Goal: Task Accomplishment & Management: Manage account settings

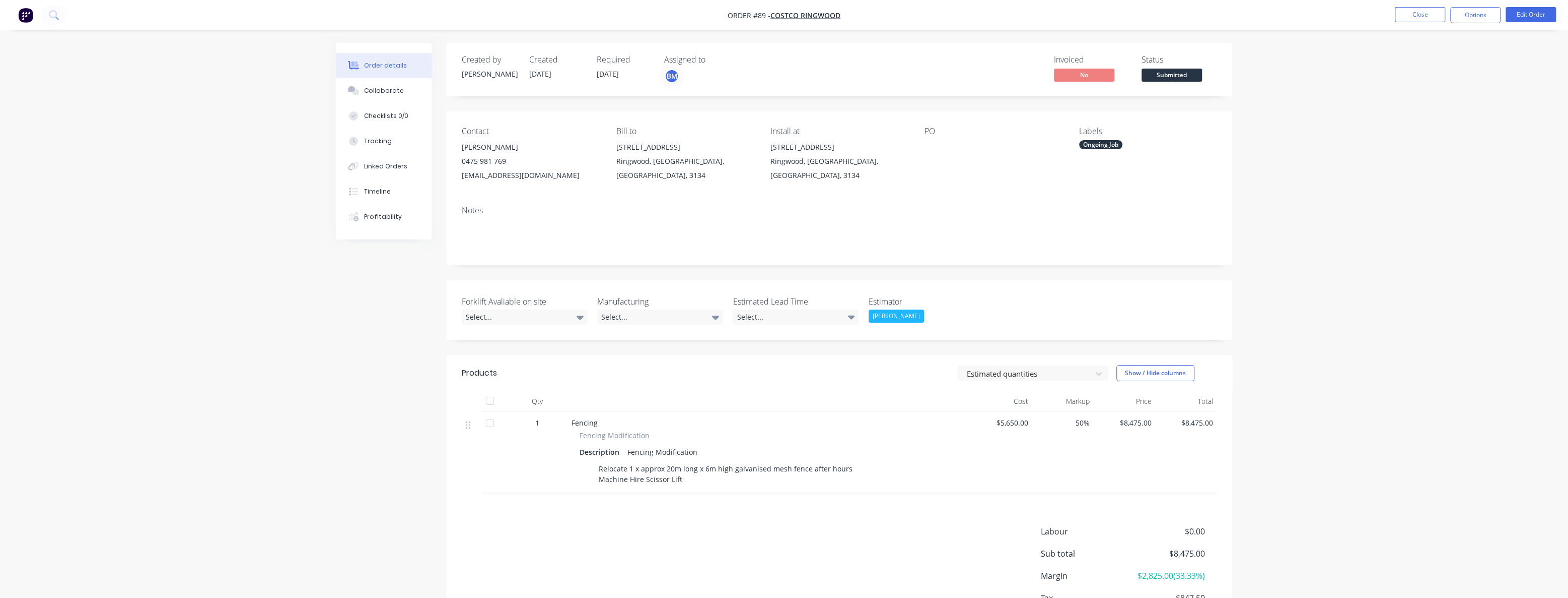
click at [271, 277] on div "Order details Collaborate Checklists 0/0 Tracking Linked Orders Timeline Profit…" at bounding box center [784, 336] width 1568 height 672
click at [26, 11] on img "button" at bounding box center [25, 15] width 15 height 15
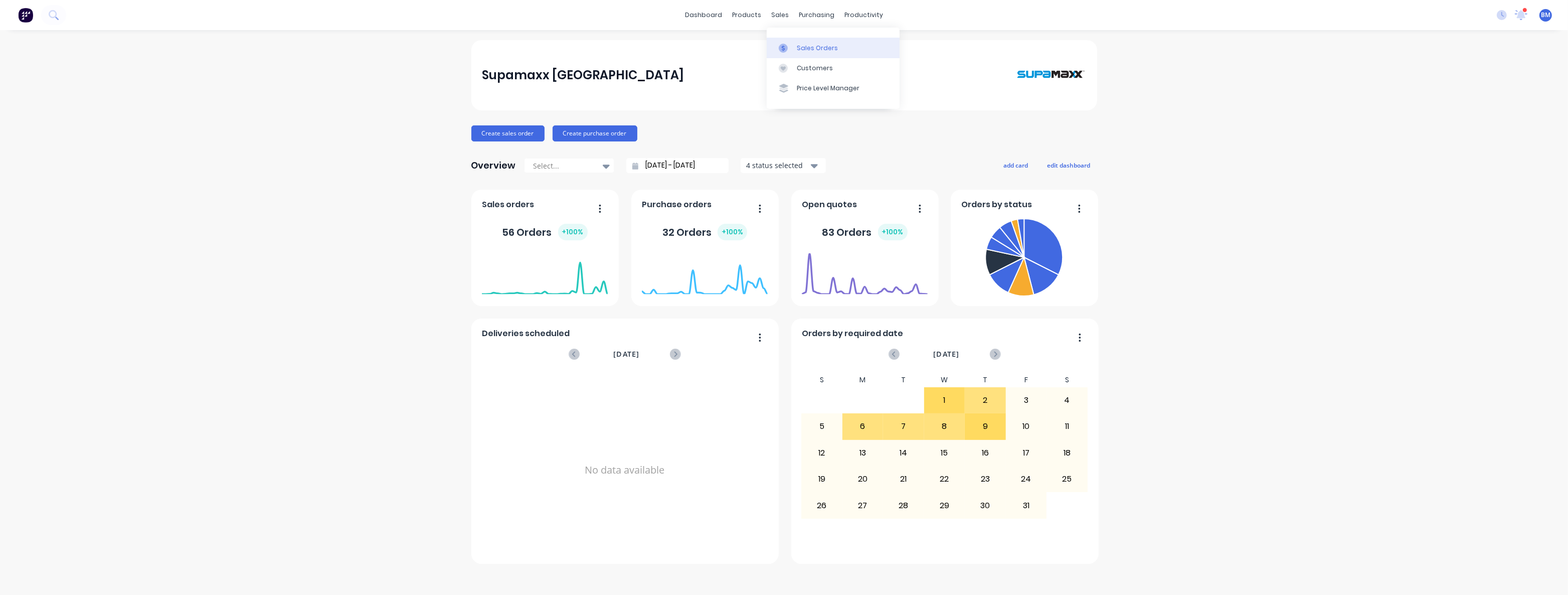
click at [805, 47] on div "Sales Orders" at bounding box center [817, 48] width 41 height 9
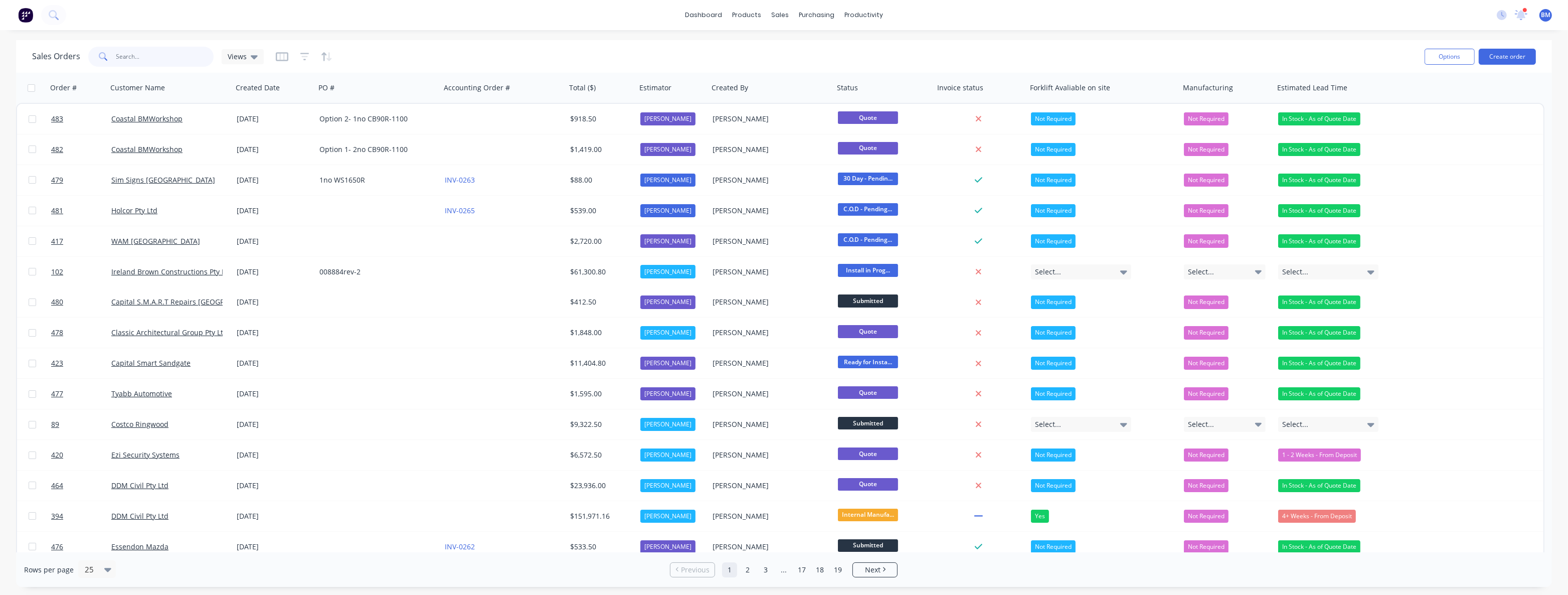
click at [162, 58] on input "text" at bounding box center [166, 57] width 98 height 20
type input "classic"
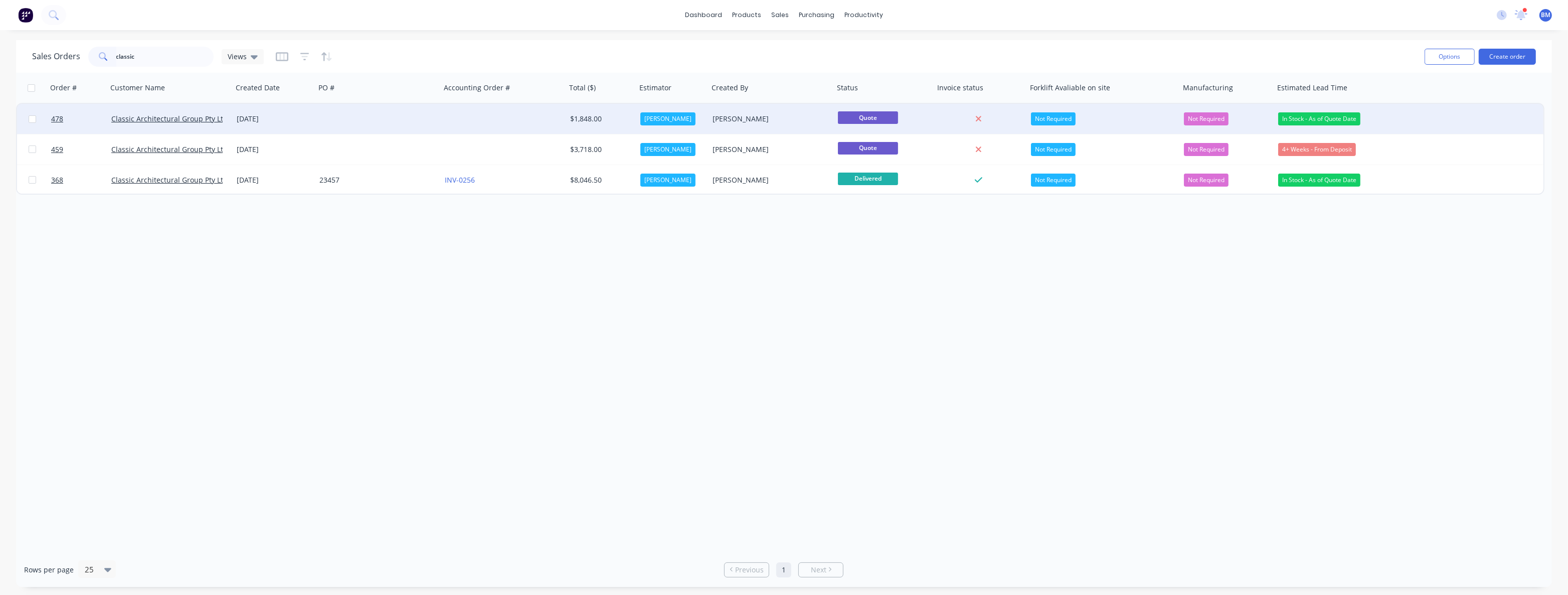
click at [316, 120] on div at bounding box center [378, 119] width 125 height 30
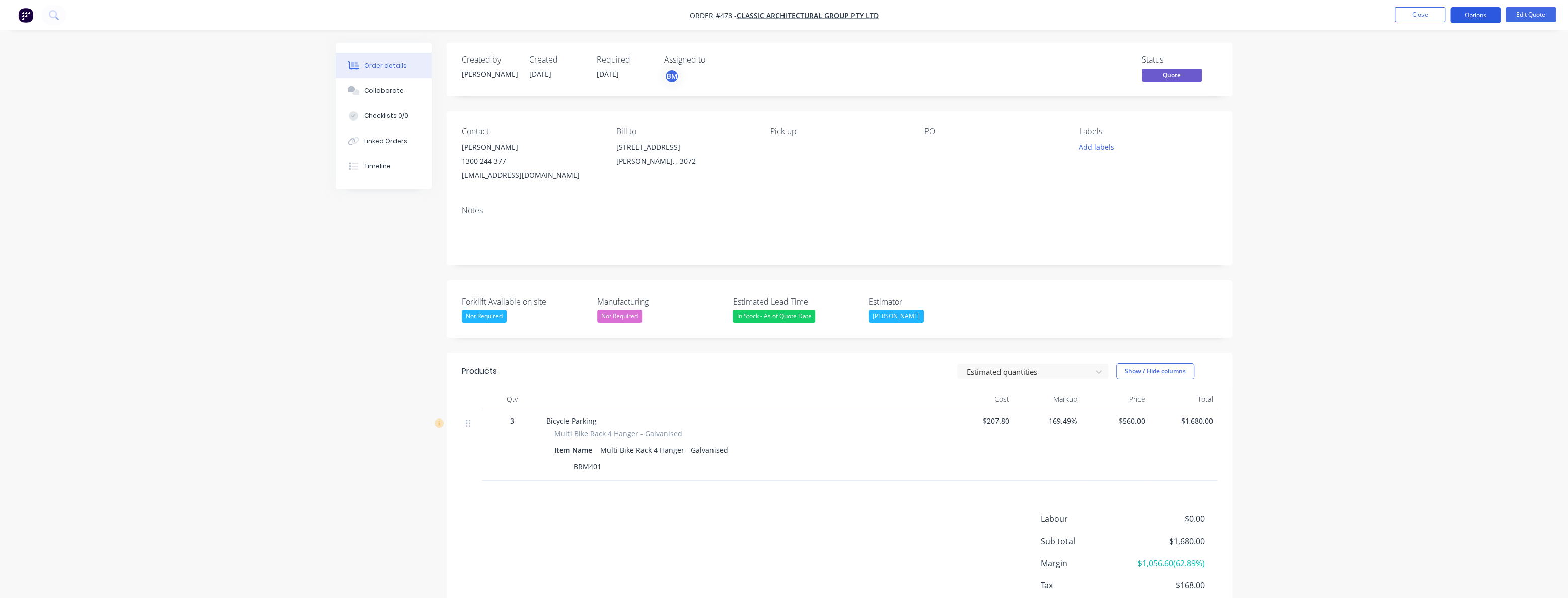
click at [1473, 14] on button "Options" at bounding box center [1475, 15] width 51 height 16
click at [1427, 122] on div "Convert to Order" at bounding box center [1445, 121] width 93 height 14
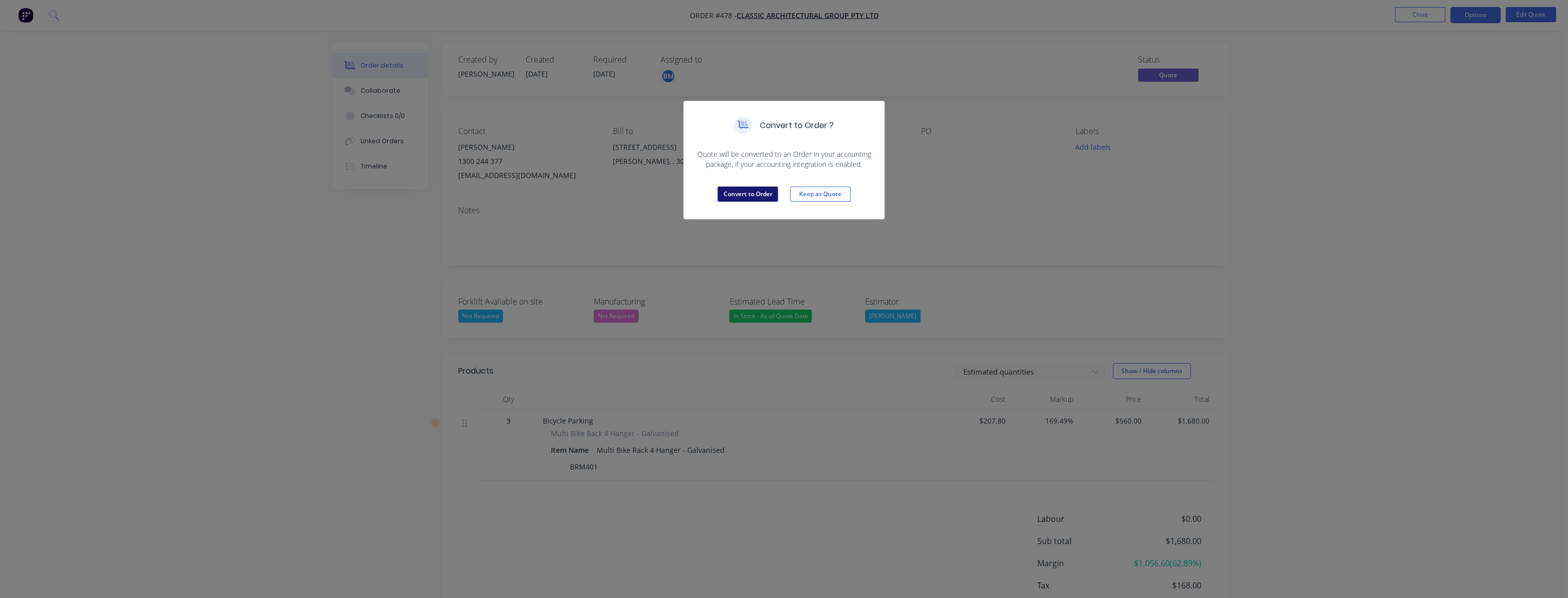
click at [757, 190] on button "Convert to Order" at bounding box center [748, 194] width 61 height 15
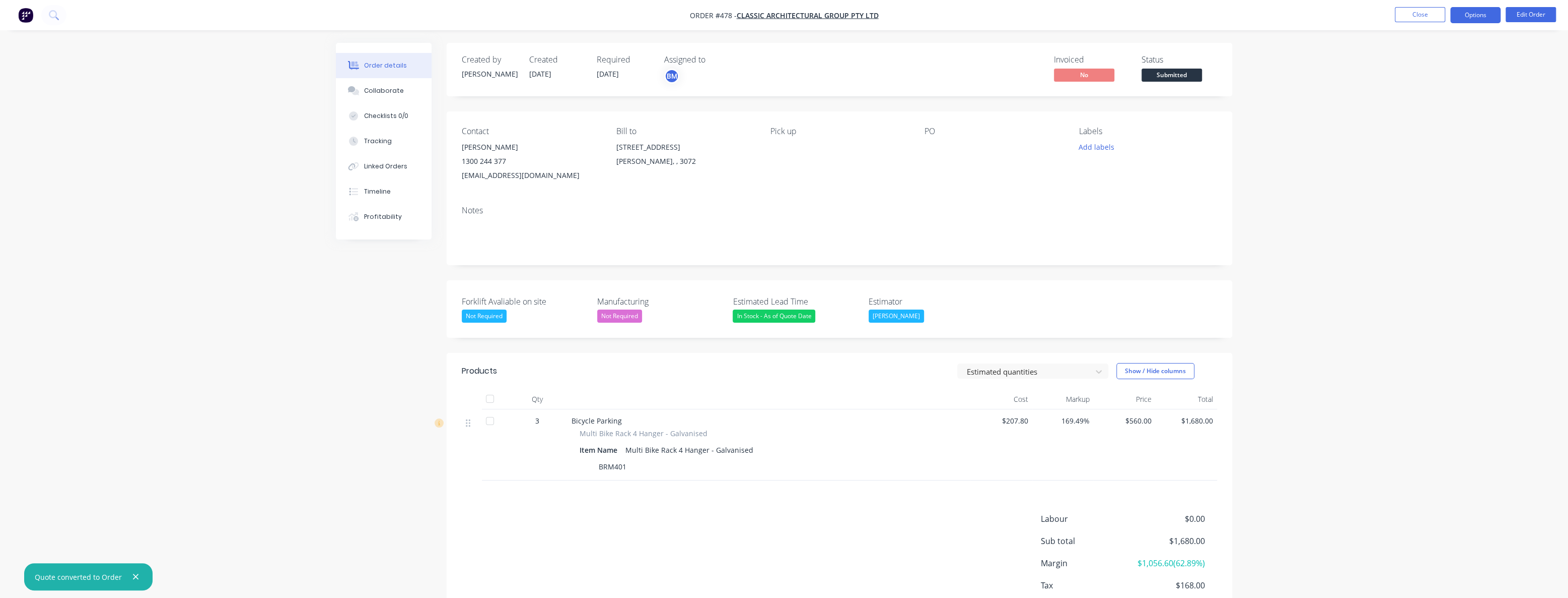
click at [1466, 11] on button "Options" at bounding box center [1475, 15] width 51 height 16
click at [1406, 138] on div "Delivery Docket" at bounding box center [1445, 141] width 93 height 14
click at [1416, 96] on div "Without pricing" at bounding box center [1445, 101] width 93 height 14
click at [355, 338] on div "Created by Budd Created 10/10/25 Required 09/10/25 Assigned to BM Invoiced No S…" at bounding box center [784, 351] width 897 height 617
click at [226, 279] on div "Order details Collaborate Checklists 0/0 Tracking Linked Orders Timeline Profit…" at bounding box center [784, 329] width 1568 height 659
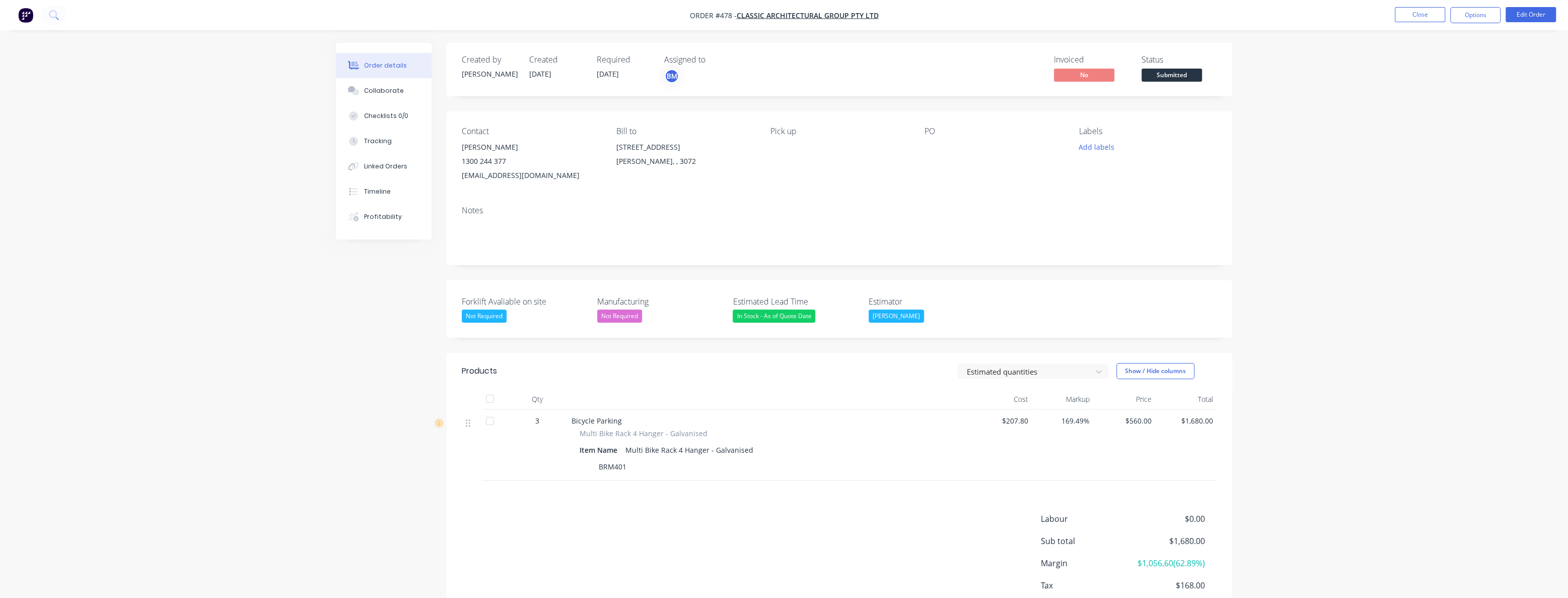
click at [28, 13] on img "button" at bounding box center [25, 15] width 15 height 15
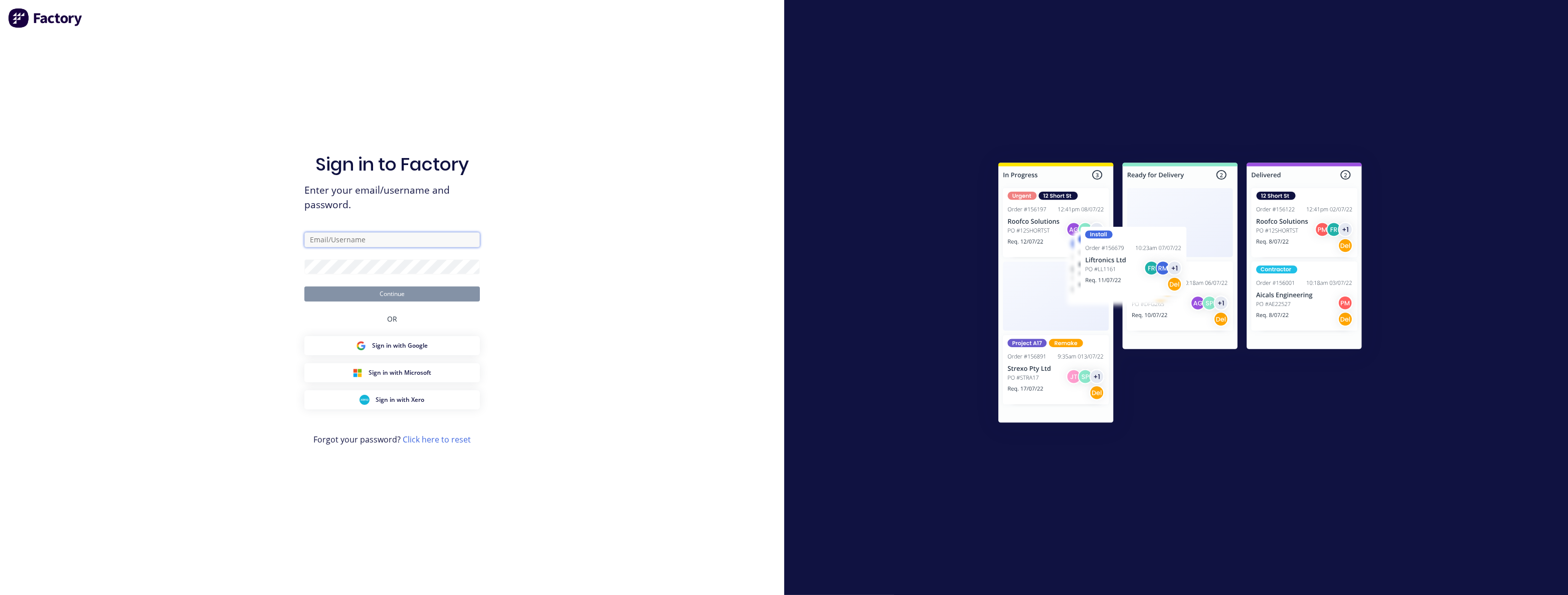
type input "budd@supamaxx.com.au"
click at [384, 294] on button "Continue" at bounding box center [392, 294] width 176 height 15
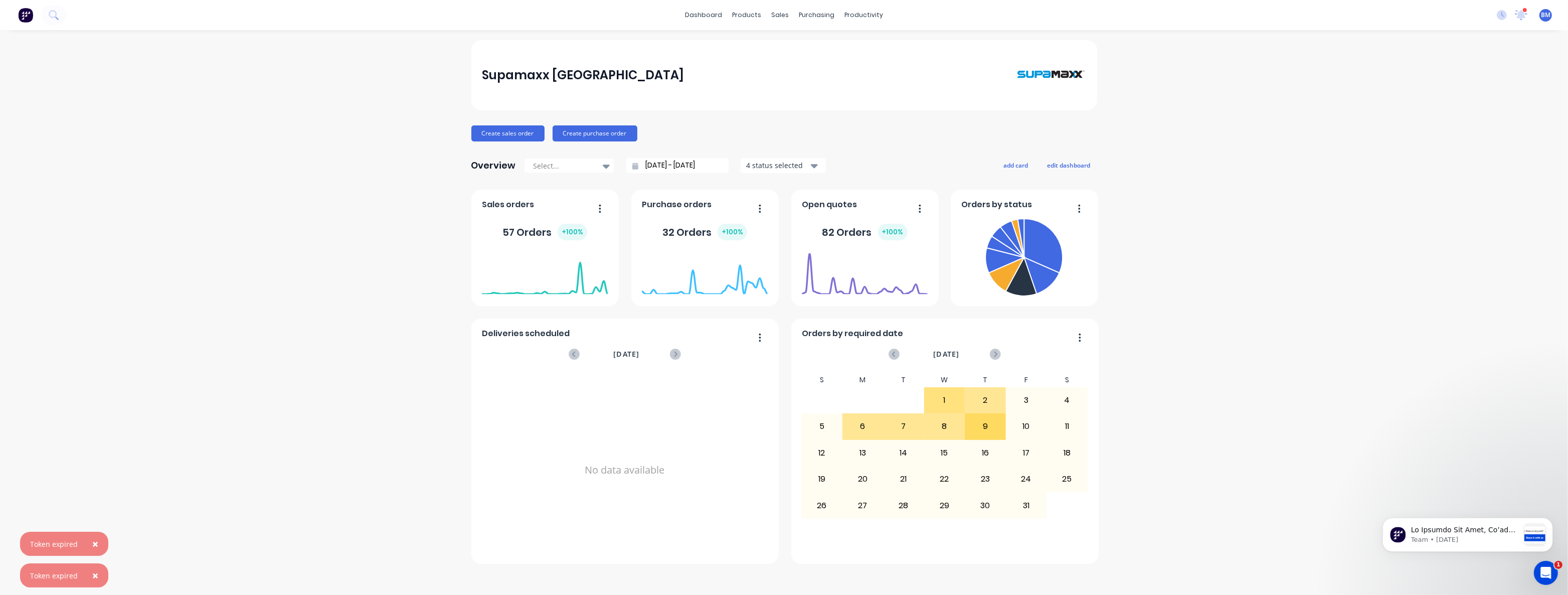
click at [93, 537] on span "×" at bounding box center [95, 544] width 6 height 14
click at [92, 577] on span "×" at bounding box center [95, 575] width 6 height 14
click at [156, 459] on div "Supamaxx Australia Create sales order Create purchase order Overview Select... …" at bounding box center [784, 312] width 1568 height 545
click at [812, 48] on div "Sales Orders" at bounding box center [817, 48] width 41 height 9
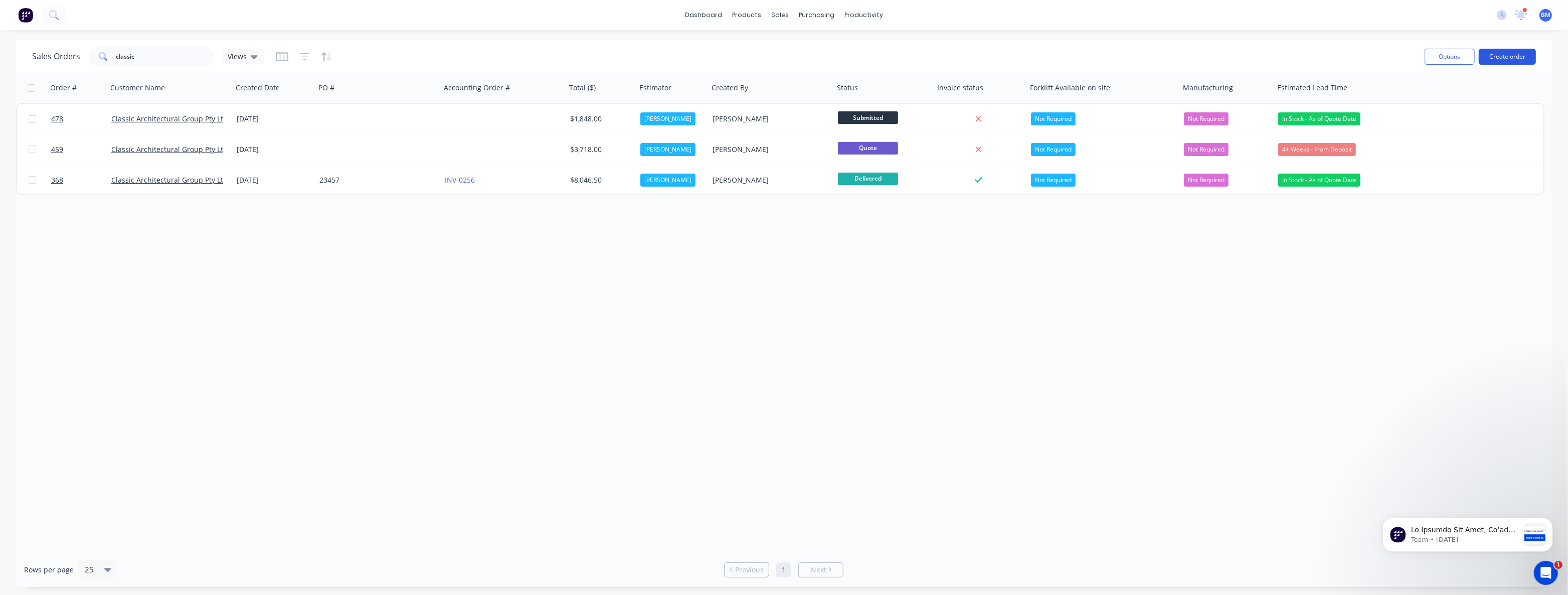
click at [1500, 57] on button "Create order" at bounding box center [1507, 56] width 57 height 16
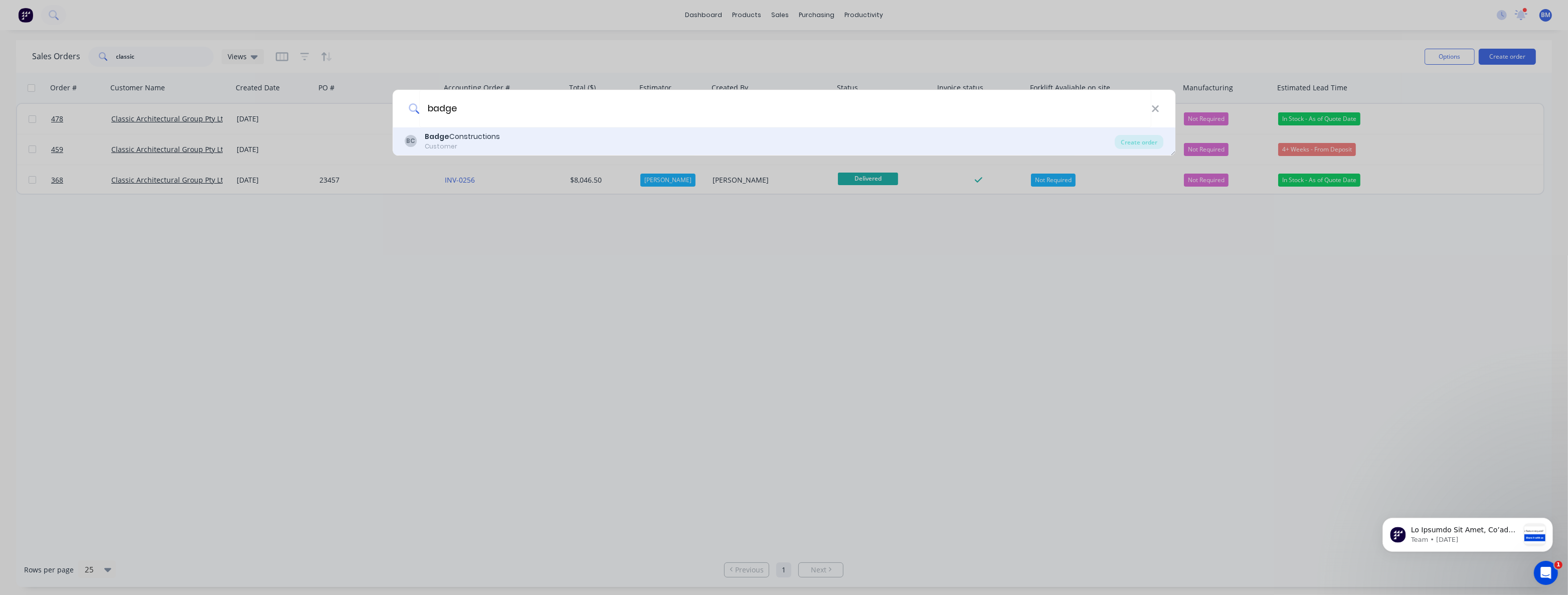
type input "badge"
click at [485, 142] on div "Customer" at bounding box center [462, 146] width 75 height 9
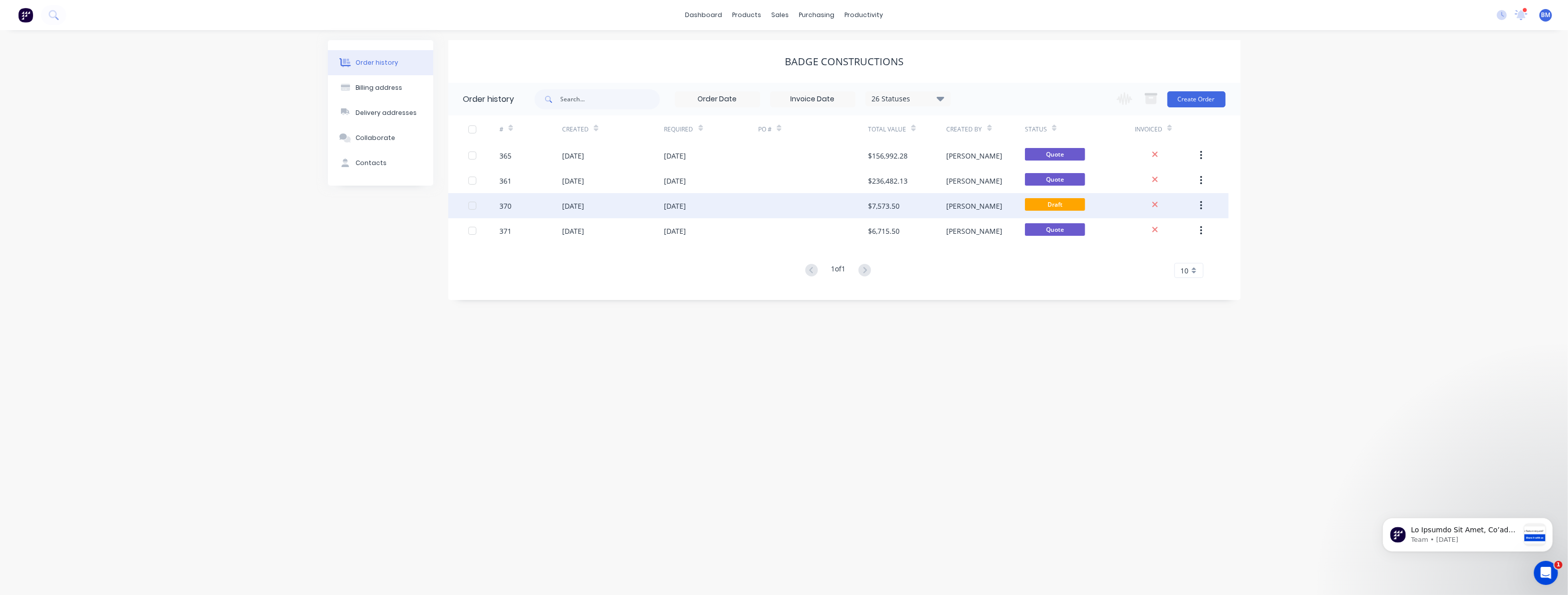
click at [829, 206] on div at bounding box center [812, 205] width 109 height 25
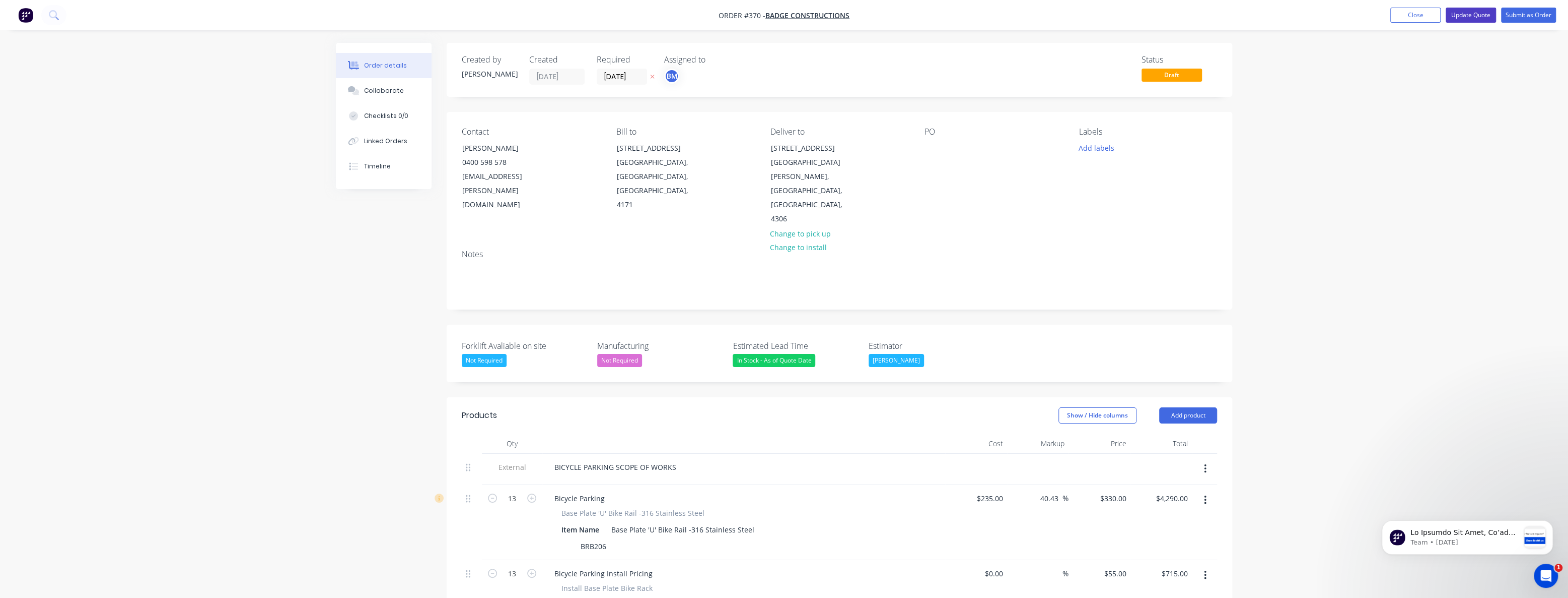
click at [1469, 16] on button "Update Quote" at bounding box center [1471, 15] width 51 height 15
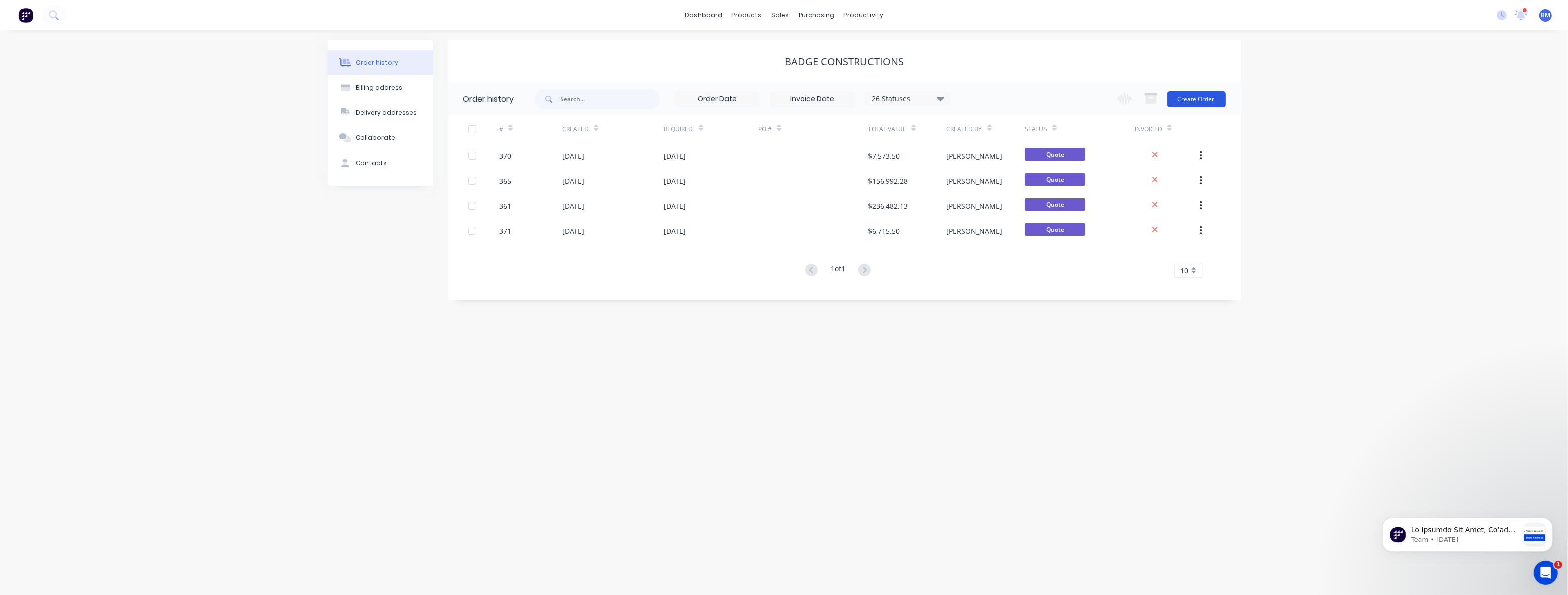
click at [1195, 93] on button "Create Order" at bounding box center [1196, 99] width 58 height 16
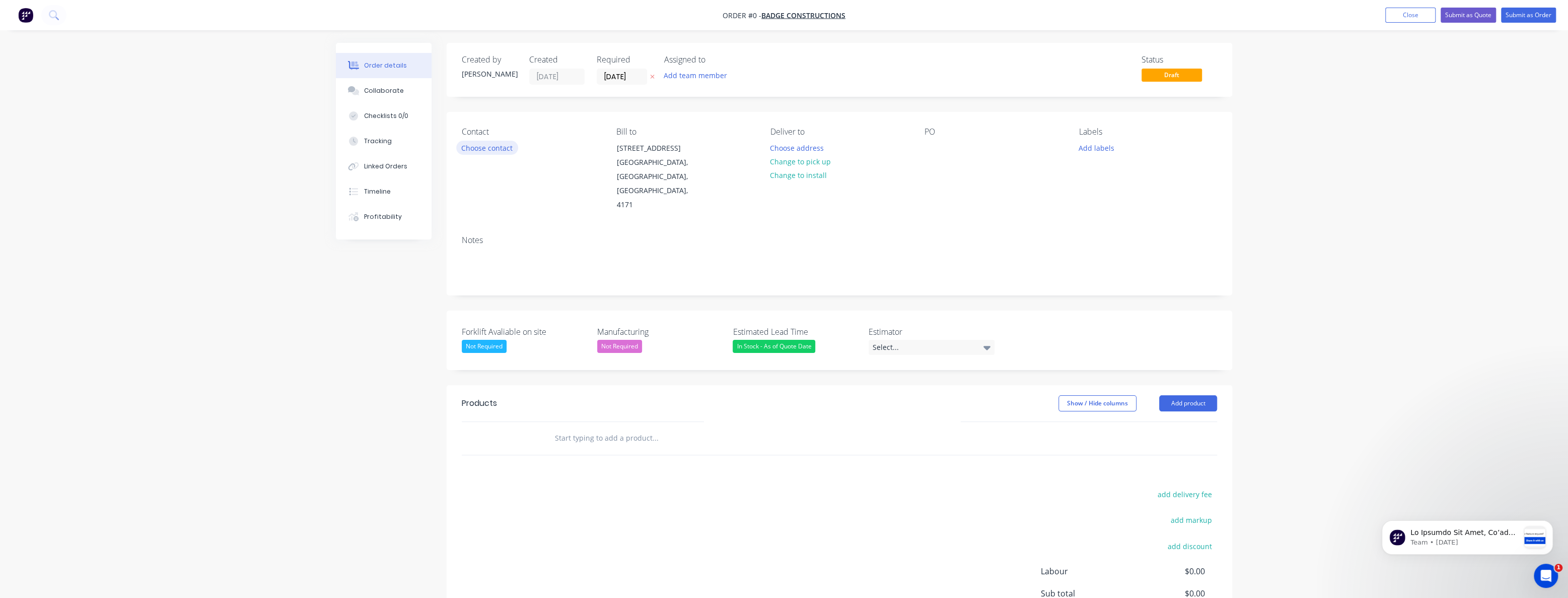
click at [472, 146] on button "Choose contact" at bounding box center [487, 147] width 62 height 14
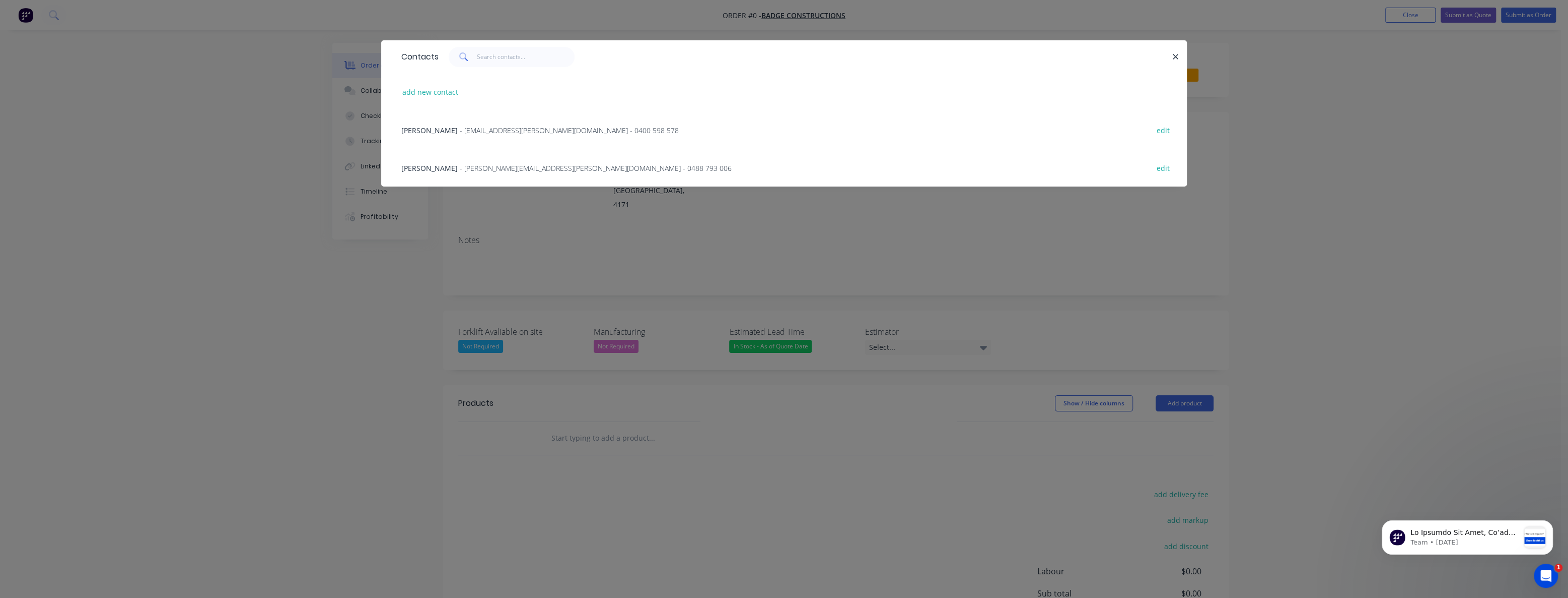
click at [473, 126] on span "- Mahesh.Ghodke@badge.net.au - 0400 598 578" at bounding box center [569, 130] width 219 height 9
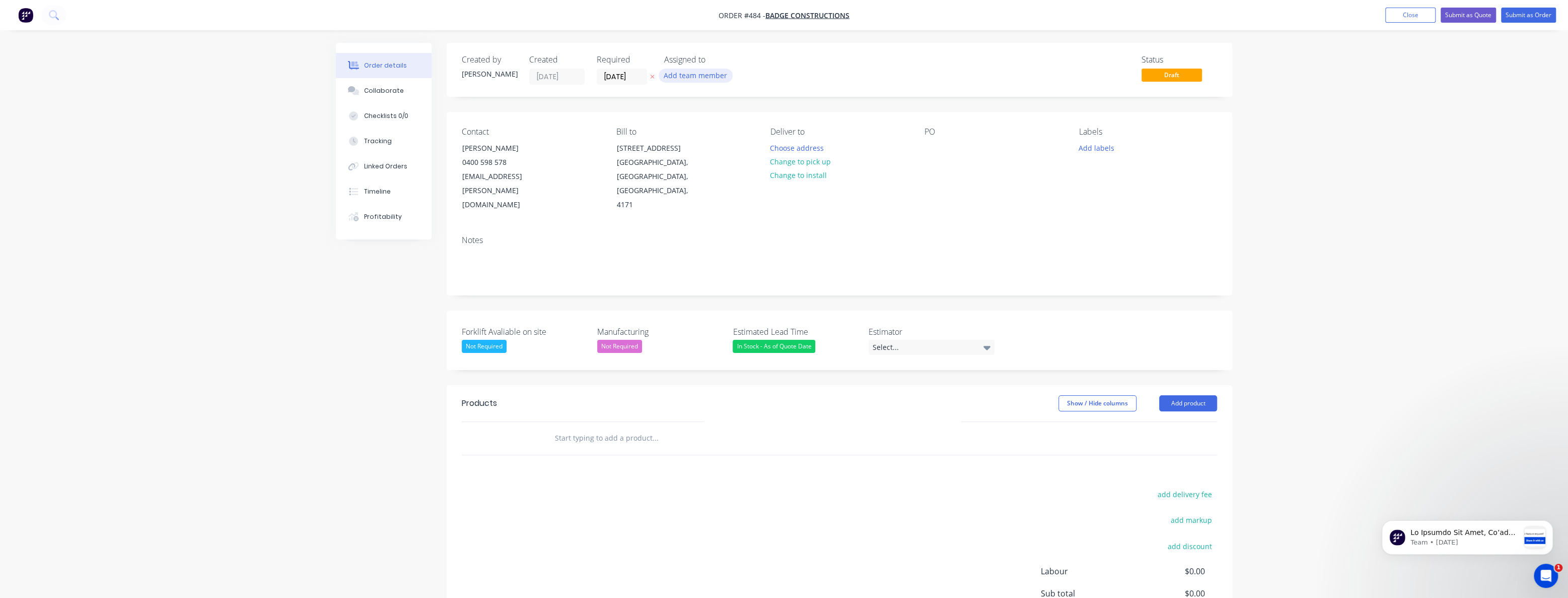
click at [704, 77] on button "Add team member" at bounding box center [696, 75] width 74 height 14
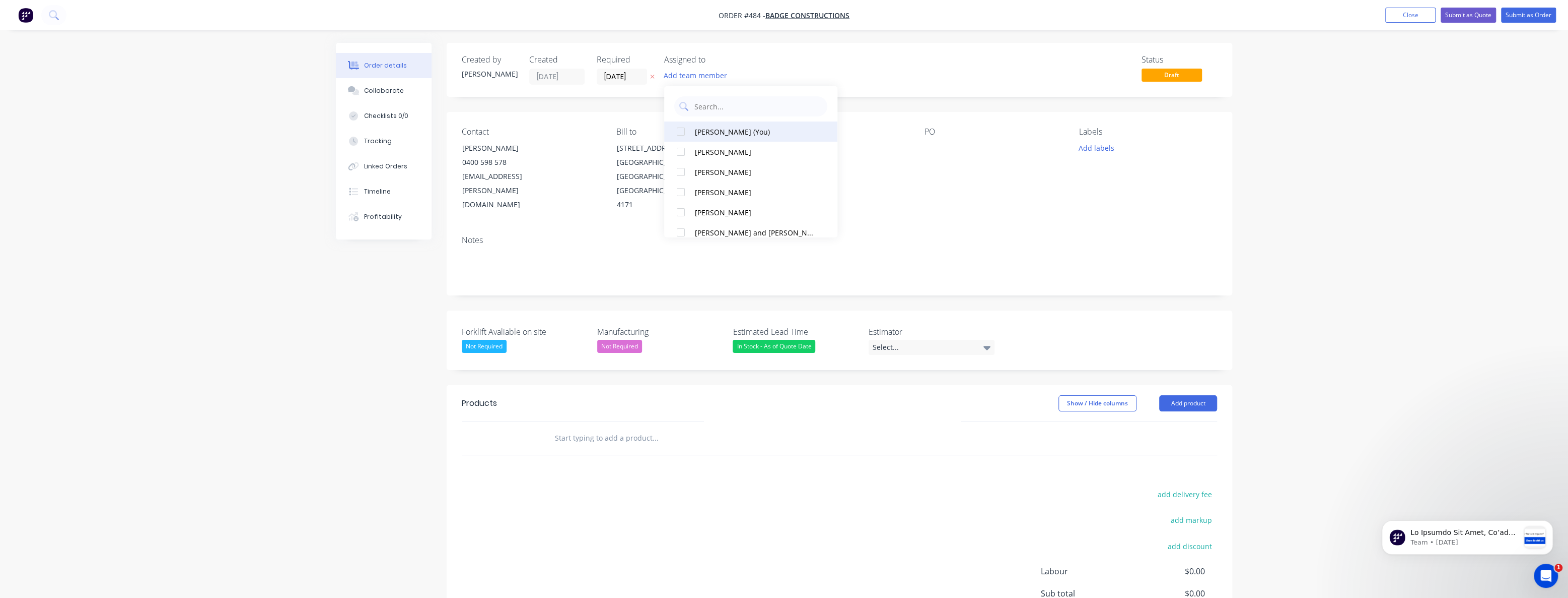
click at [678, 126] on div at bounding box center [681, 131] width 20 height 20
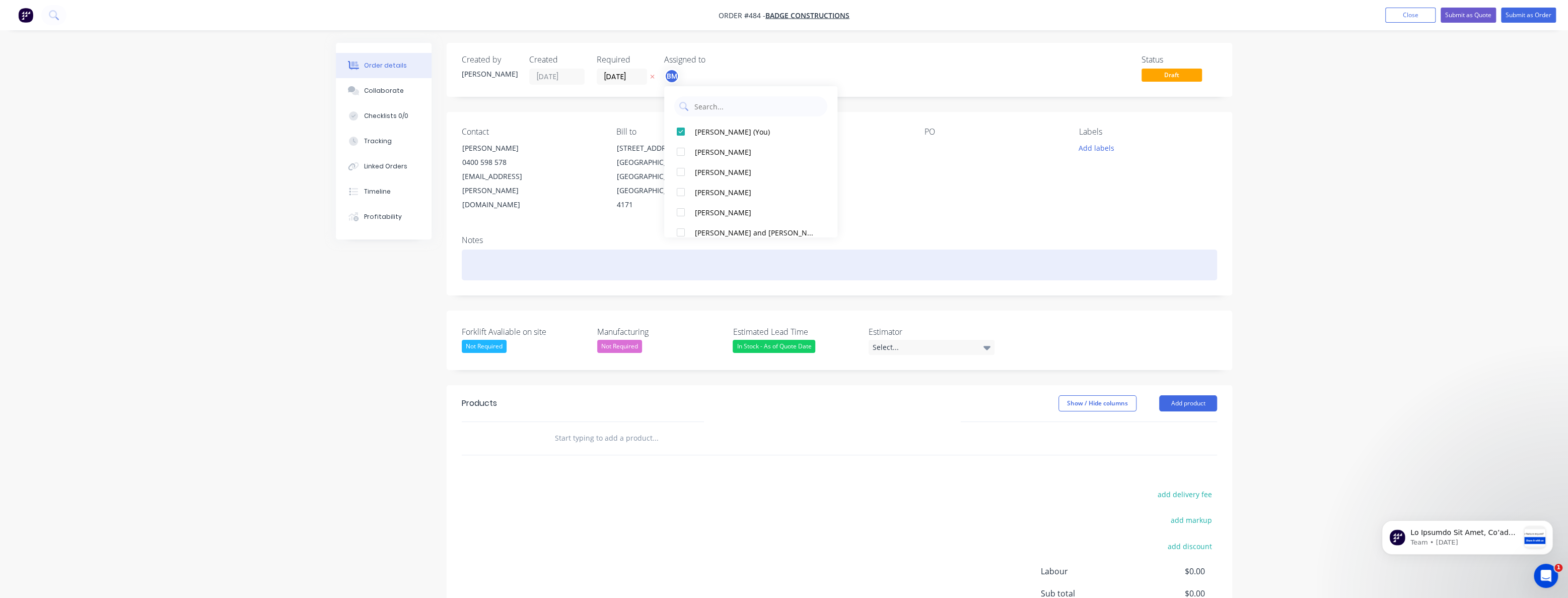
click at [593, 249] on div at bounding box center [840, 264] width 755 height 31
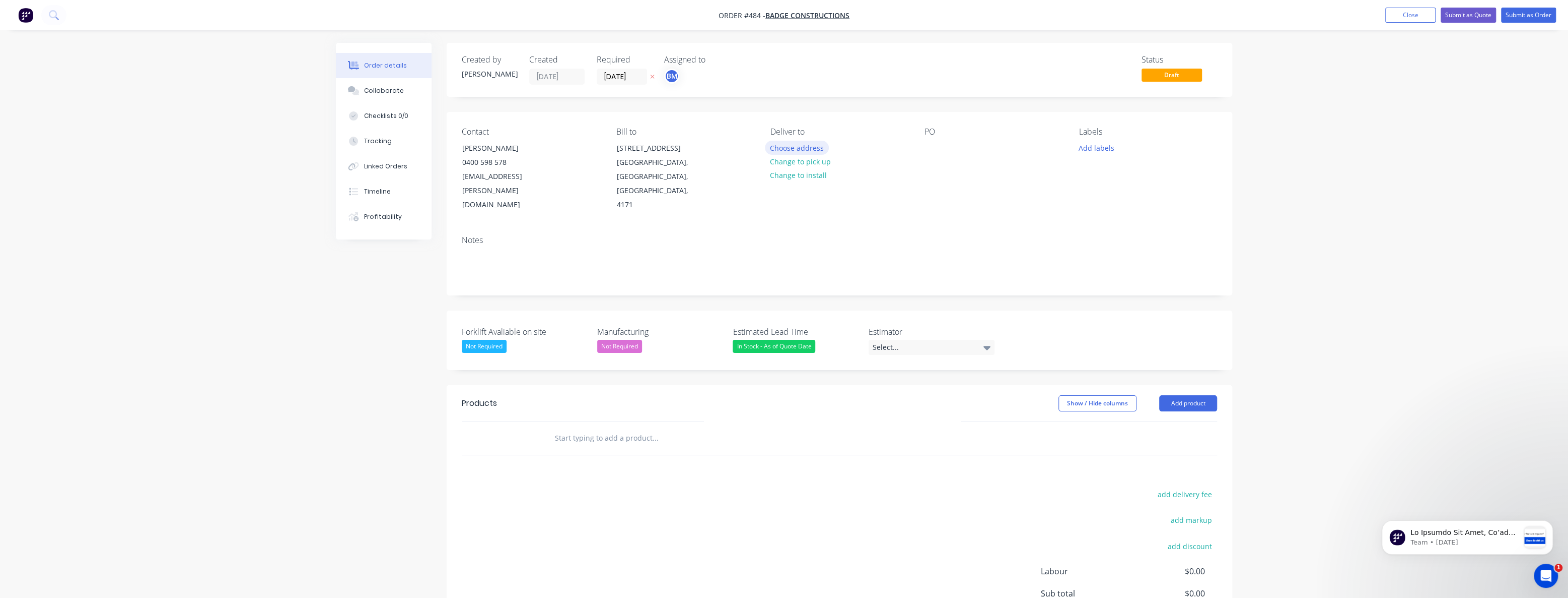
click at [802, 148] on button "Choose address" at bounding box center [797, 147] width 64 height 14
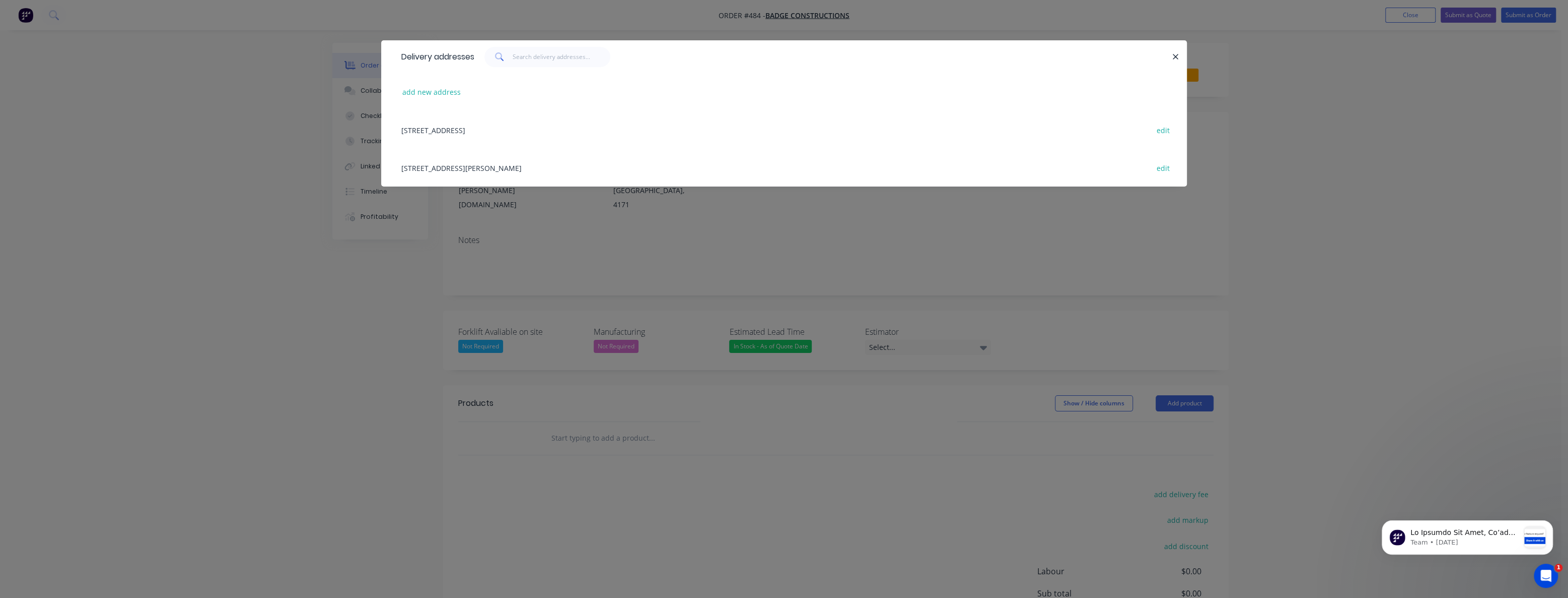
click at [516, 166] on div "7004 Barrams Road, South Ripley, Queensland, Australia, 4306 edit" at bounding box center [784, 167] width 775 height 38
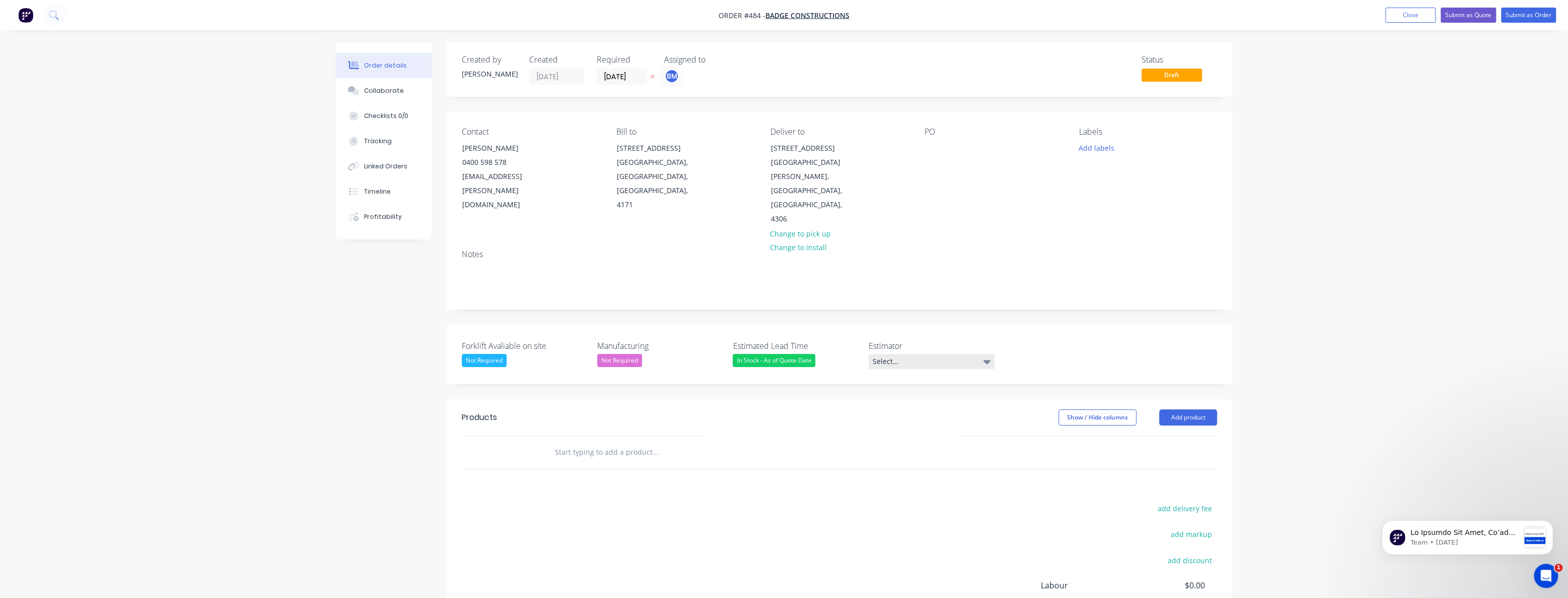
click at [902, 354] on div "Select..." at bounding box center [932, 361] width 126 height 15
click at [900, 372] on div "[PERSON_NAME]" at bounding box center [904, 374] width 56 height 13
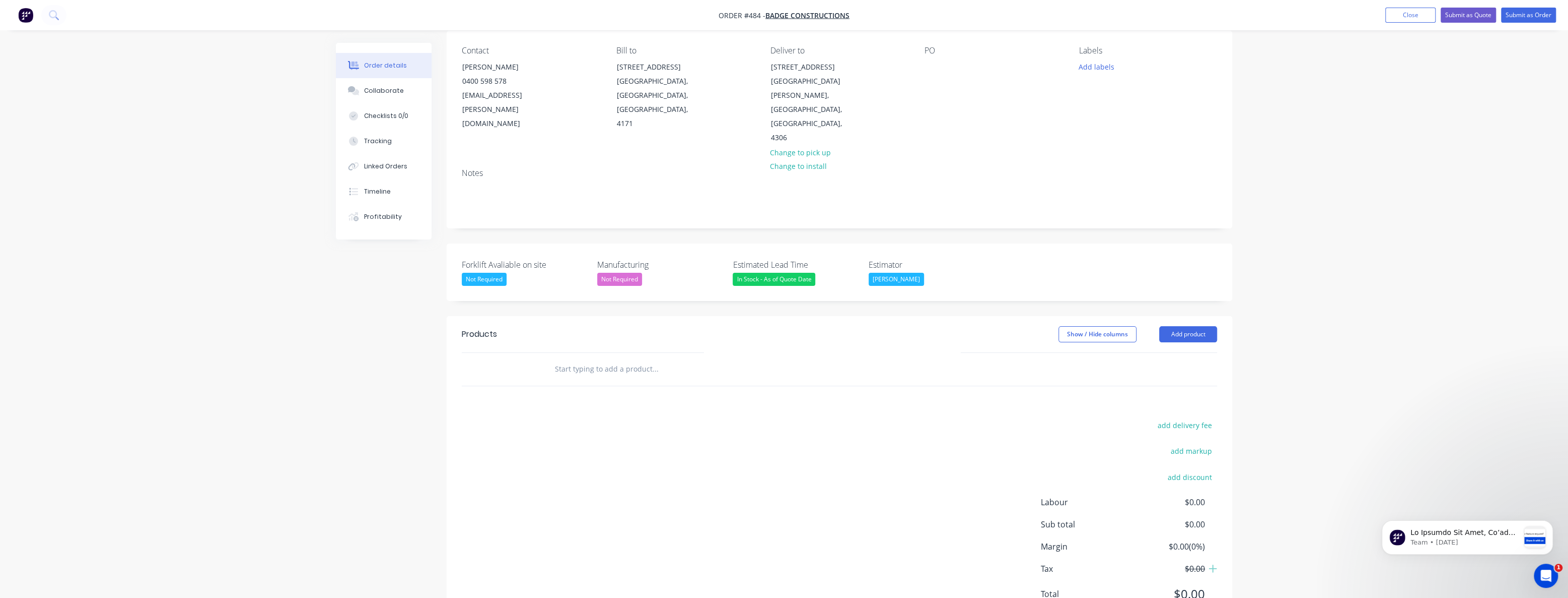
scroll to position [97, 0]
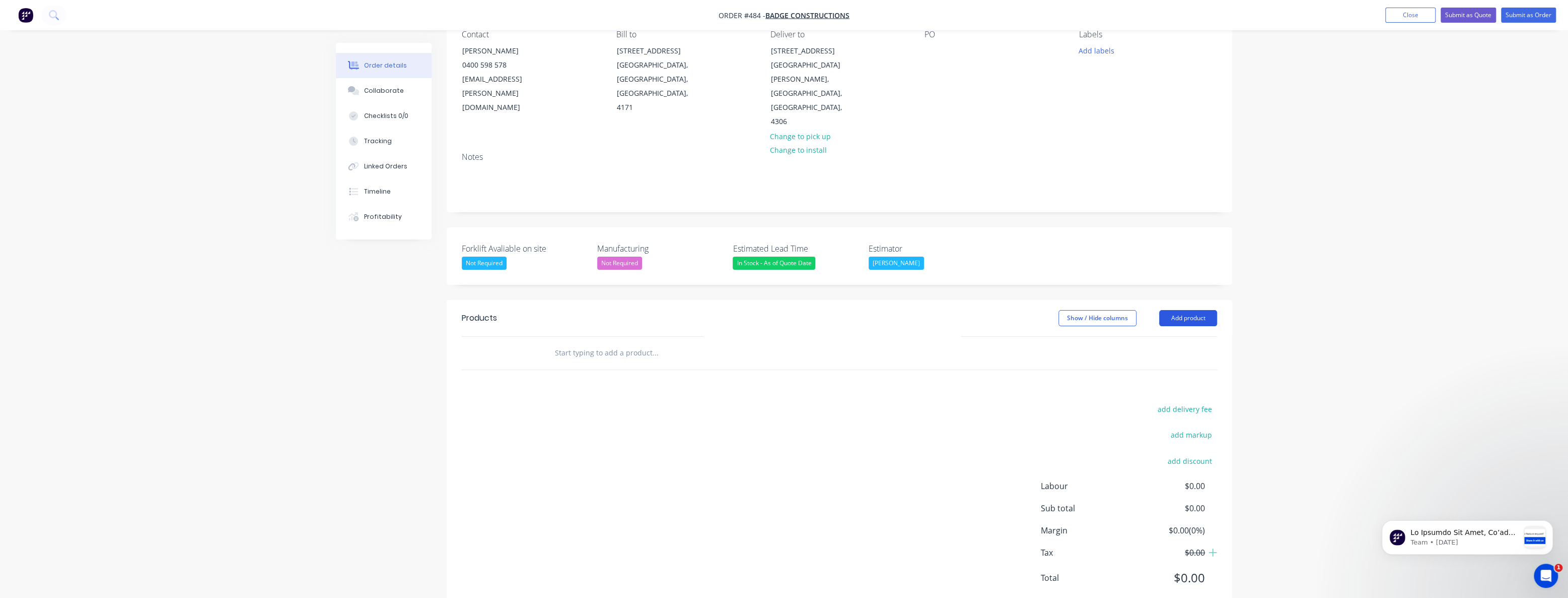
click at [1179, 310] on button "Add product" at bounding box center [1188, 318] width 58 height 16
click at [1160, 477] on div "Notes (External)" at bounding box center [1169, 484] width 78 height 14
click at [590, 362] on div at bounding box center [583, 369] width 73 height 14
click at [628, 405] on div "Products Show / Hide columns Add product Qty Cost Markup Price Total External B…" at bounding box center [840, 481] width 785 height 362
click at [1181, 310] on button "Add product" at bounding box center [1188, 318] width 58 height 16
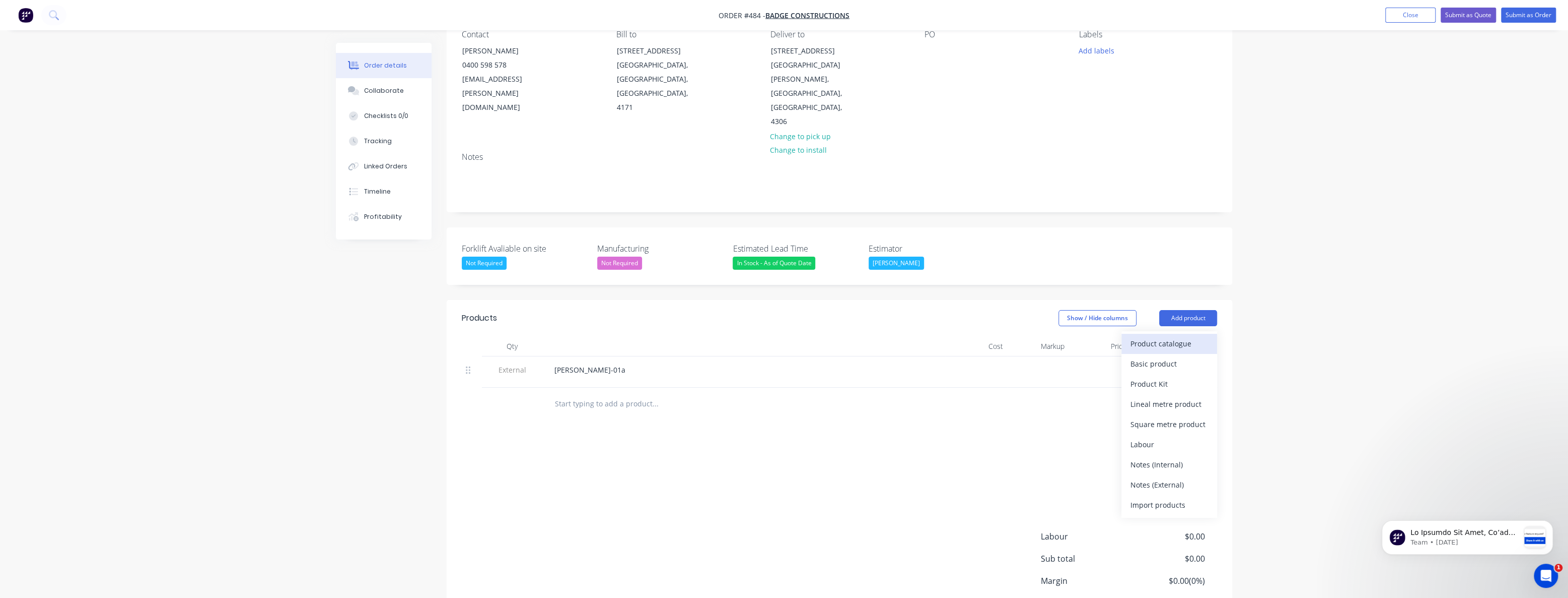
click at [1155, 336] on div "Product catalogue" at bounding box center [1169, 343] width 78 height 14
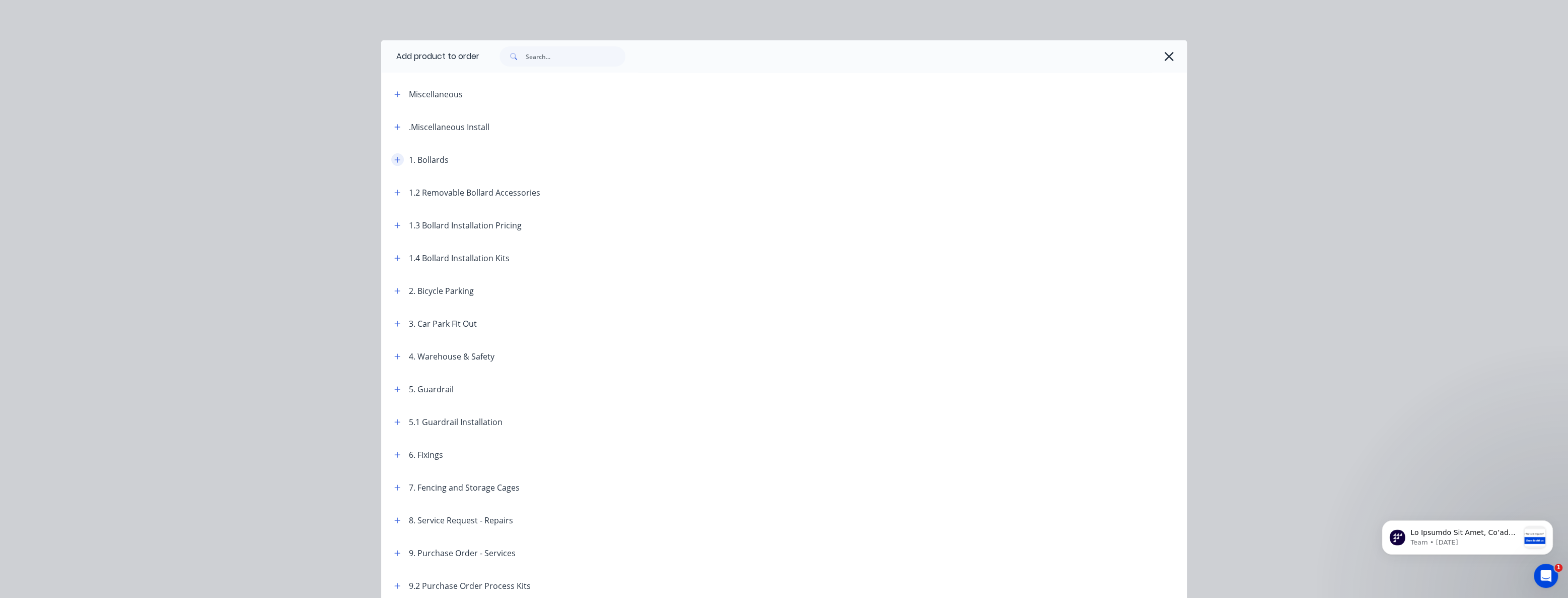
click at [398, 157] on button "button" at bounding box center [398, 159] width 13 height 13
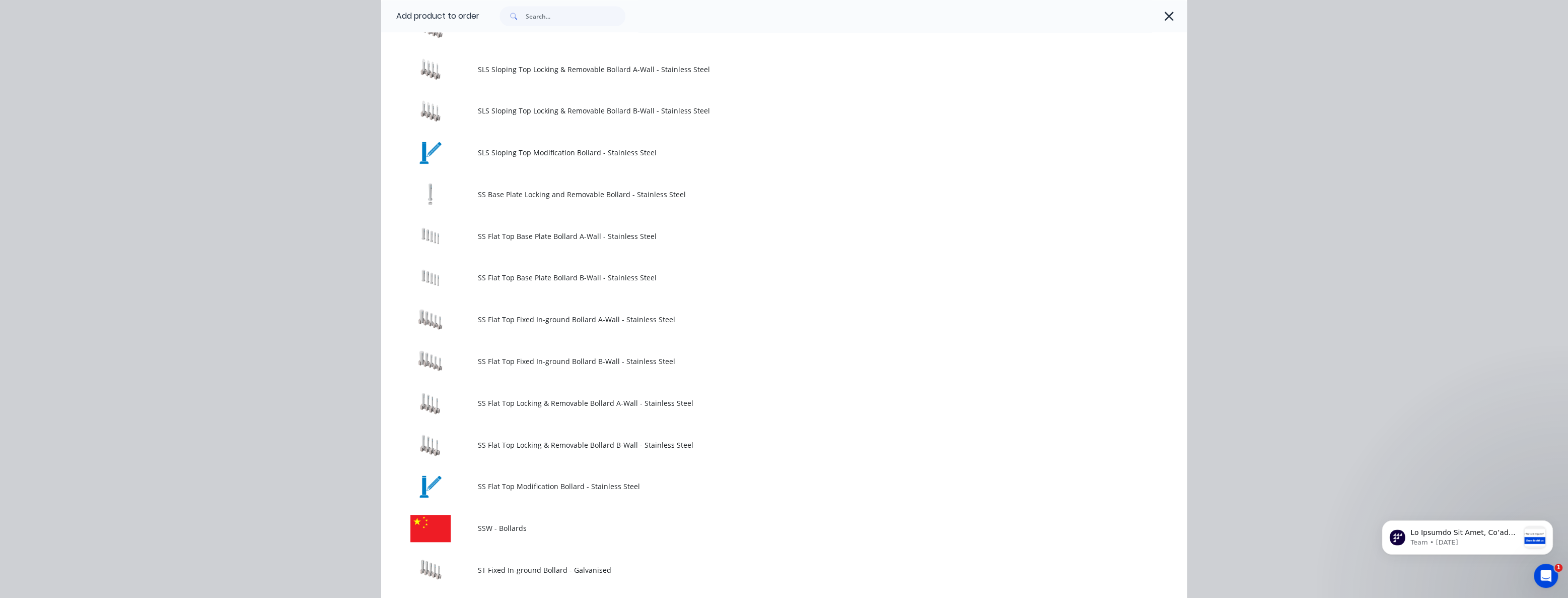
scroll to position [1008, 0]
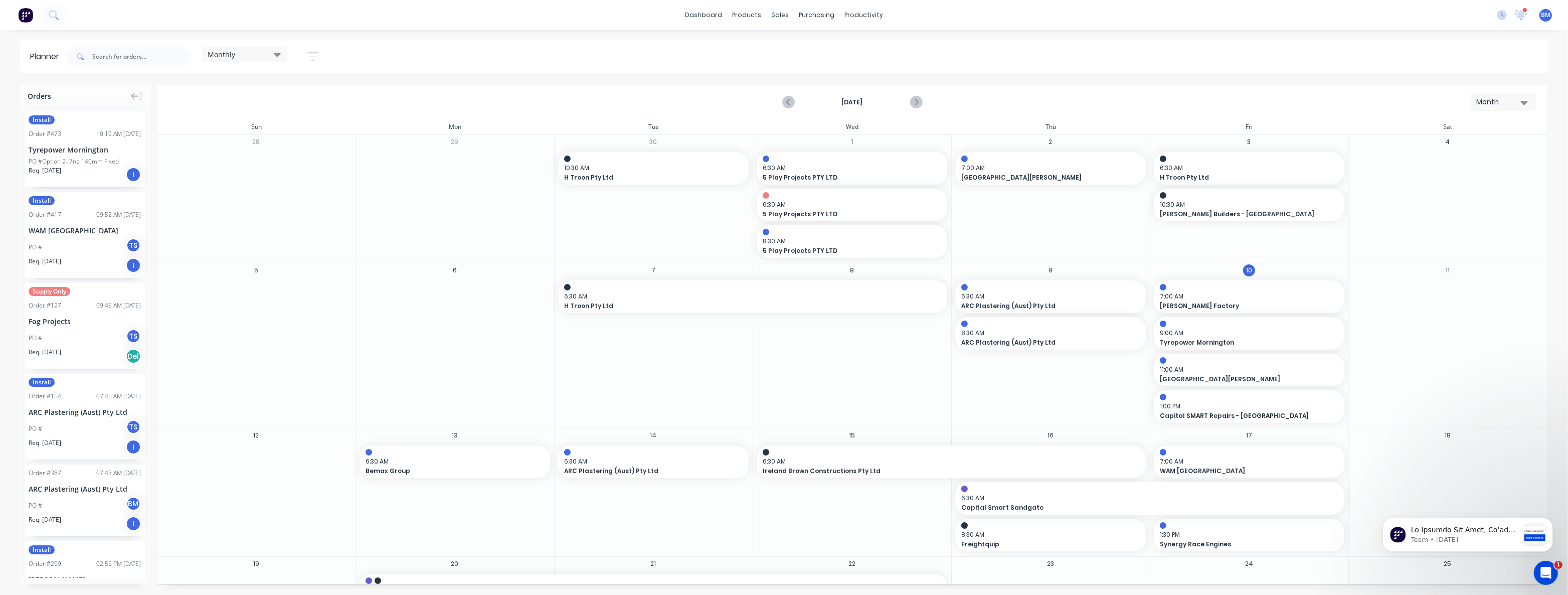
click at [25, 14] on img at bounding box center [25, 15] width 15 height 15
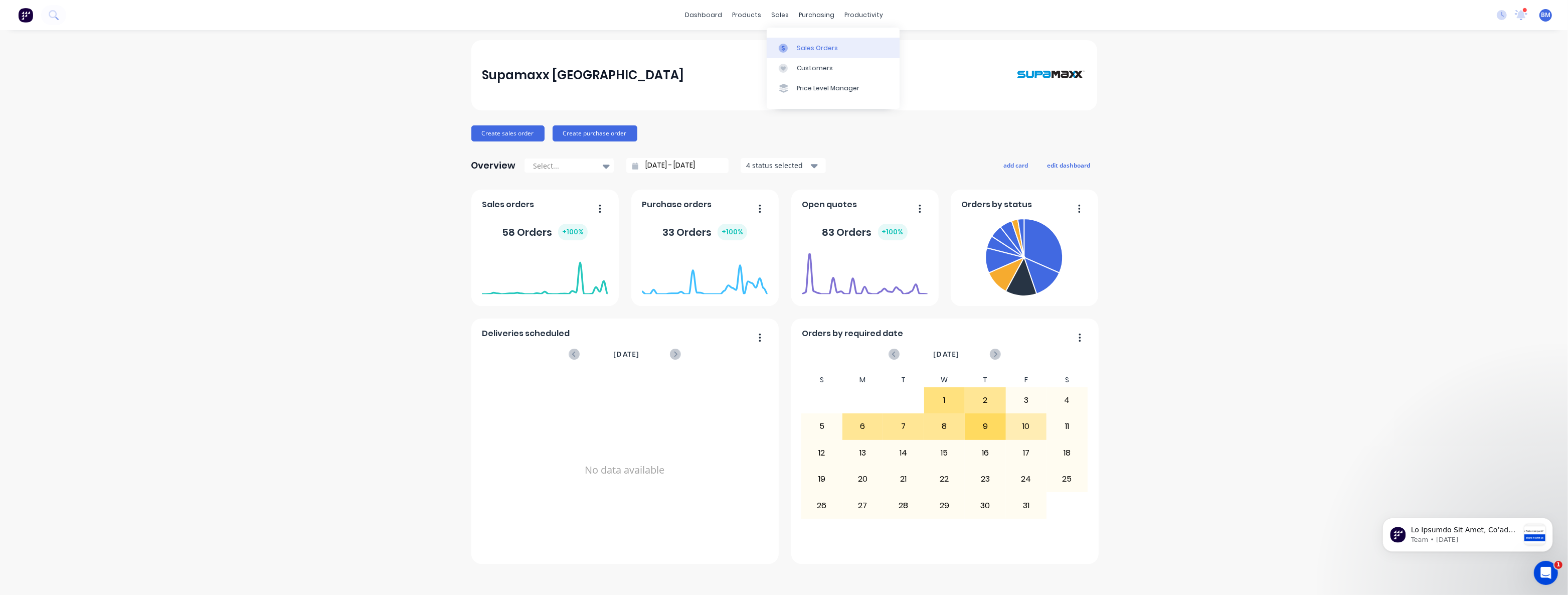
click at [795, 43] on link "Sales Orders" at bounding box center [832, 48] width 133 height 20
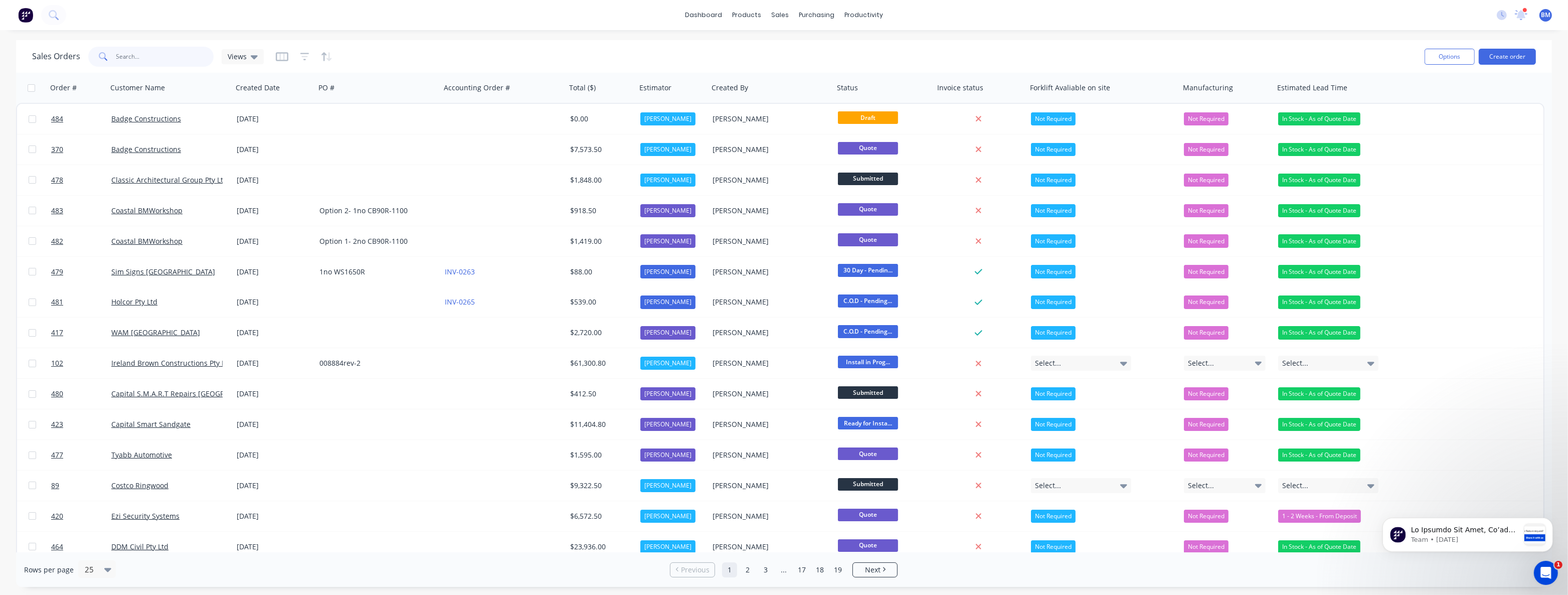
click at [159, 63] on input "text" at bounding box center [166, 57] width 98 height 20
type input "badge"
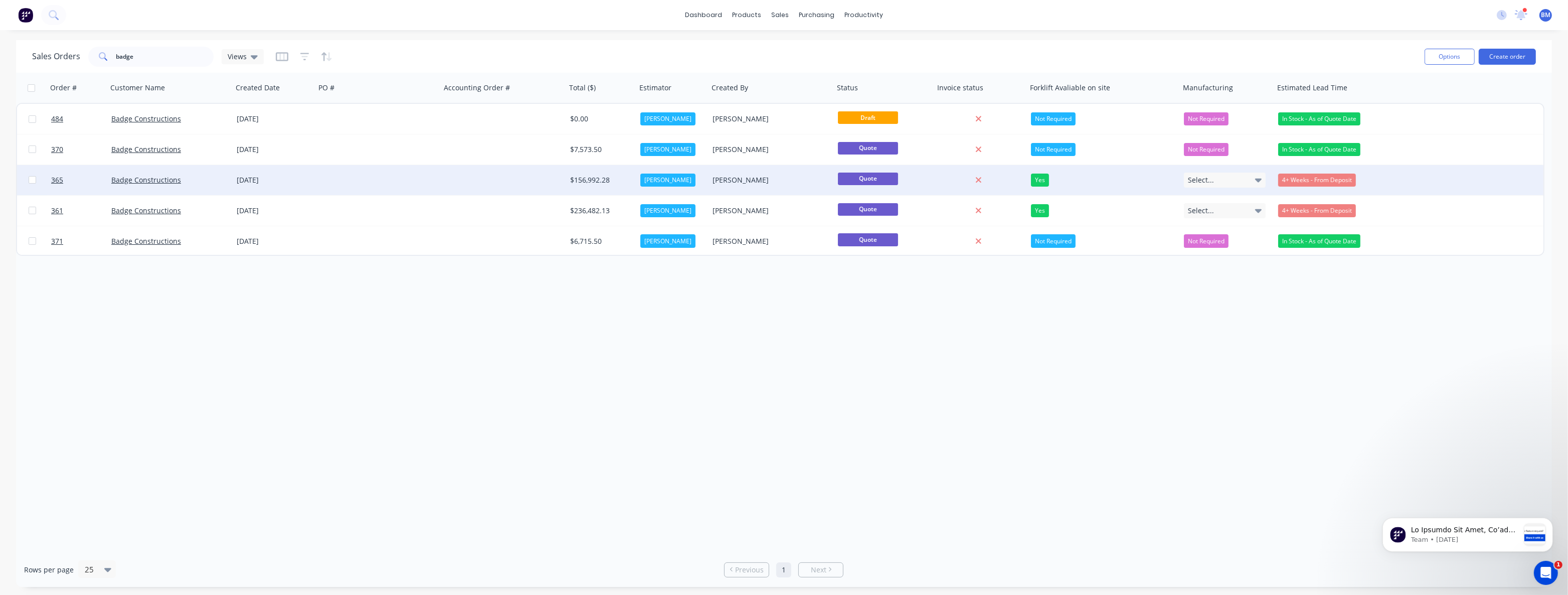
click at [409, 183] on div at bounding box center [378, 180] width 125 height 30
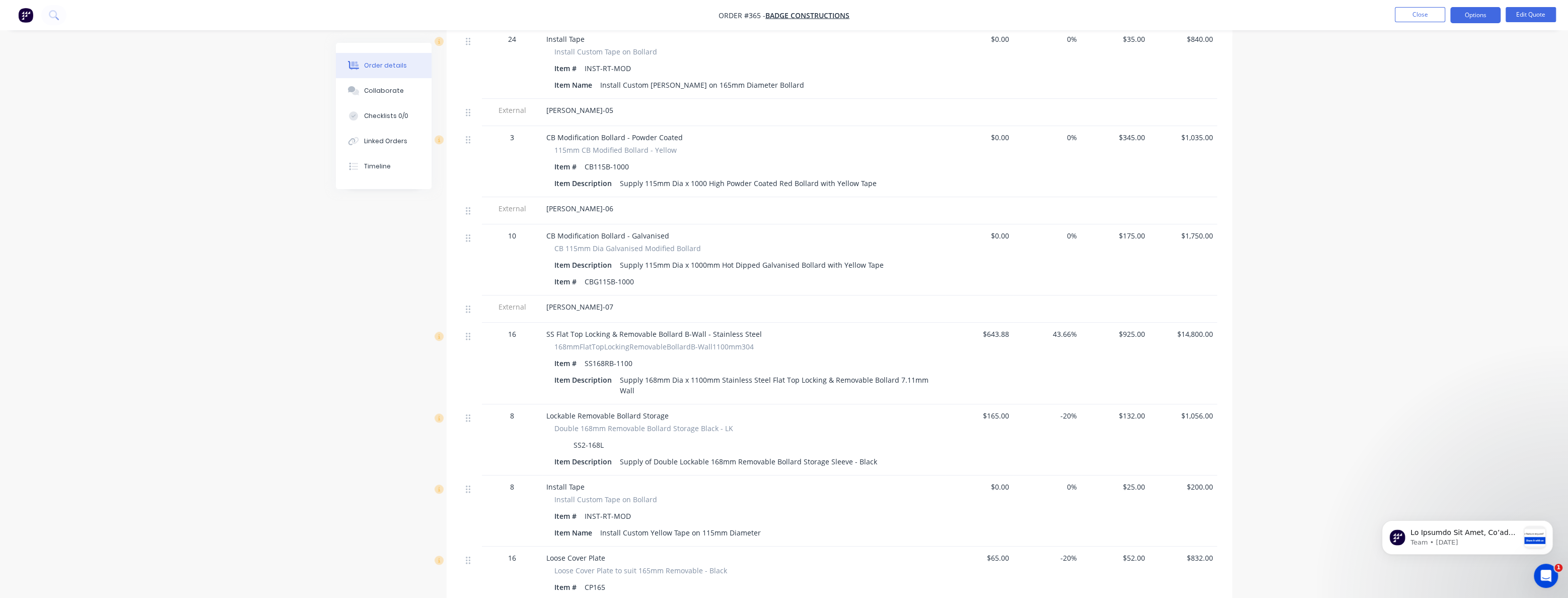
scroll to position [916, 0]
click at [1520, 14] on button "Edit Quote" at bounding box center [1531, 14] width 51 height 15
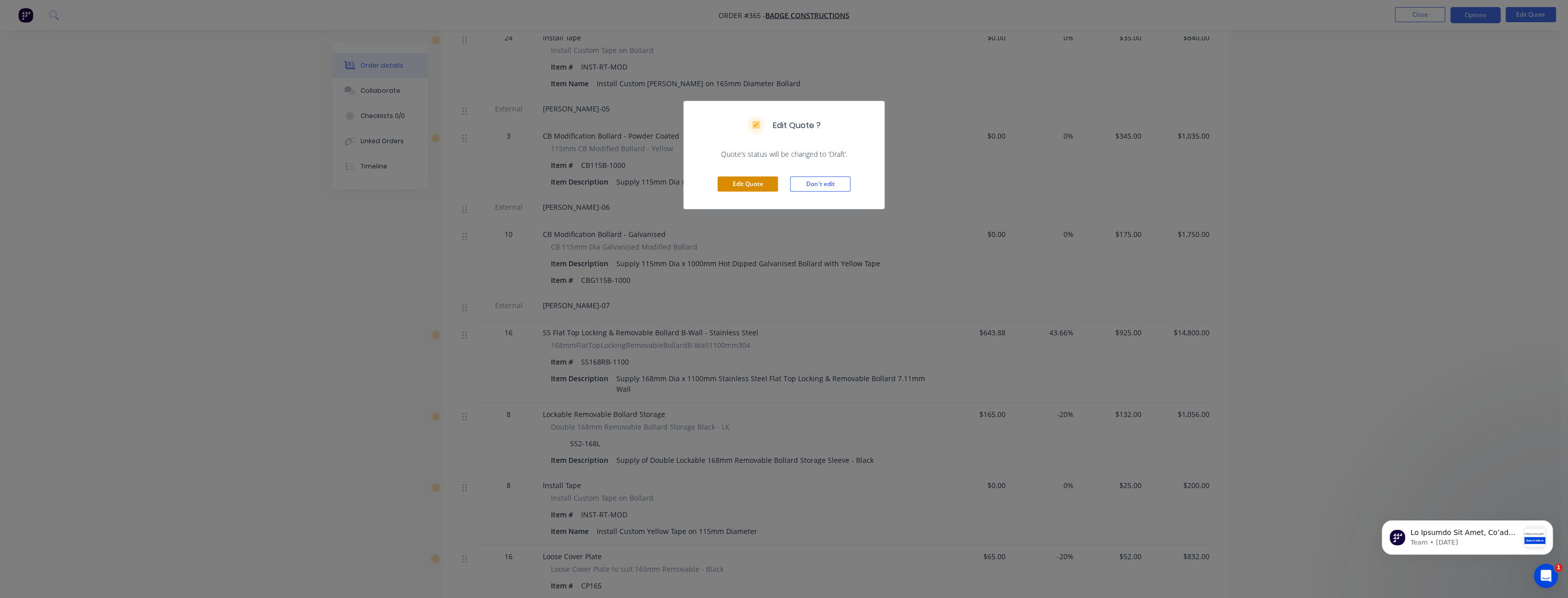
click at [728, 177] on button "Edit Quote" at bounding box center [748, 184] width 61 height 15
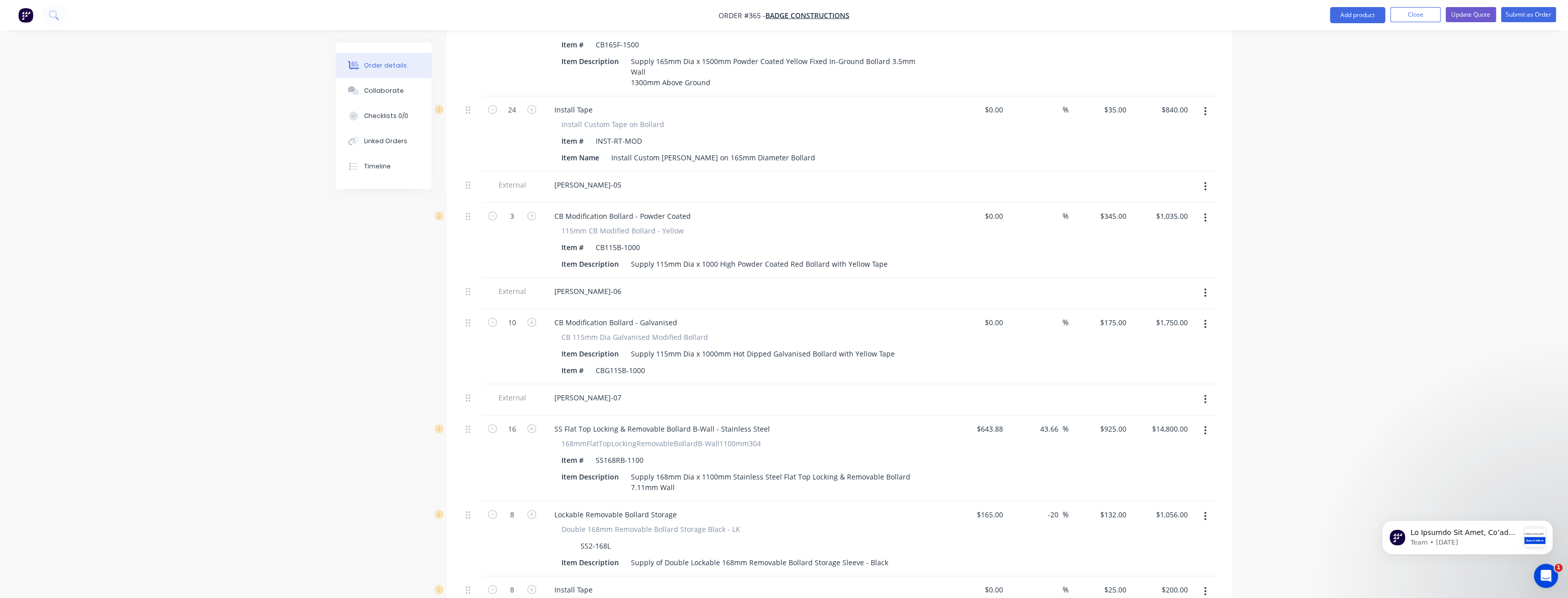
scroll to position [962, 0]
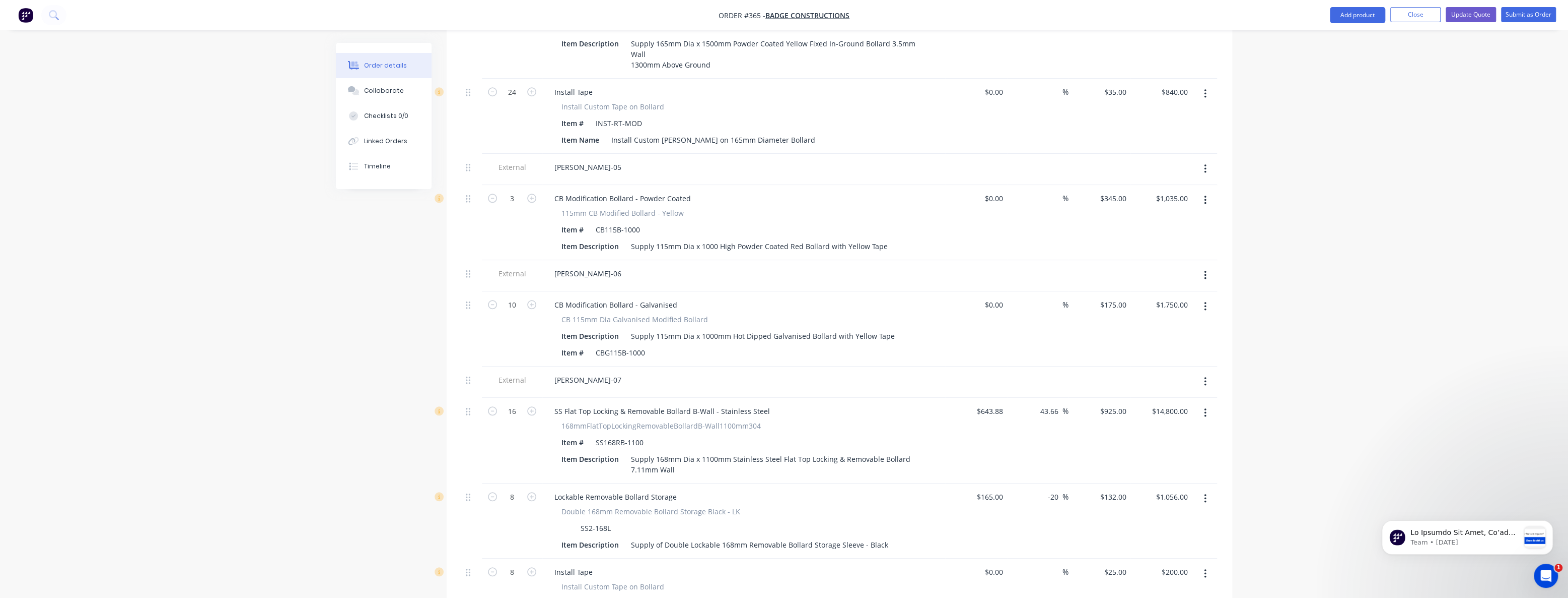
click at [1206, 164] on icon "button" at bounding box center [1205, 169] width 2 height 9
click at [1173, 208] on div "Delete" at bounding box center [1169, 215] width 78 height 14
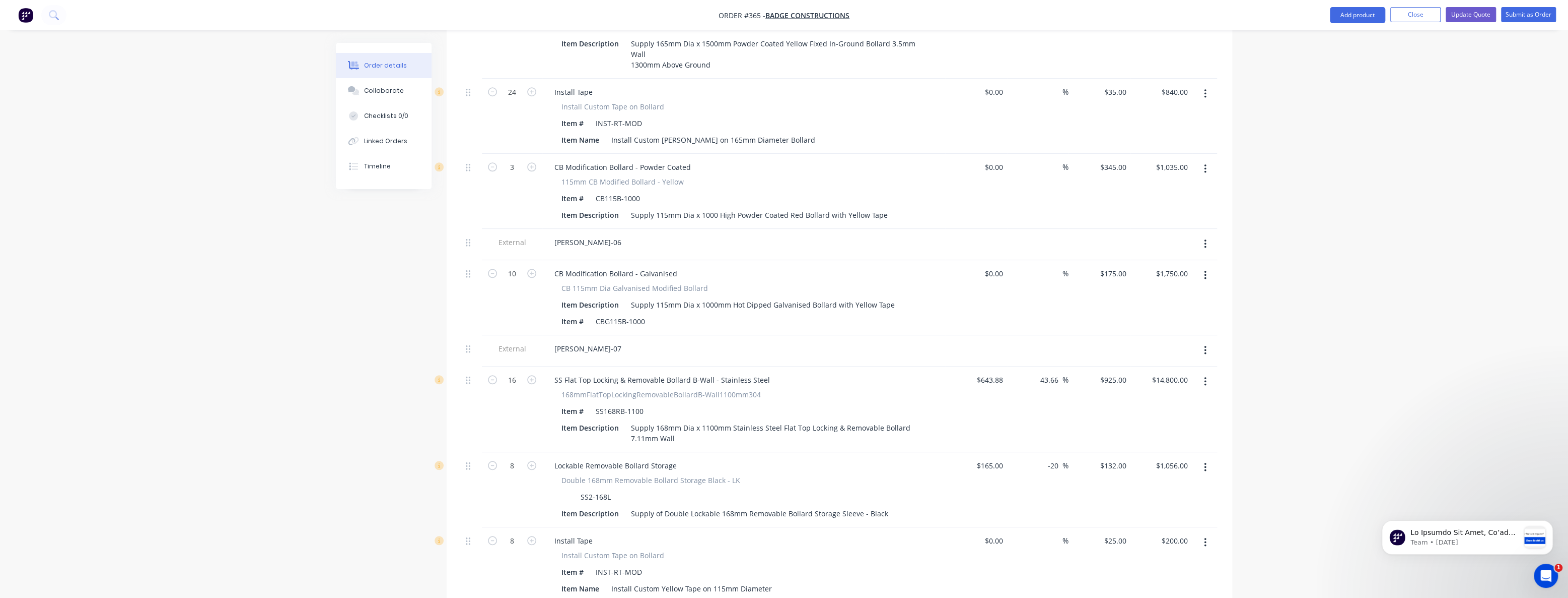
click at [1203, 160] on button "button" at bounding box center [1205, 169] width 24 height 18
click at [1155, 249] on div "Delete" at bounding box center [1169, 256] width 78 height 14
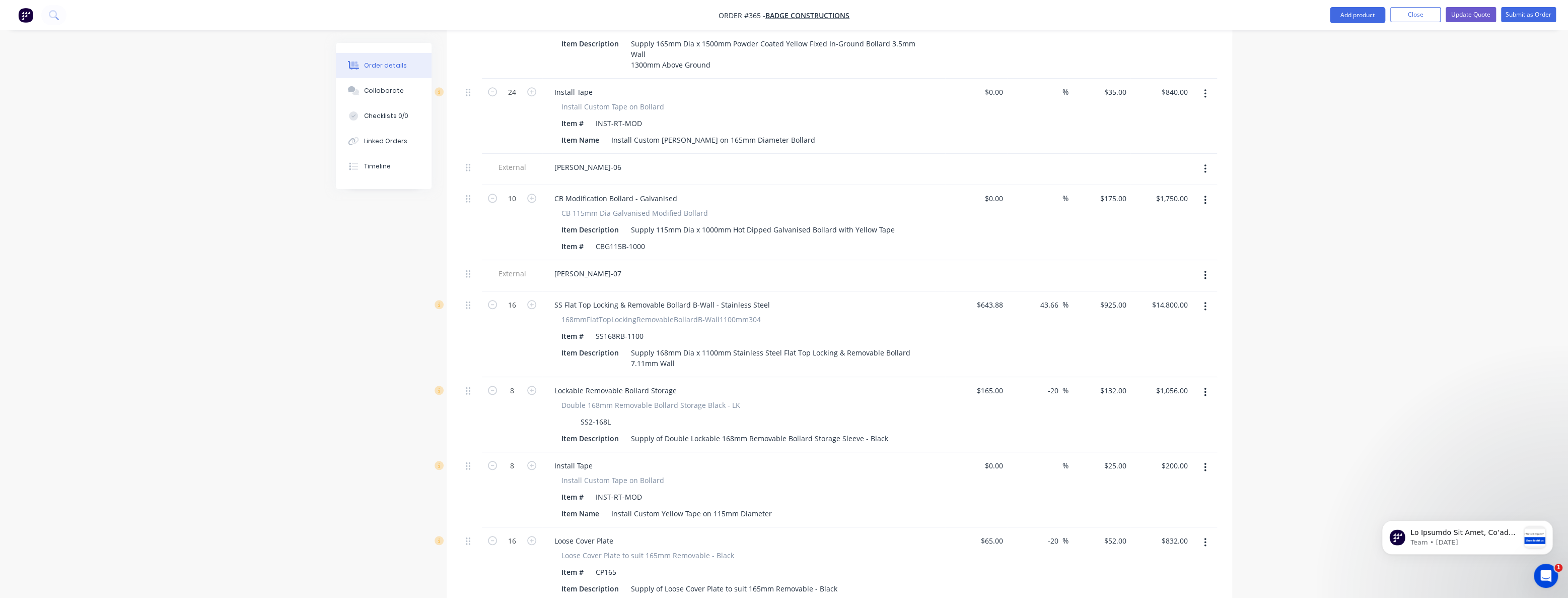
click at [1202, 160] on button "button" at bounding box center [1205, 169] width 24 height 18
click at [1162, 208] on div "Delete" at bounding box center [1169, 215] width 78 height 14
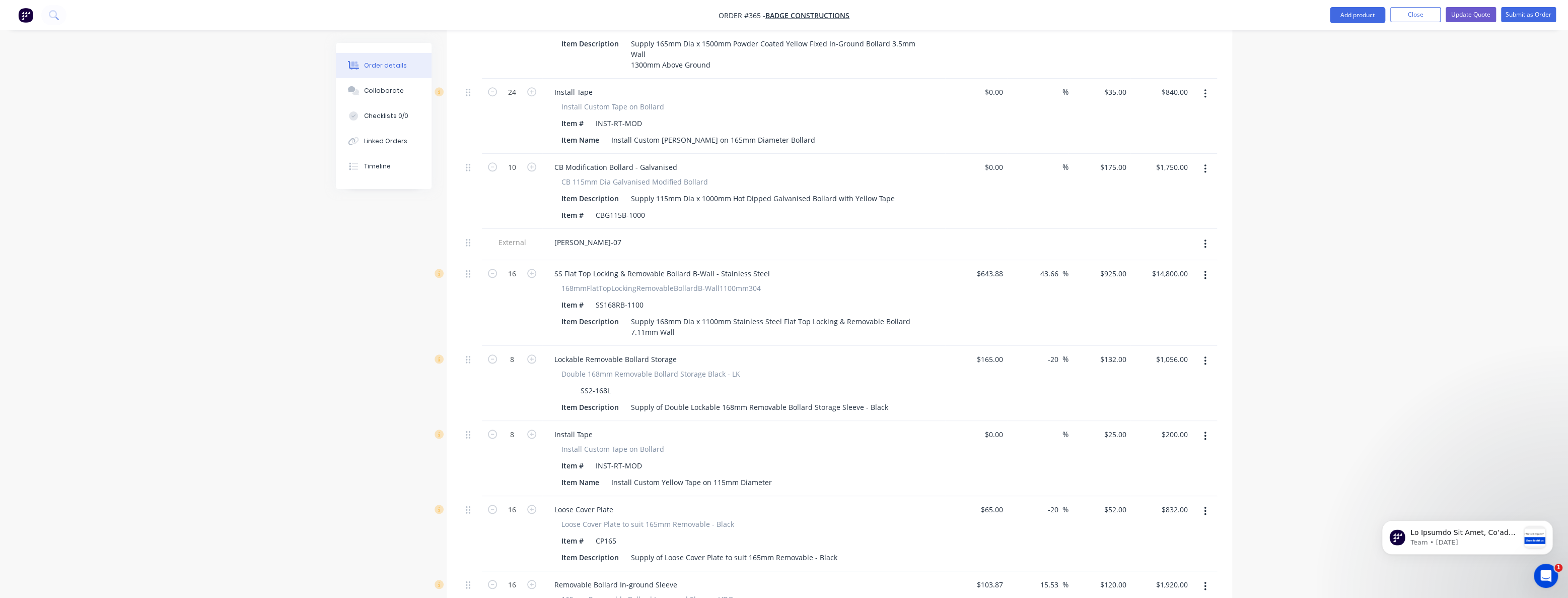
click at [1204, 164] on icon "button" at bounding box center [1205, 169] width 3 height 11
click at [1158, 249] on div "Delete" at bounding box center [1169, 256] width 78 height 14
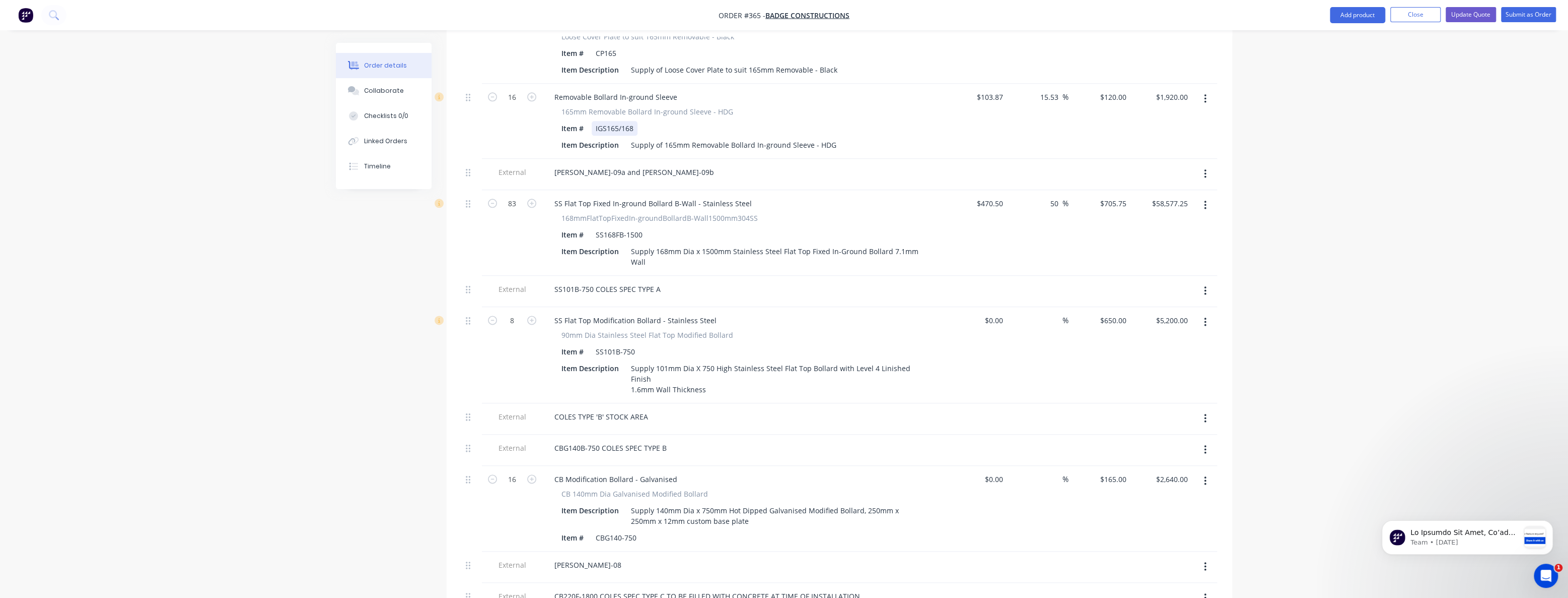
scroll to position [1420, 0]
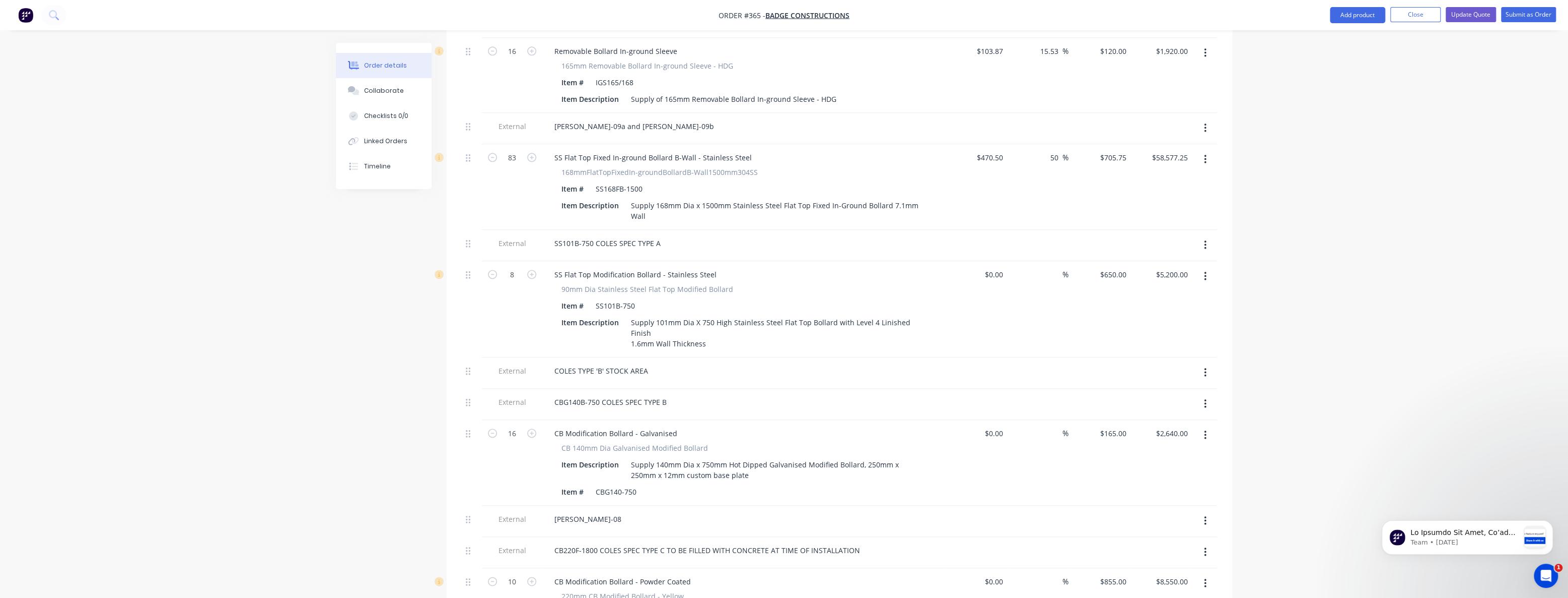
click at [1202, 236] on button "button" at bounding box center [1205, 244] width 24 height 18
click at [1172, 284] on div "Delete" at bounding box center [1169, 291] width 78 height 14
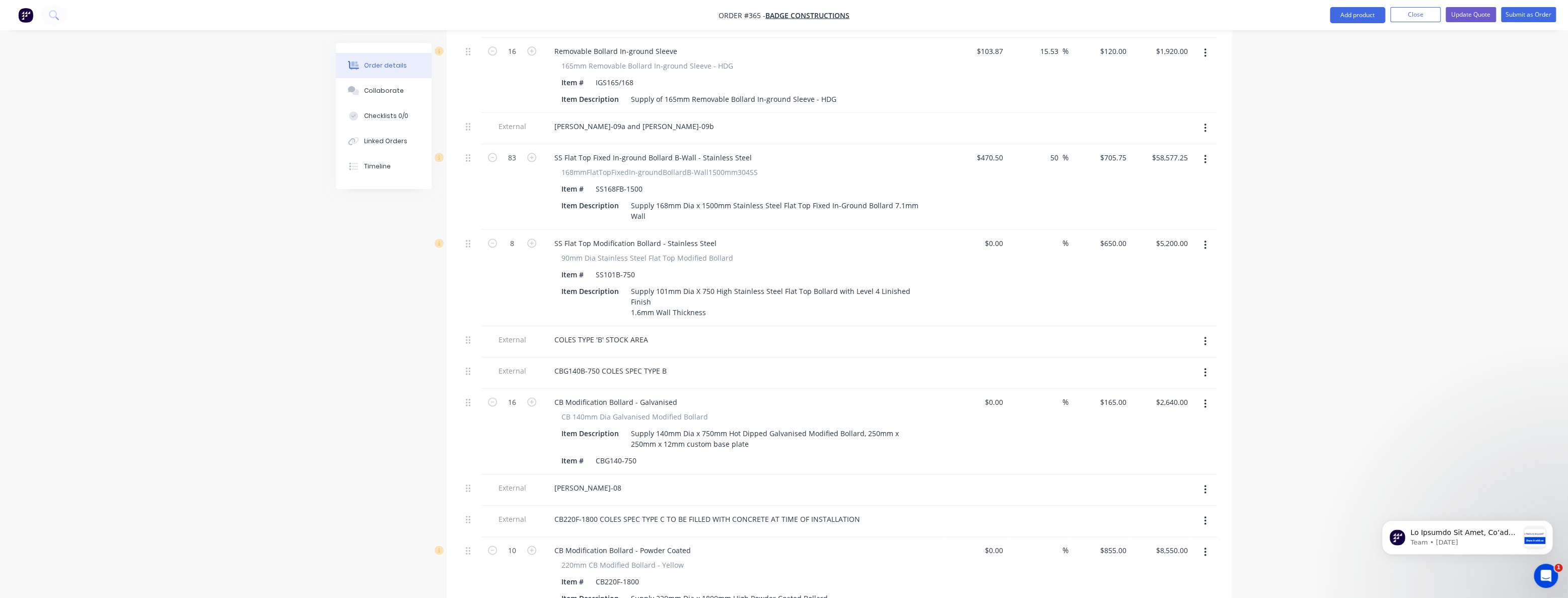
click at [1204, 239] on icon "button" at bounding box center [1205, 245] width 3 height 11
click at [1147, 324] on div "Delete" at bounding box center [1169, 332] width 78 height 14
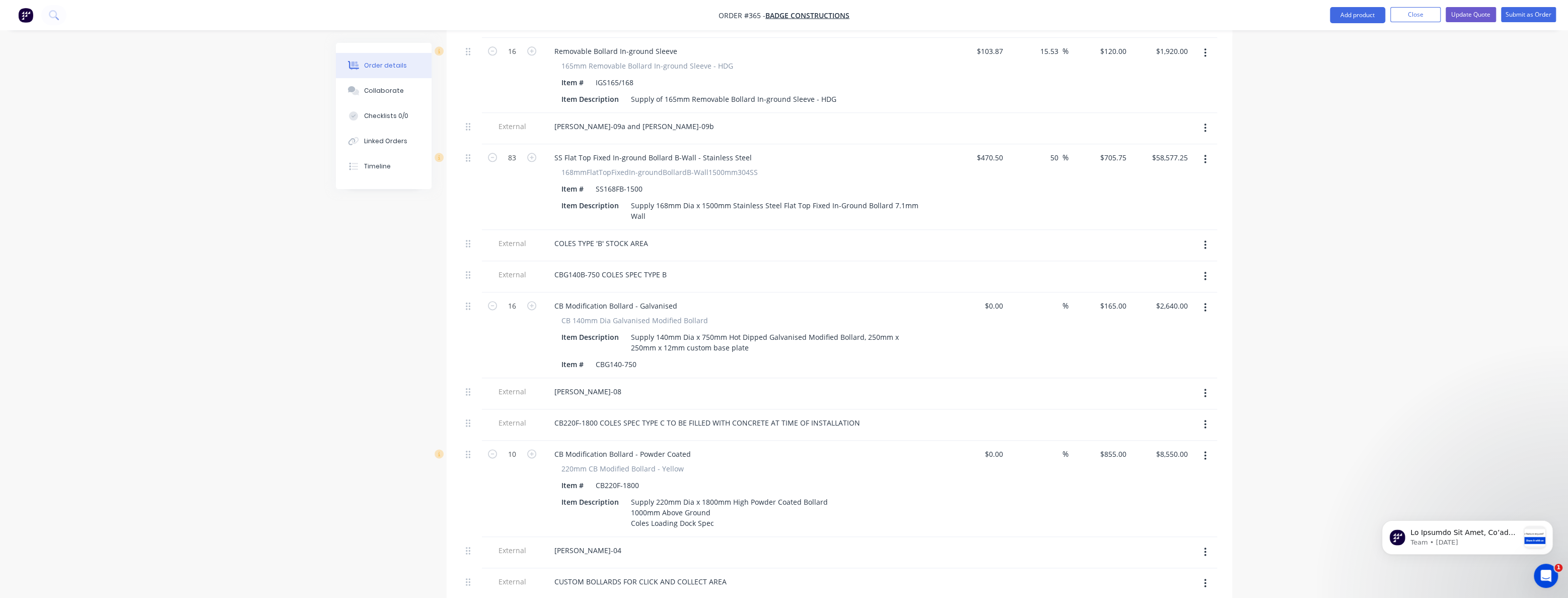
click at [1205, 240] on icon "button" at bounding box center [1205, 244] width 2 height 9
click at [1182, 284] on div "Delete" at bounding box center [1169, 291] width 78 height 14
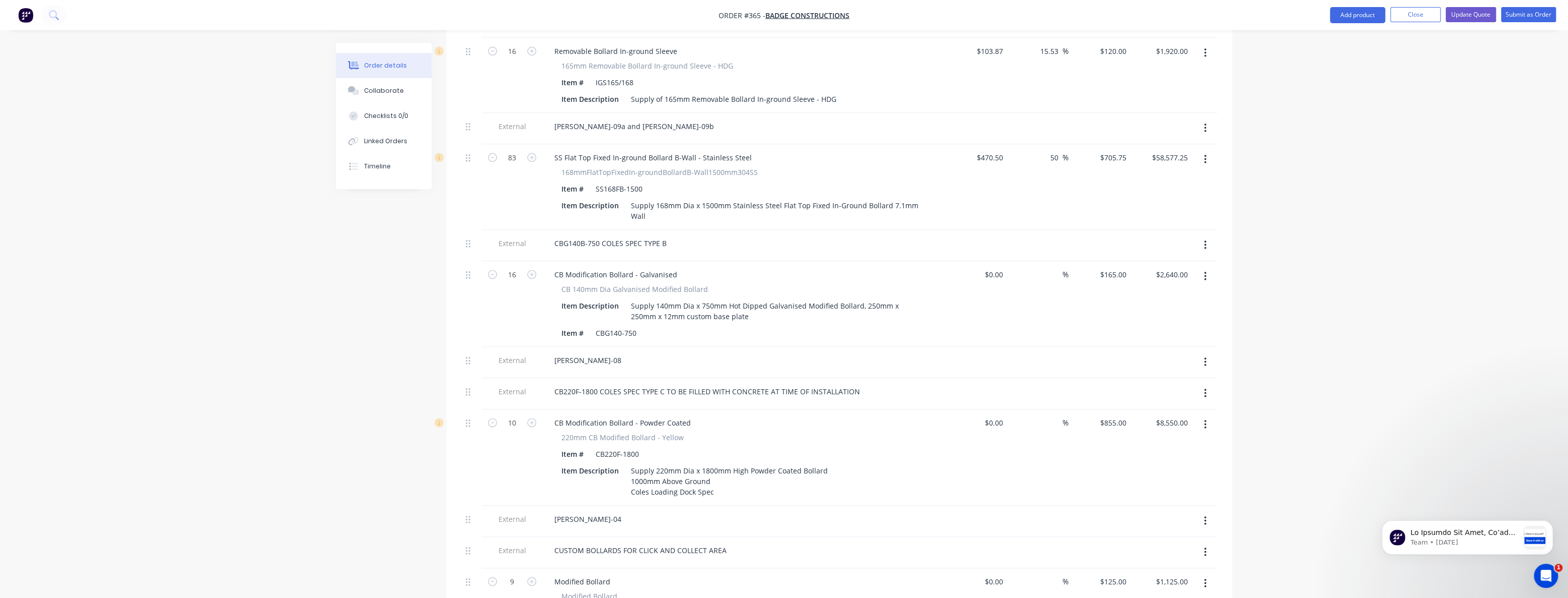
click at [1205, 239] on icon "button" at bounding box center [1205, 245] width 3 height 11
click at [1190, 284] on div "Delete" at bounding box center [1169, 291] width 78 height 14
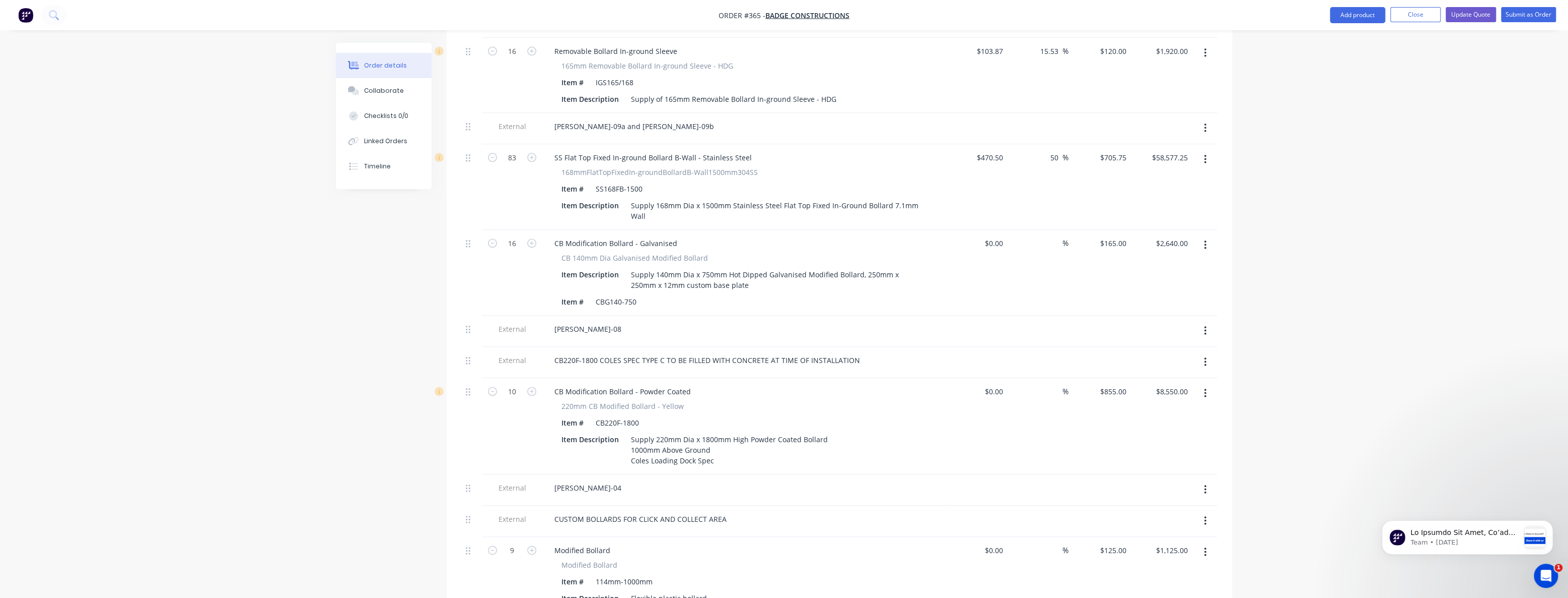
click at [1203, 236] on button "button" at bounding box center [1205, 244] width 24 height 18
click at [1155, 322] on button "Delete" at bounding box center [1170, 332] width 96 height 20
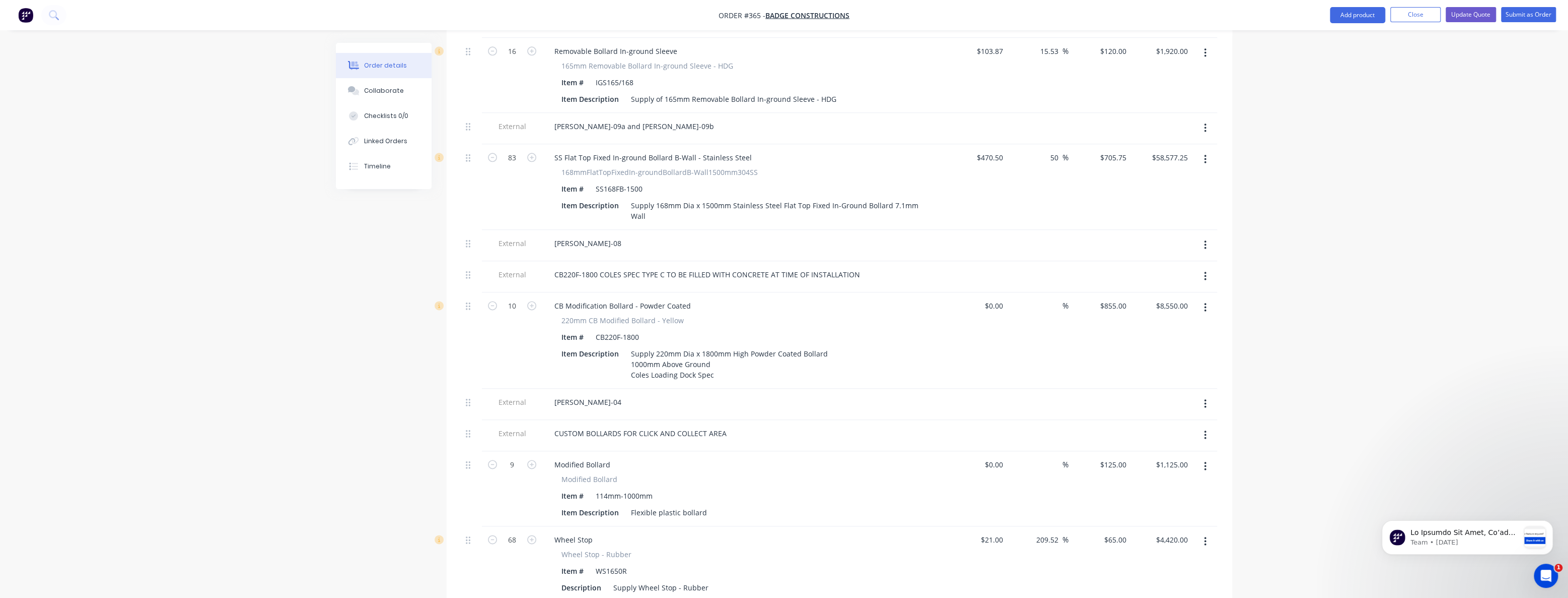
click at [1207, 236] on button "button" at bounding box center [1205, 244] width 24 height 18
click at [1165, 284] on div "Delete" at bounding box center [1169, 291] width 78 height 14
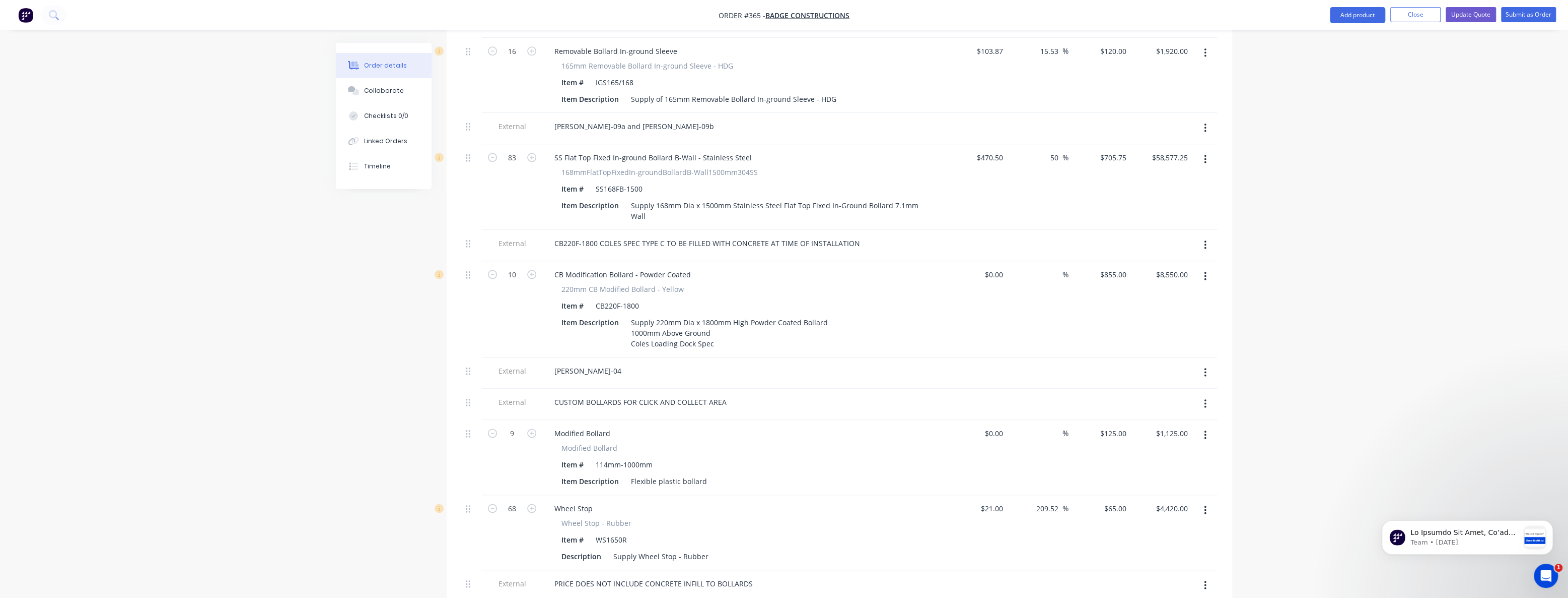
click at [1204, 236] on button "button" at bounding box center [1205, 244] width 24 height 18
click at [1171, 284] on div "Delete" at bounding box center [1169, 291] width 78 height 14
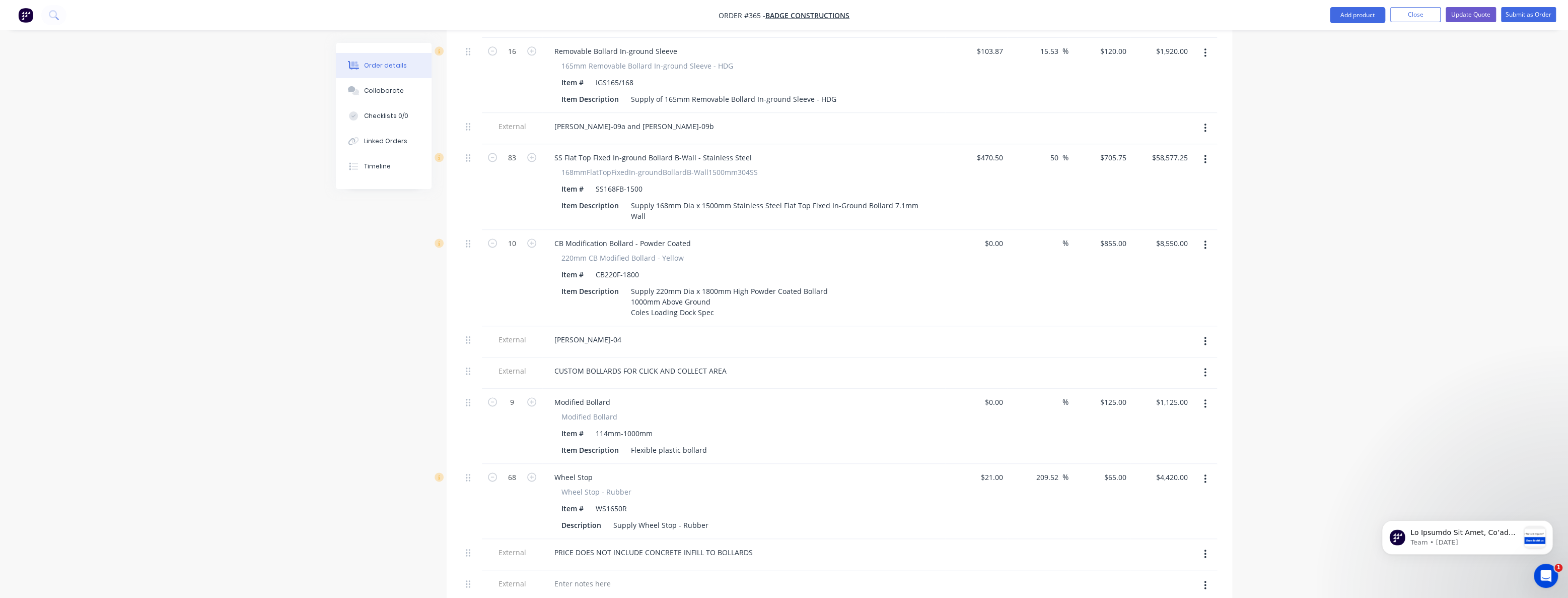
click at [1205, 240] on icon "button" at bounding box center [1205, 244] width 2 height 9
click at [1162, 324] on div "Delete" at bounding box center [1169, 332] width 78 height 14
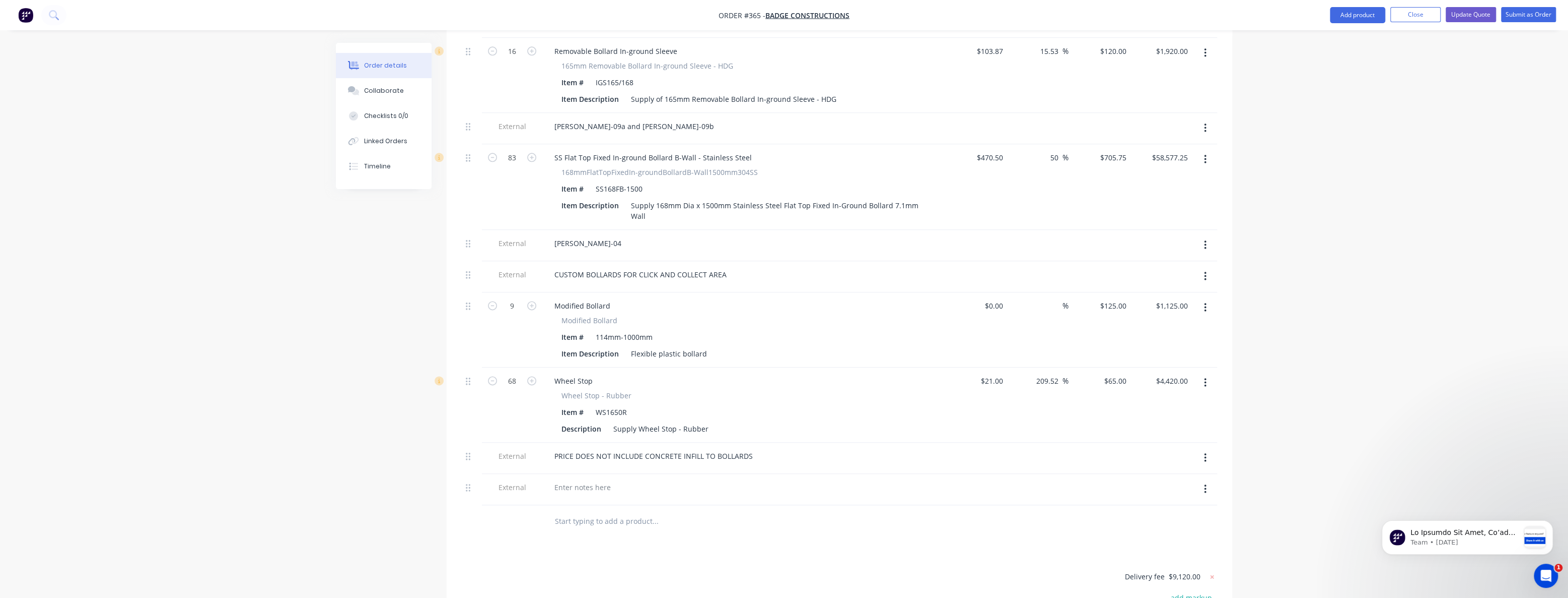
click at [1207, 236] on button "button" at bounding box center [1205, 244] width 24 height 18
click at [1167, 284] on div "Delete" at bounding box center [1169, 291] width 78 height 14
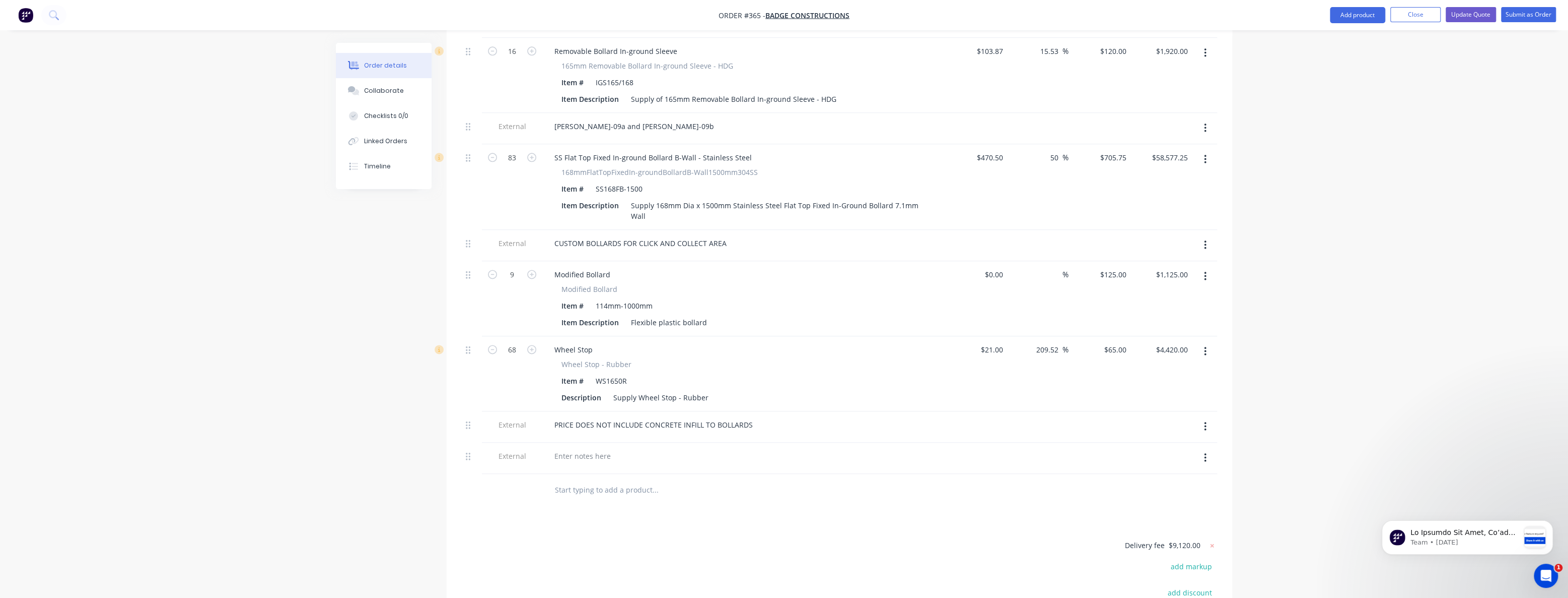
click at [1205, 240] on icon "button" at bounding box center [1205, 244] width 2 height 9
click at [1175, 284] on div "Delete" at bounding box center [1169, 291] width 78 height 14
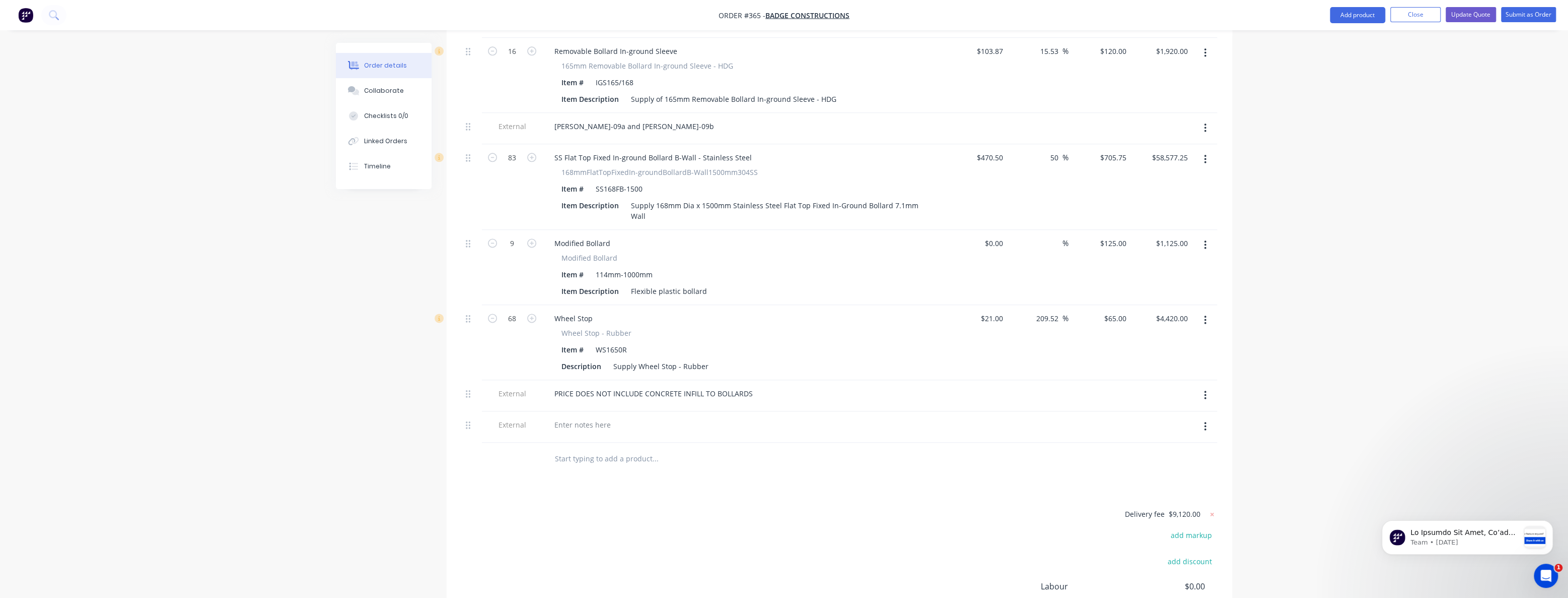
click at [1205, 239] on icon "button" at bounding box center [1205, 245] width 3 height 11
click at [1157, 324] on div "Delete" at bounding box center [1169, 332] width 78 height 14
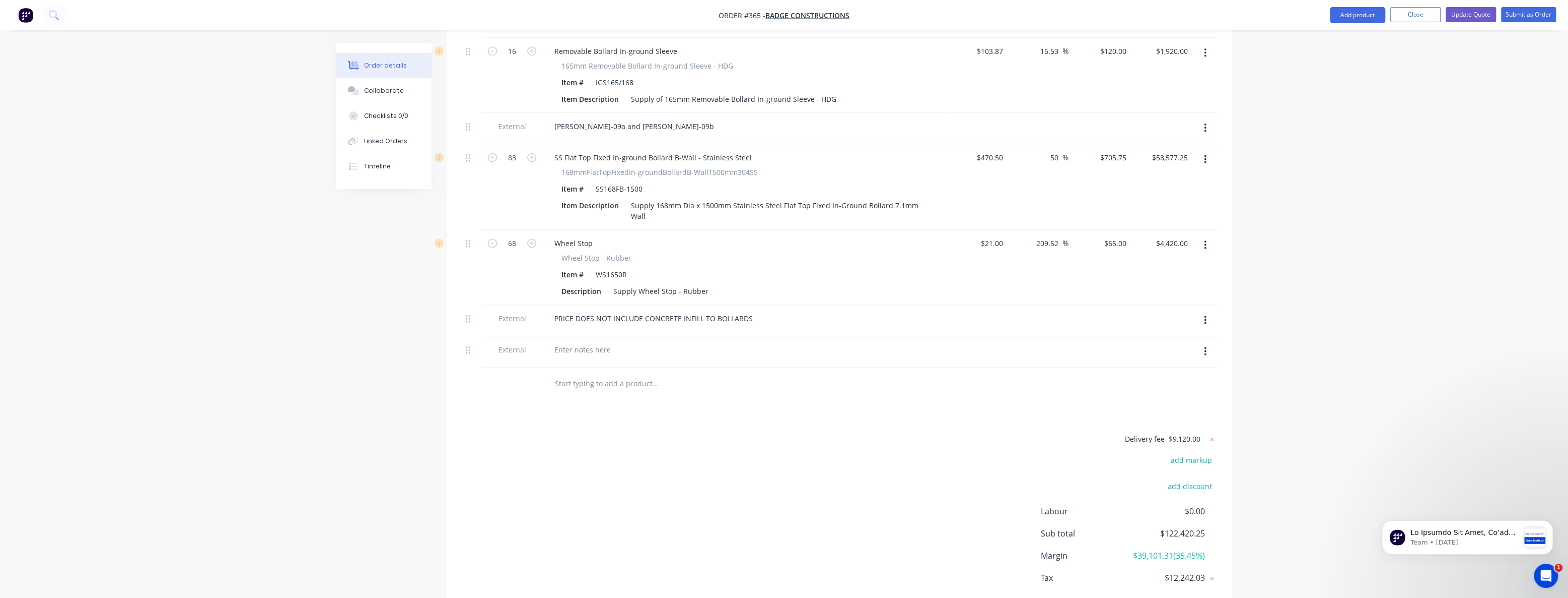
click at [1203, 236] on button "button" at bounding box center [1205, 244] width 24 height 18
click at [1158, 324] on div "Delete" at bounding box center [1169, 332] width 78 height 14
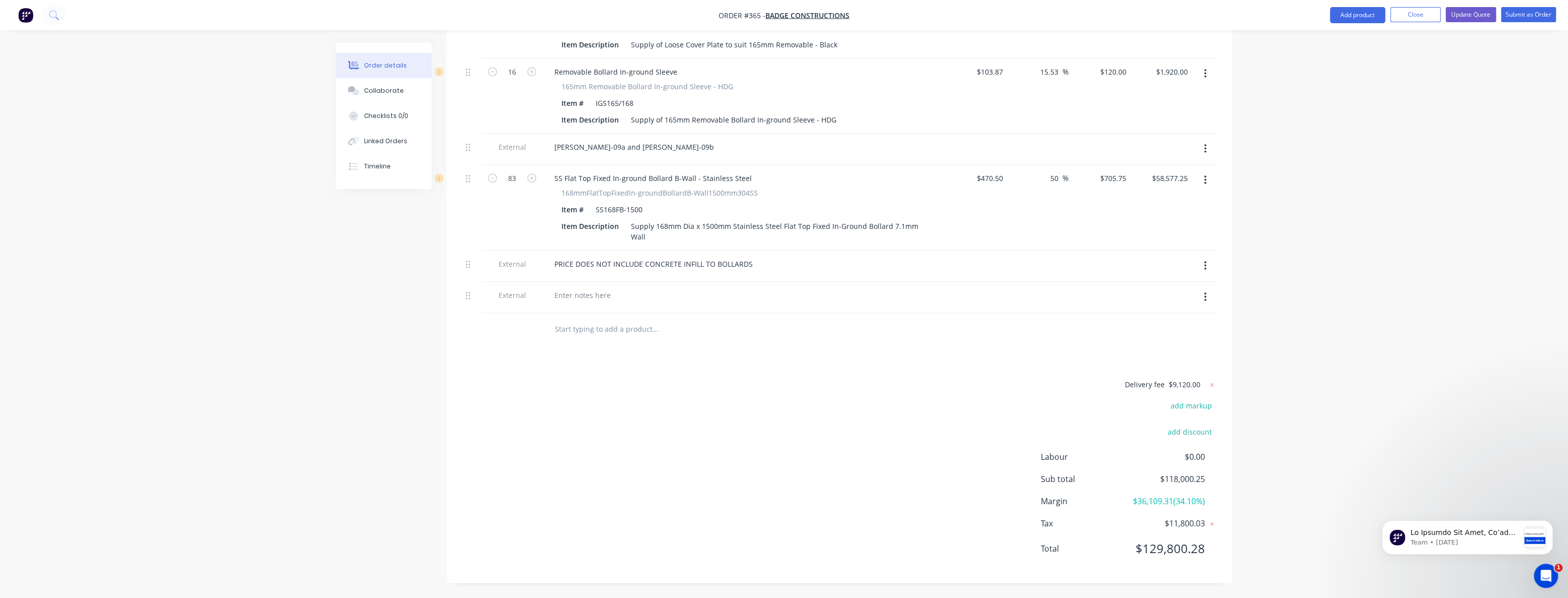
scroll to position [1381, 0]
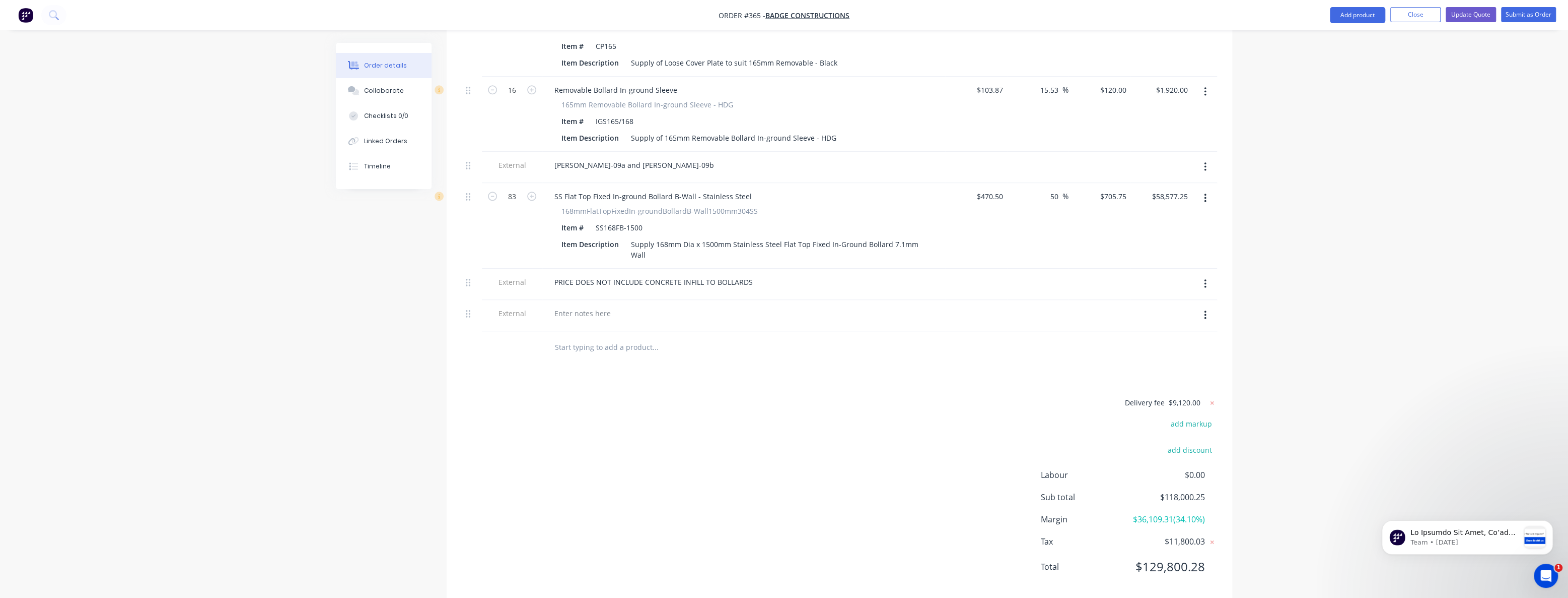
click at [1205, 309] on icon "button" at bounding box center [1205, 315] width 3 height 11
click at [1151, 354] on div "Delete" at bounding box center [1169, 362] width 78 height 14
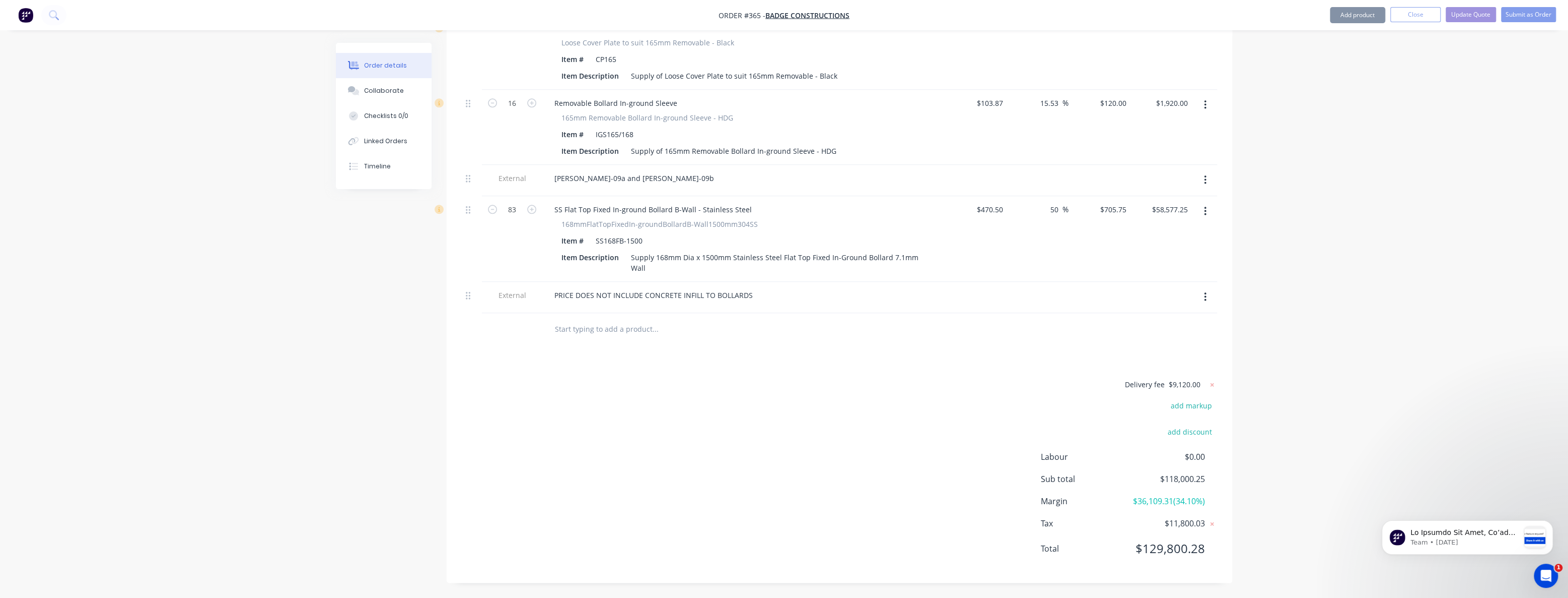
scroll to position [1350, 0]
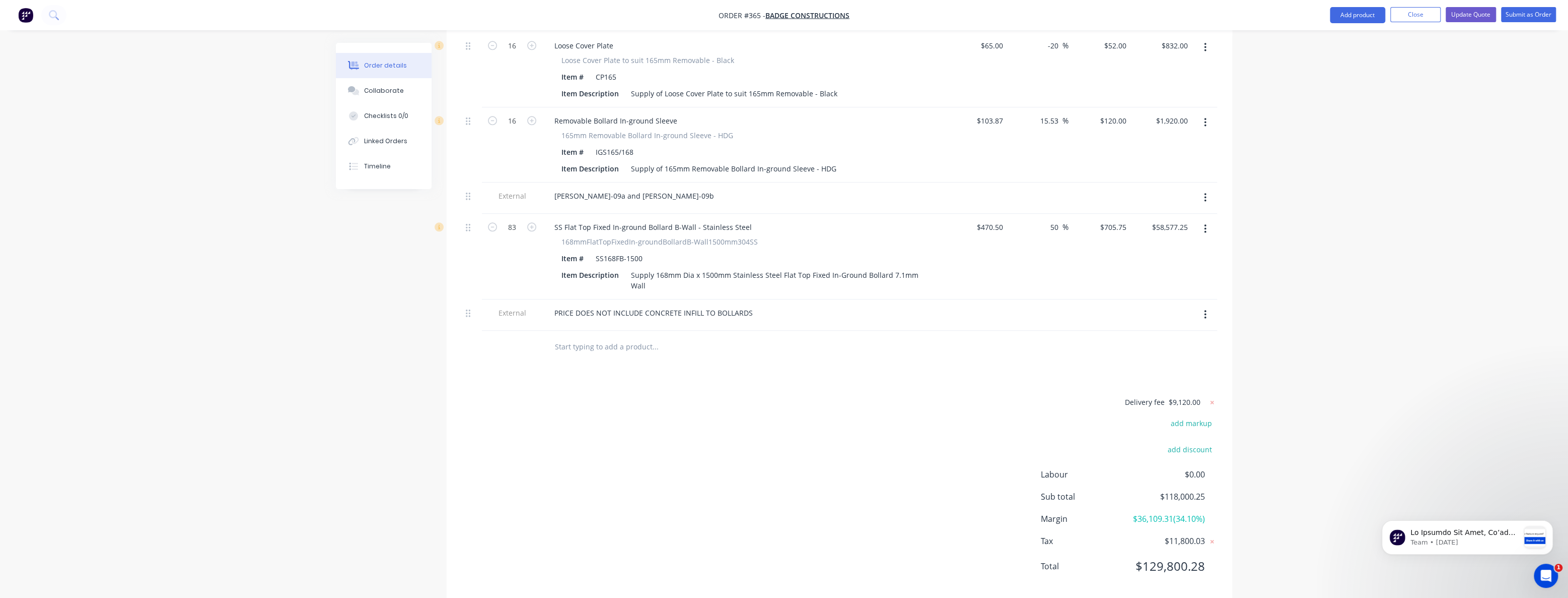
click at [750, 396] on div "Delivery fee $9,120.00 add markup add discount Labour $0.00 Sub total $118,000.…" at bounding box center [840, 490] width 755 height 189
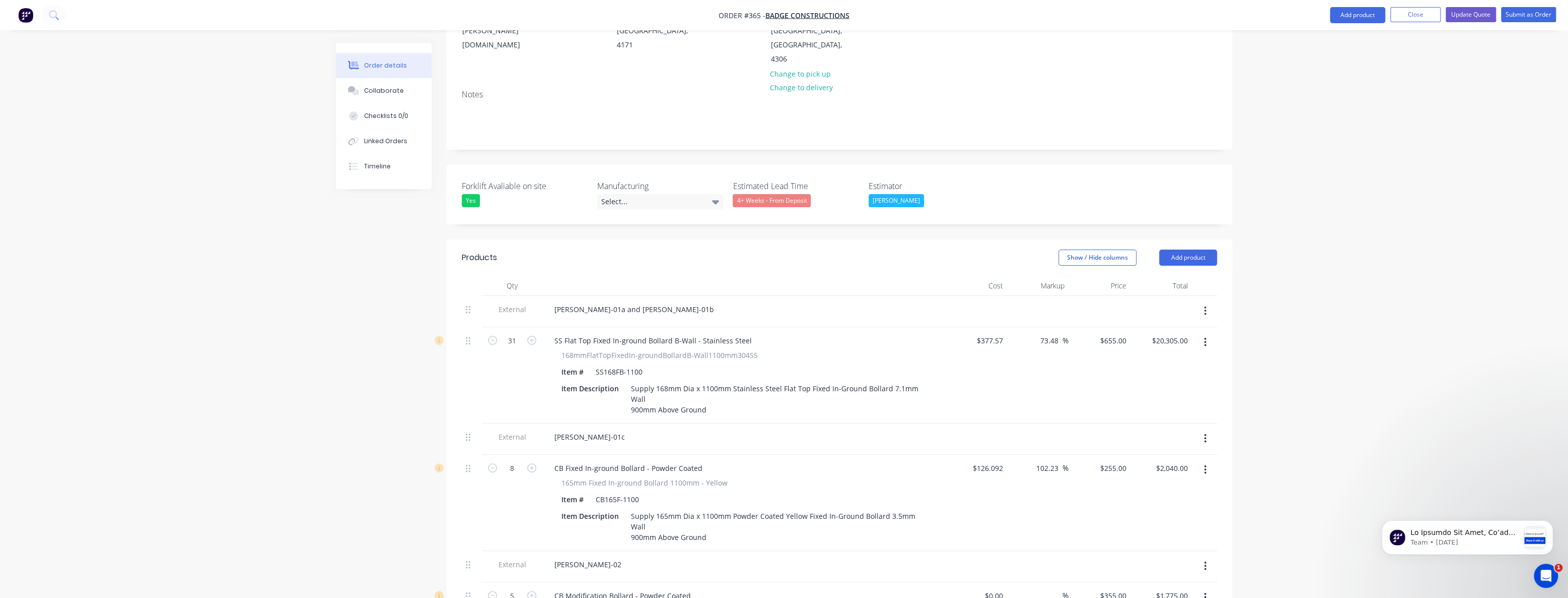
scroll to position [159, 0]
click at [1467, 12] on button "Update Quote" at bounding box center [1471, 15] width 51 height 15
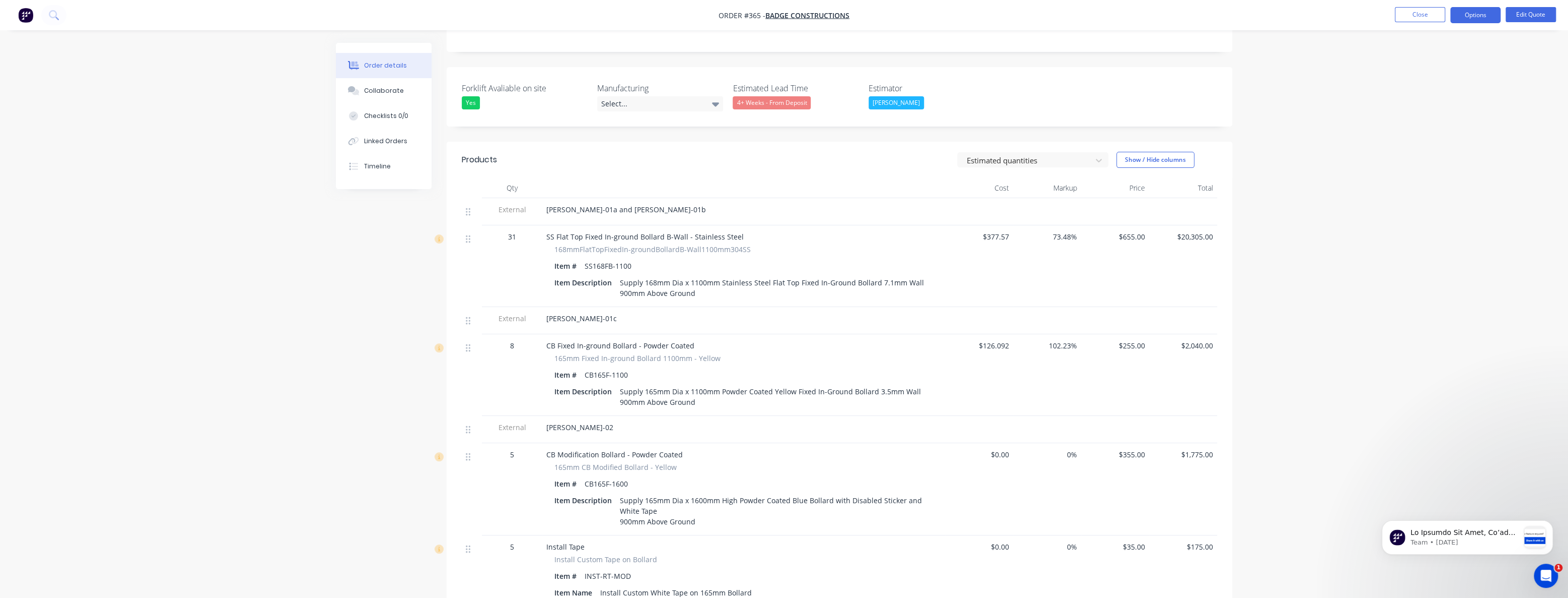
scroll to position [229, 0]
click at [1477, 18] on button "Options" at bounding box center [1475, 15] width 51 height 16
click at [1470, 11] on button "Options" at bounding box center [1475, 15] width 51 height 16
click at [1407, 56] on div "Quote" at bounding box center [1445, 61] width 93 height 14
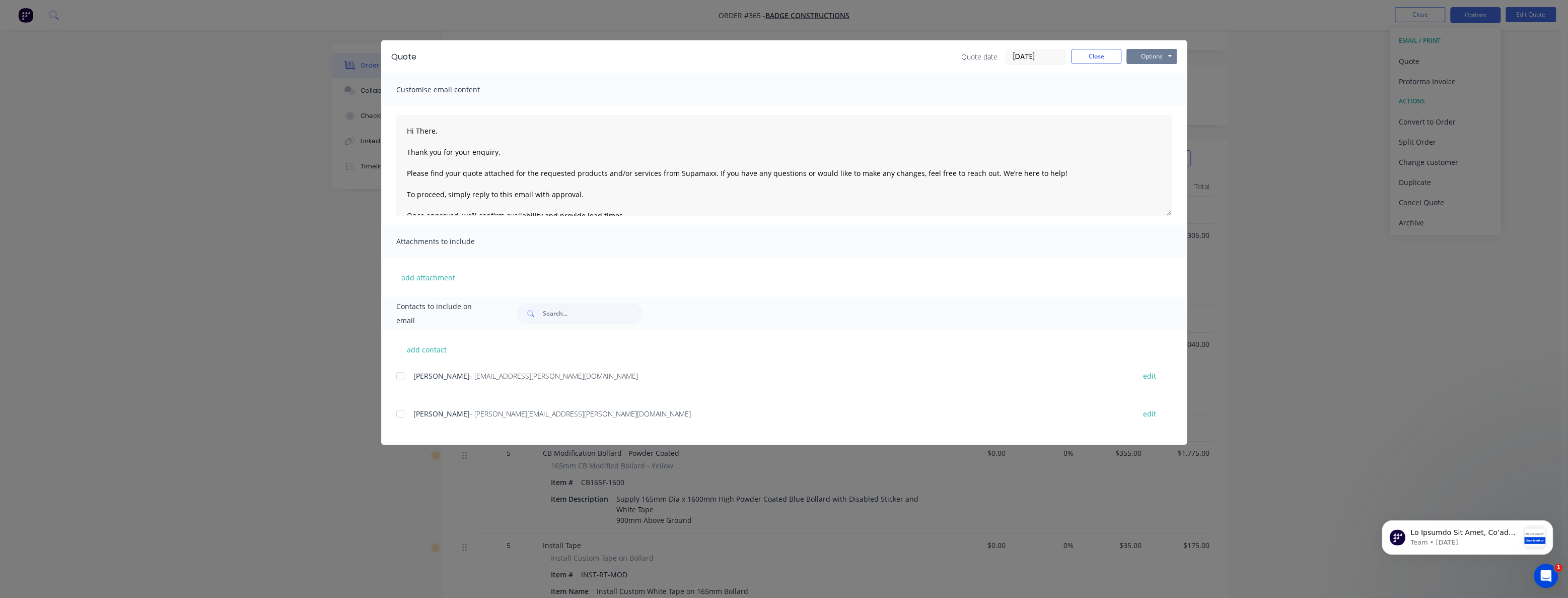
click at [1147, 53] on button "Options" at bounding box center [1152, 56] width 51 height 15
click at [1148, 70] on button "Preview" at bounding box center [1159, 74] width 64 height 16
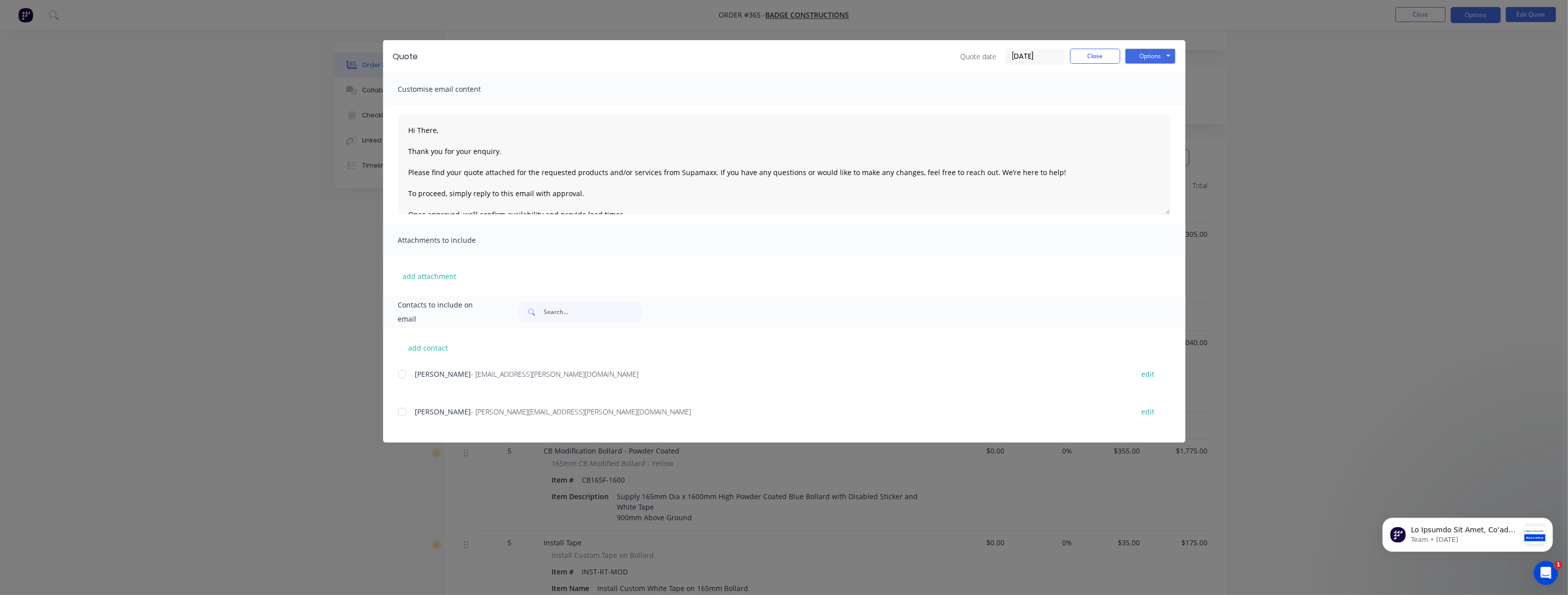
type textarea "Hi There, Thank you for your enquiry. Please find your quote attached for the r…"
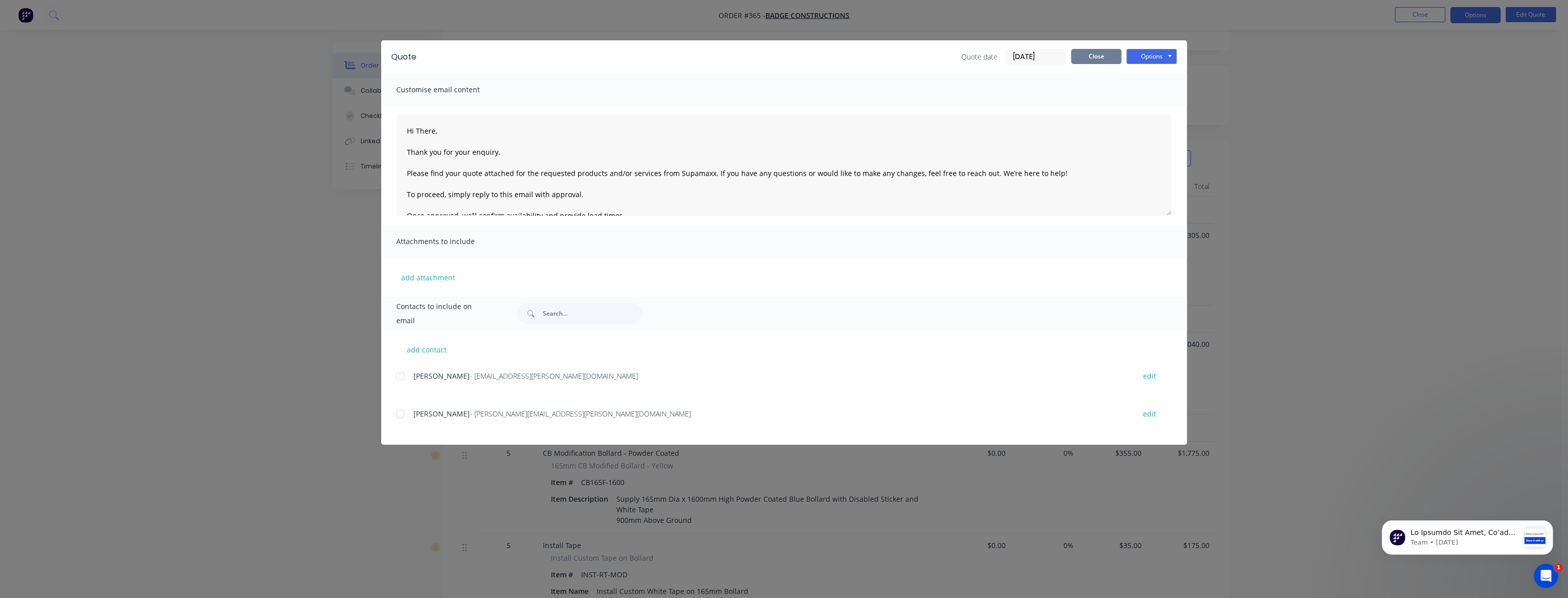
click at [1084, 60] on button "Close" at bounding box center [1096, 56] width 51 height 15
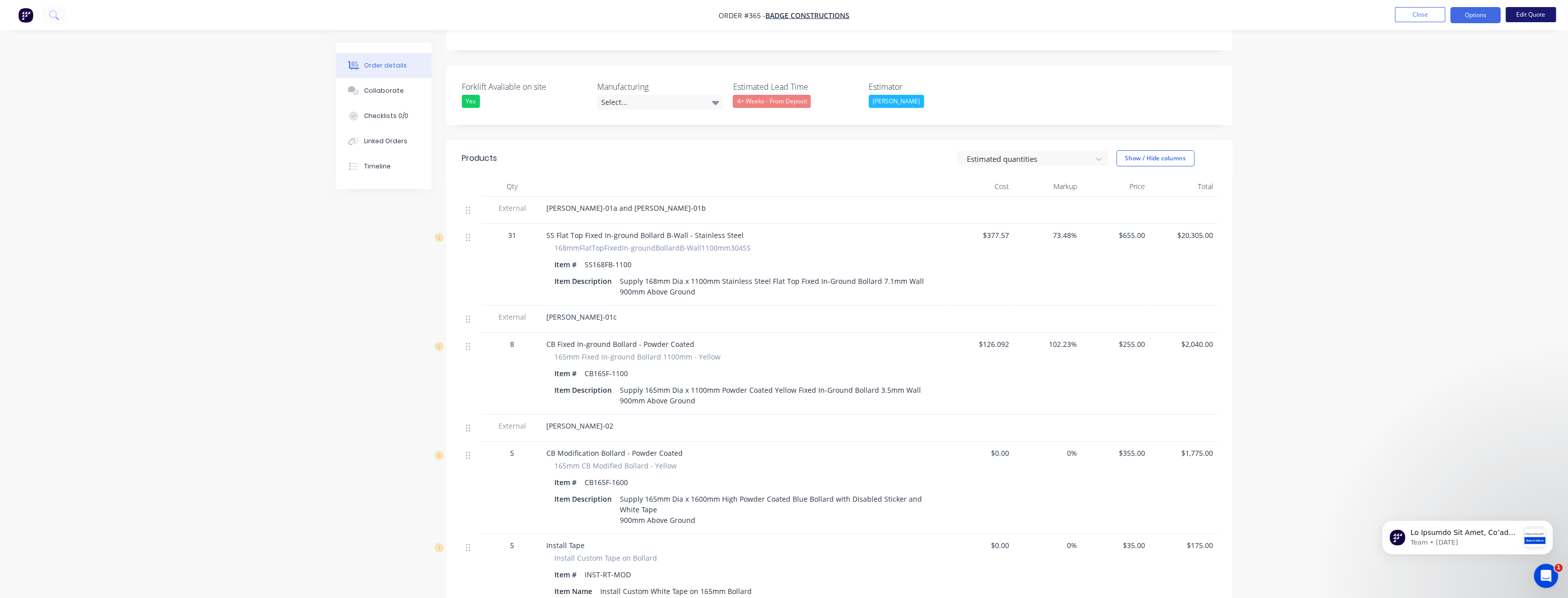
click at [1512, 14] on button "Edit Quote" at bounding box center [1531, 14] width 51 height 15
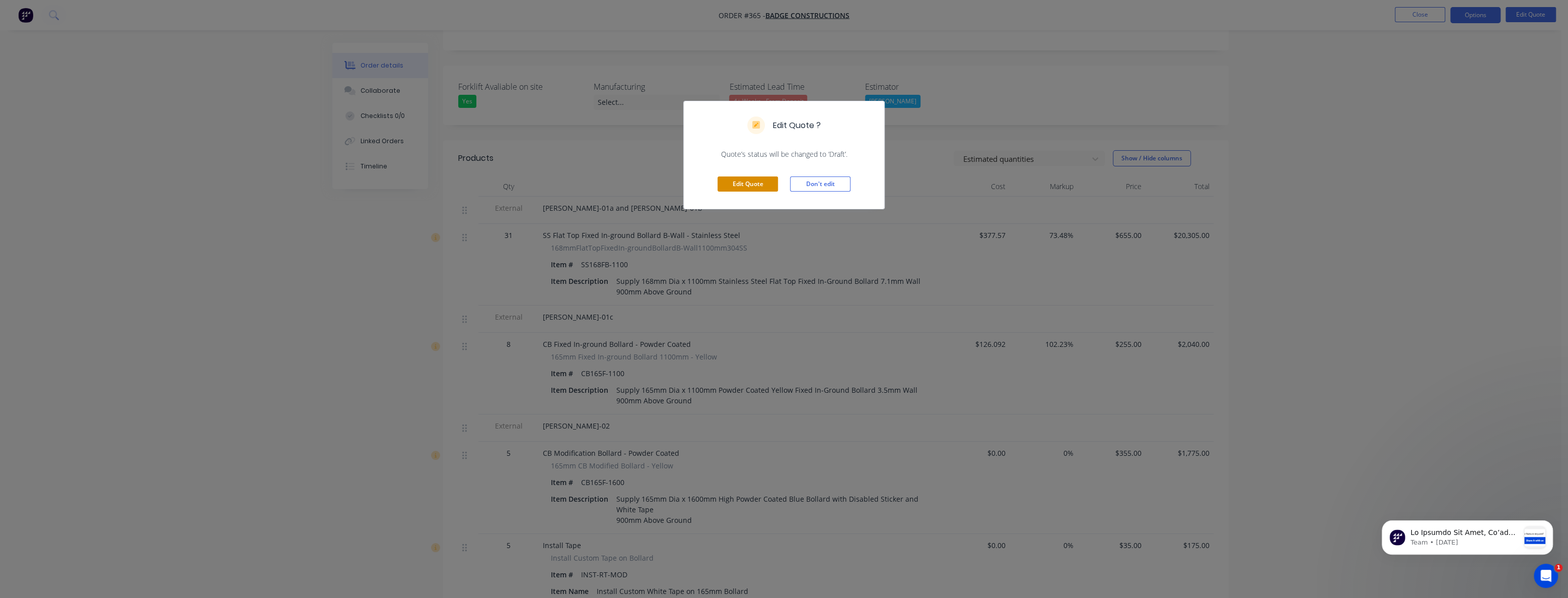
click at [745, 179] on button "Edit Quote" at bounding box center [748, 184] width 61 height 15
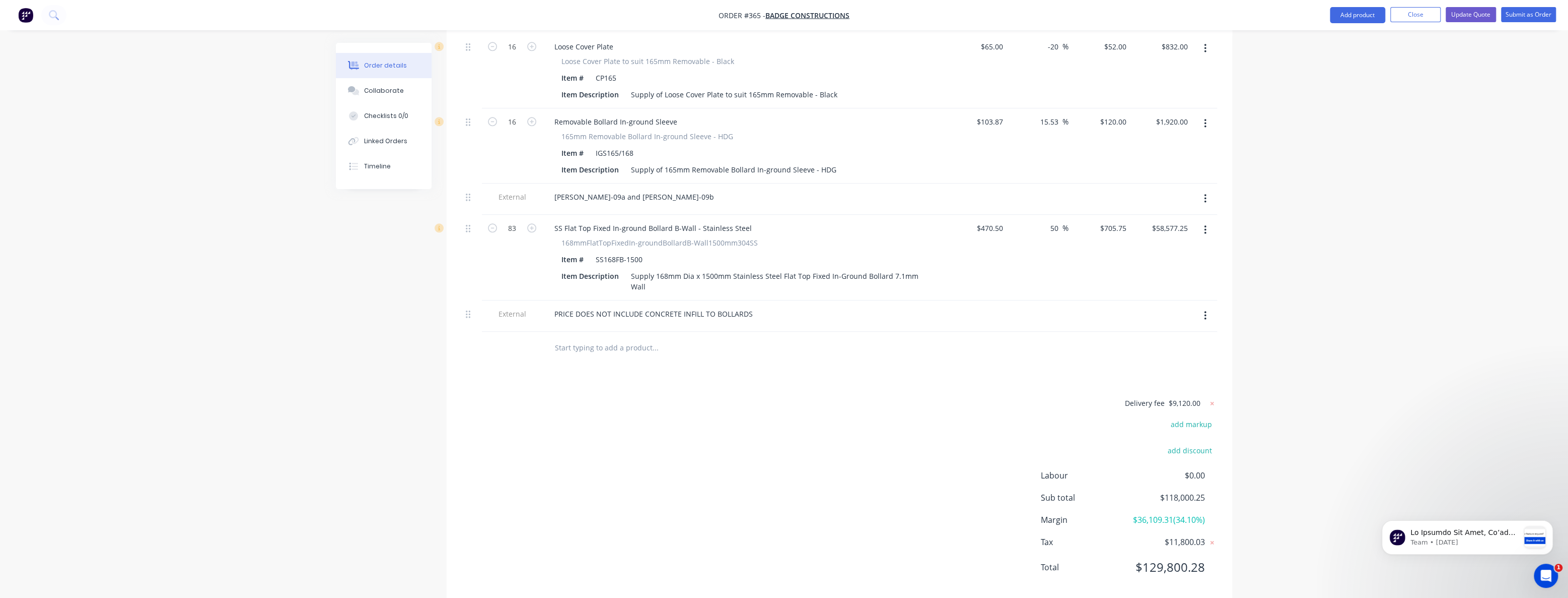
scroll to position [1350, 0]
click at [1214, 397] on icon at bounding box center [1212, 402] width 10 height 10
click at [1188, 396] on button "add delivery fee" at bounding box center [1185, 402] width 65 height 14
type input "8670"
click at [803, 502] on div "Delivery fee Delivery fee Delivery fee name (Optional) 8670 8670 $0 add markup …" at bounding box center [840, 492] width 755 height 192
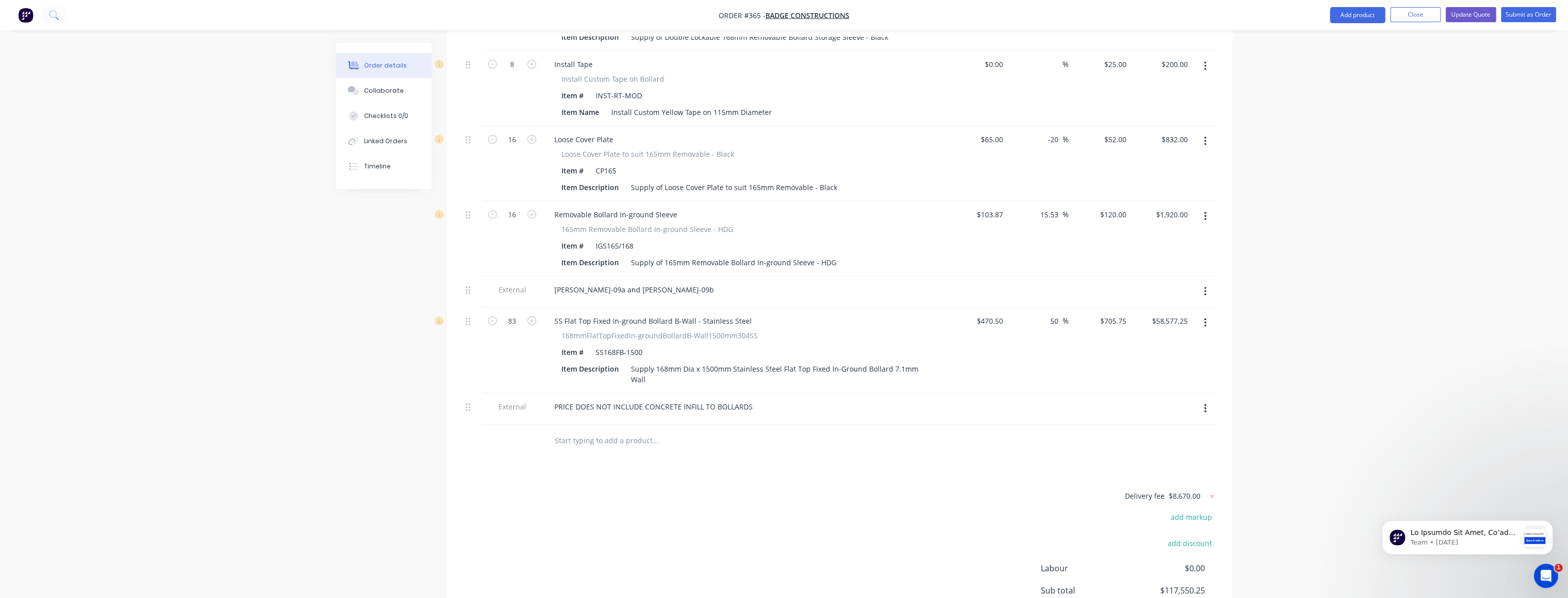
scroll to position [1305, 0]
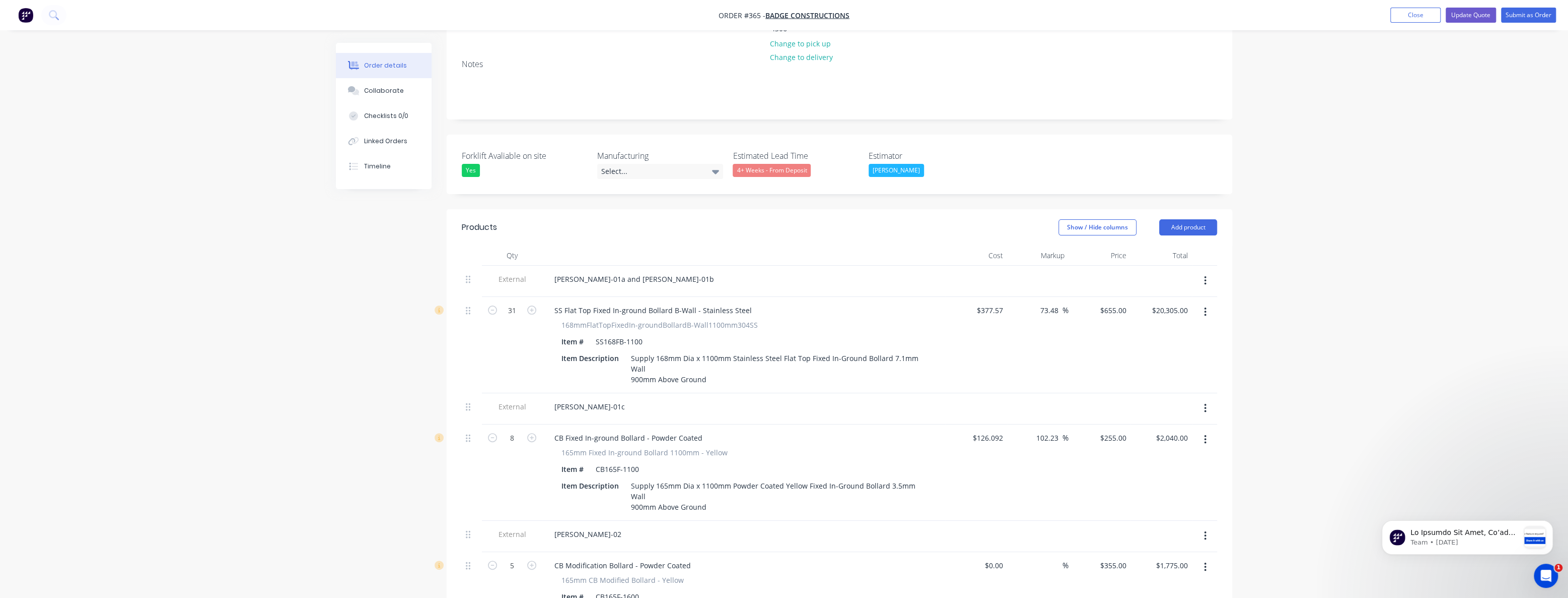
scroll to position [0, 0]
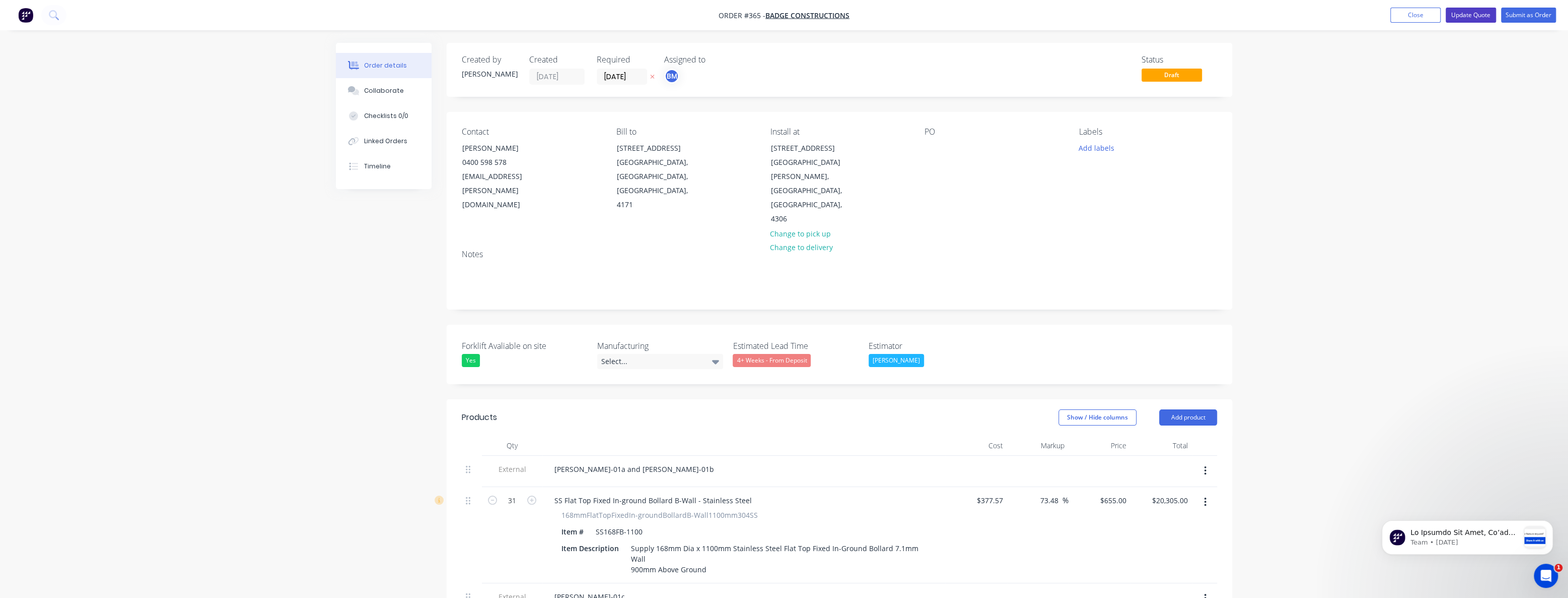
click at [1467, 13] on button "Update Quote" at bounding box center [1471, 15] width 51 height 15
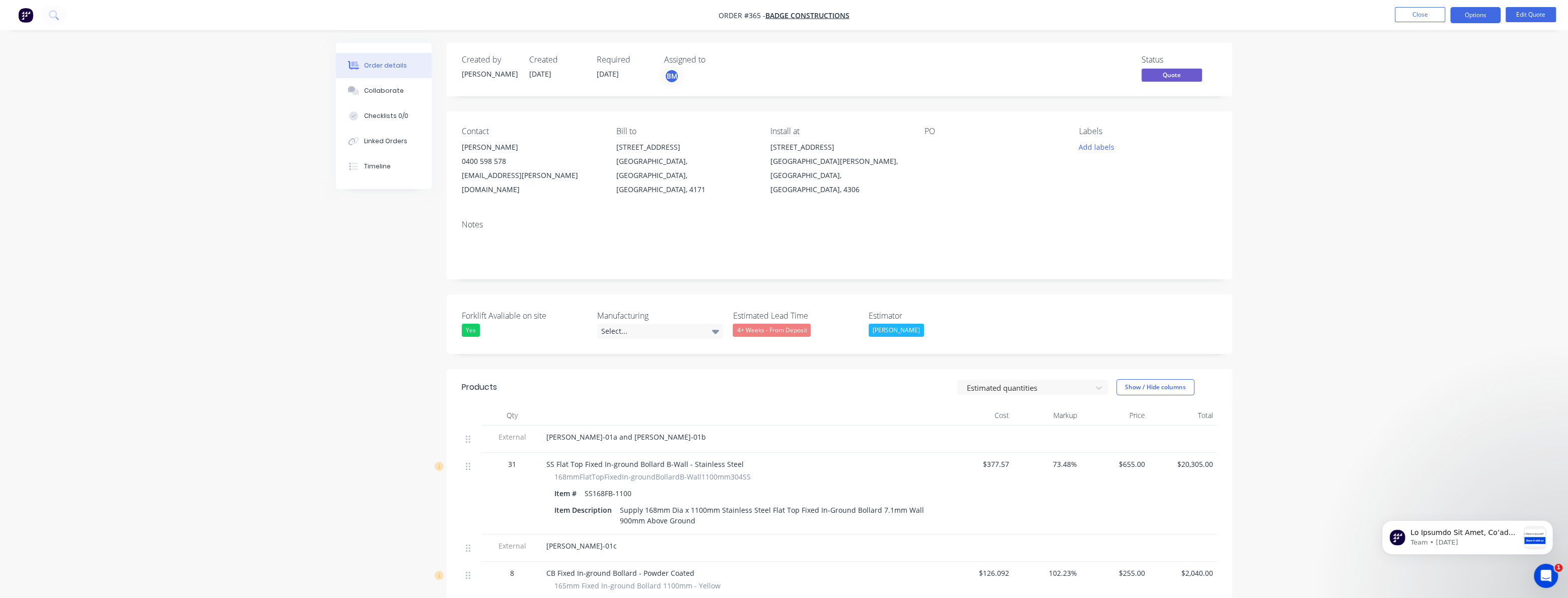
drag, startPoint x: 246, startPoint y: 302, endPoint x: 241, endPoint y: 306, distance: 6.4
click at [1483, 11] on button "Options" at bounding box center [1475, 15] width 51 height 16
click at [1417, 57] on div "Quote" at bounding box center [1445, 61] width 93 height 14
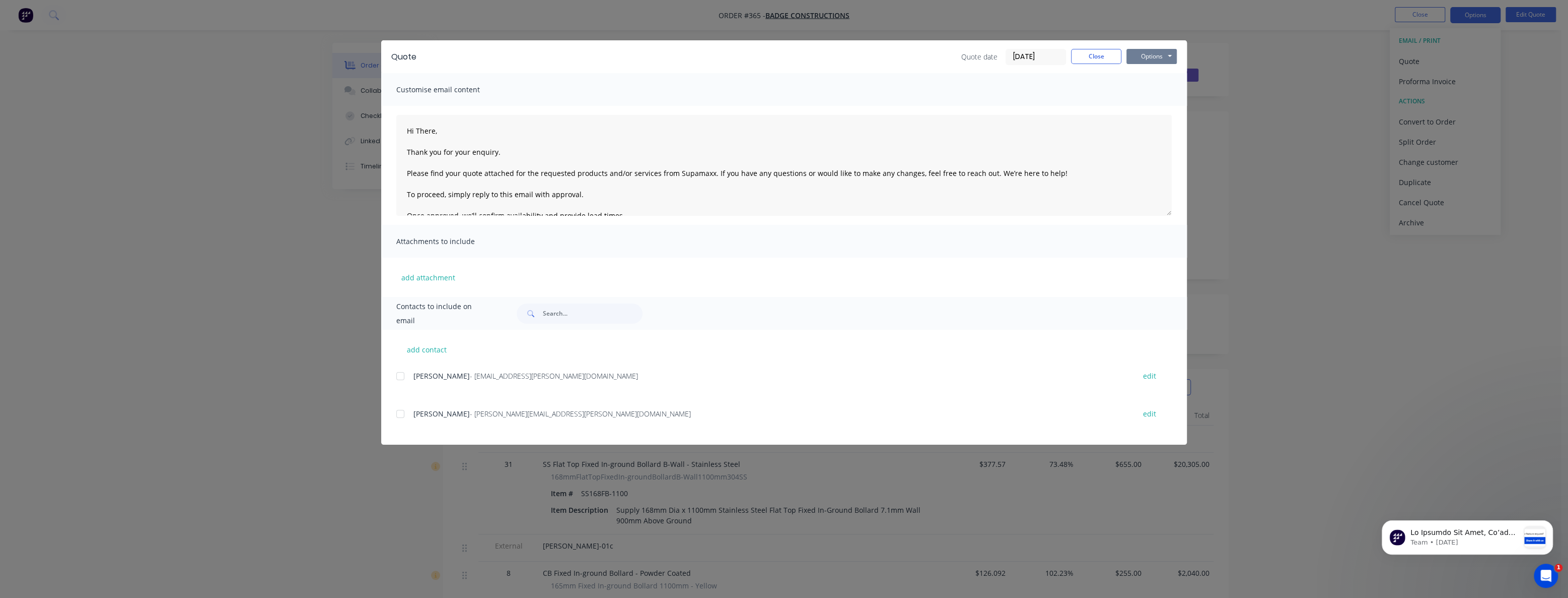
click at [1143, 54] on button "Options" at bounding box center [1152, 56] width 51 height 15
click at [1145, 71] on button "Preview" at bounding box center [1159, 74] width 64 height 16
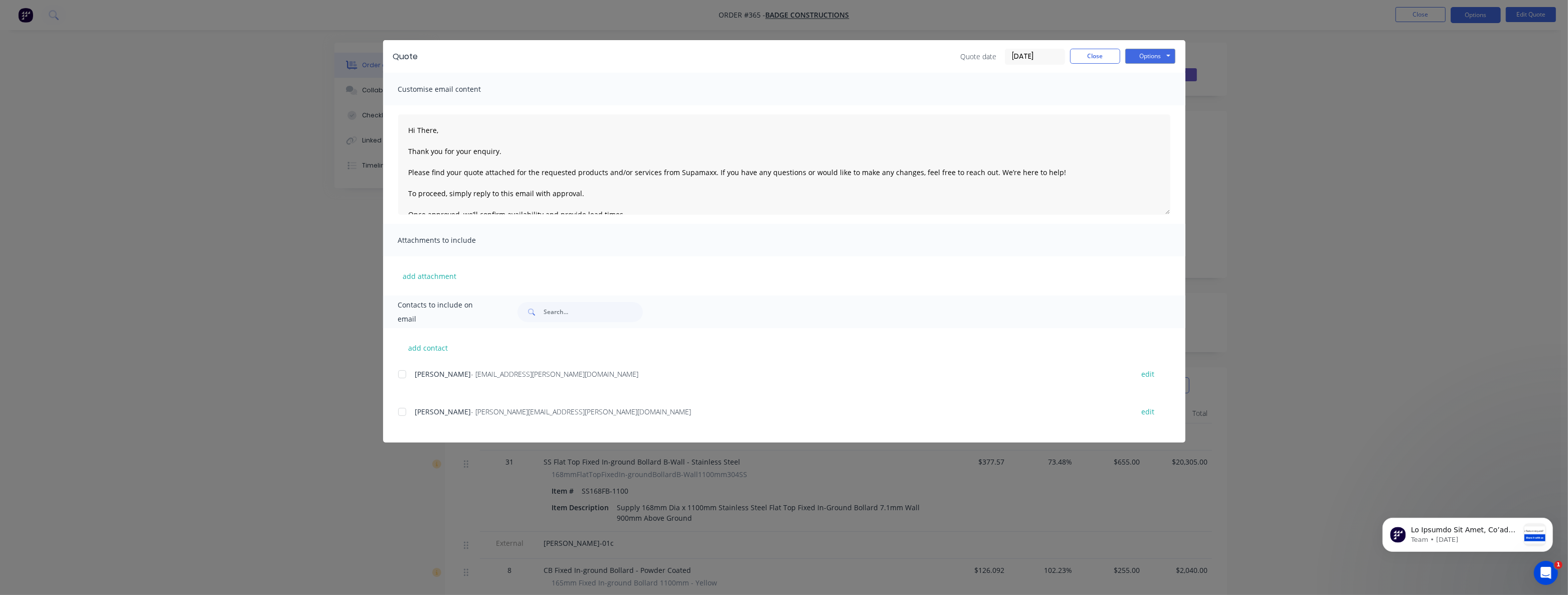
type textarea "Hi There, Thank you for your enquiry. Please find your quote attached for the r…"
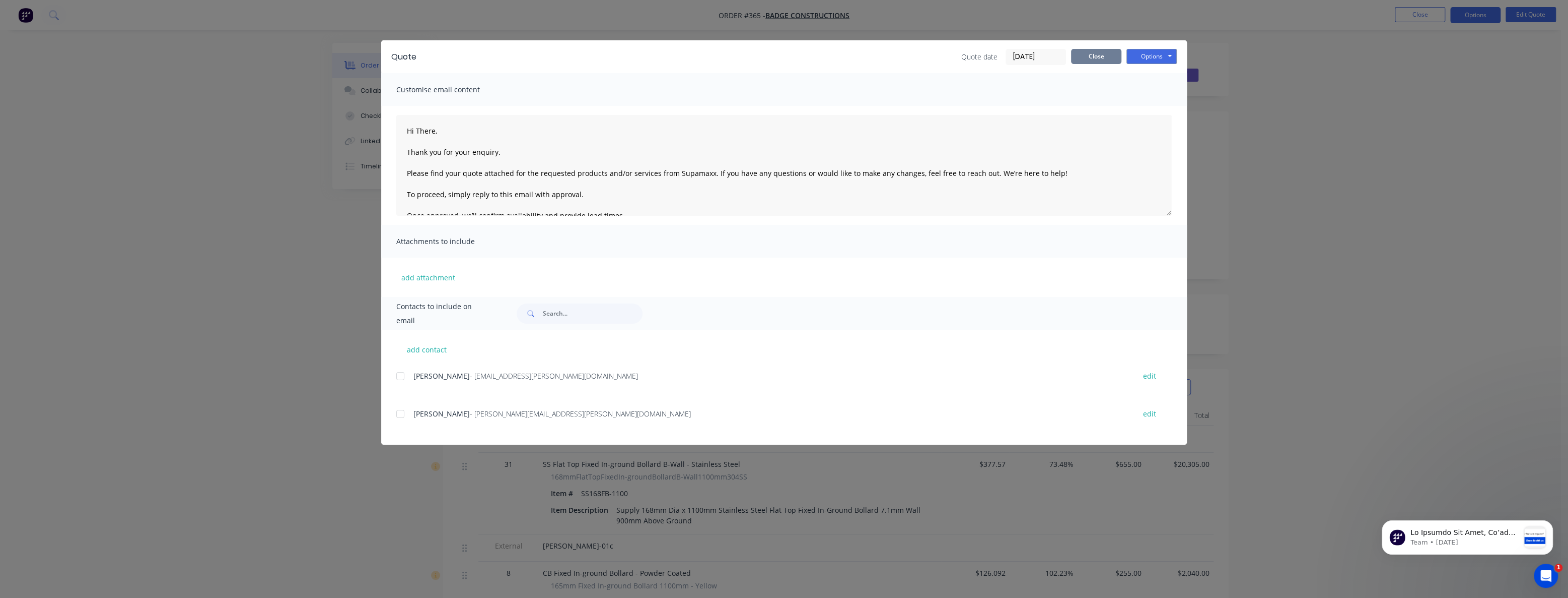
click at [1088, 54] on button "Close" at bounding box center [1096, 56] width 51 height 15
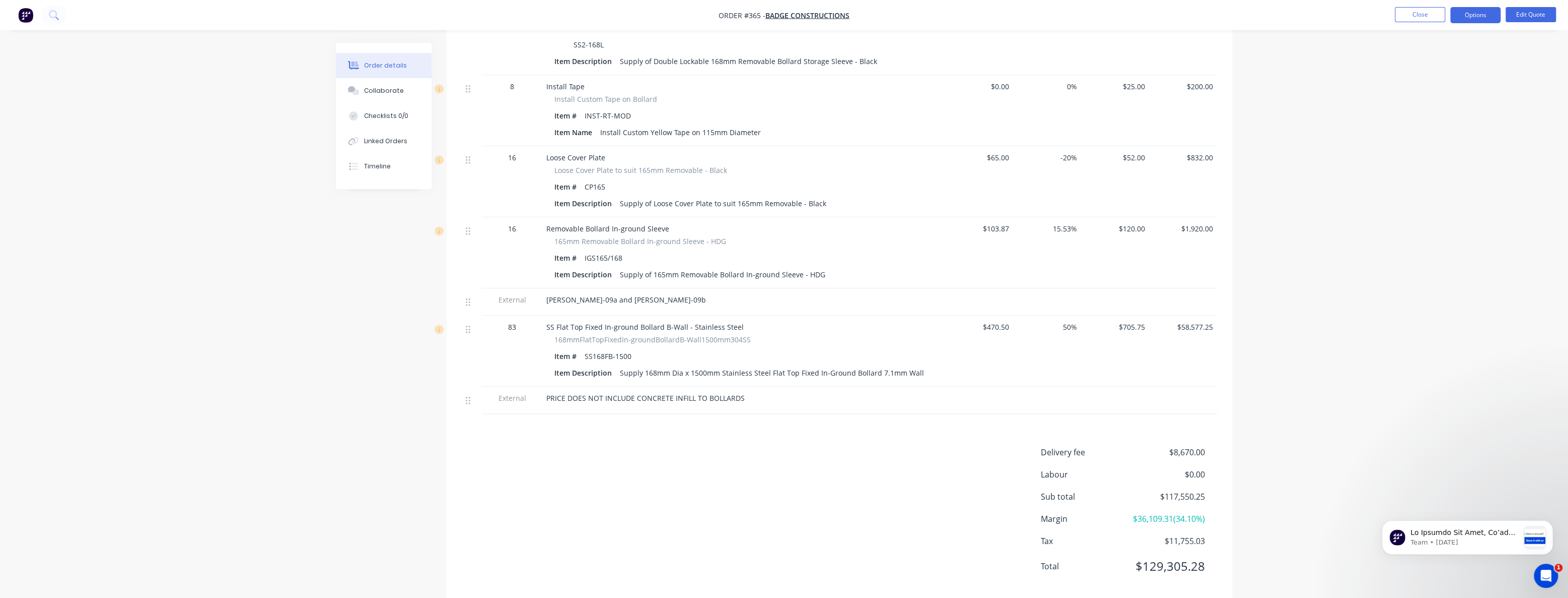
scroll to position [1132, 0]
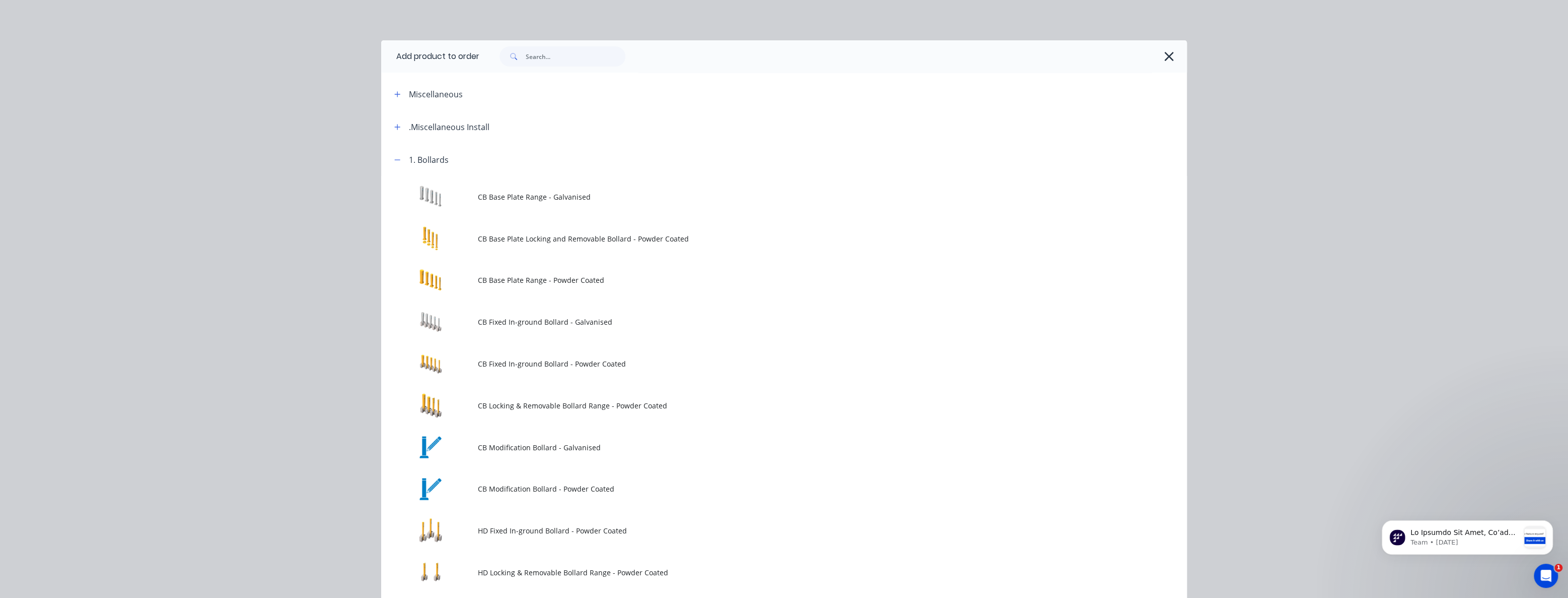
scroll to position [1008, 0]
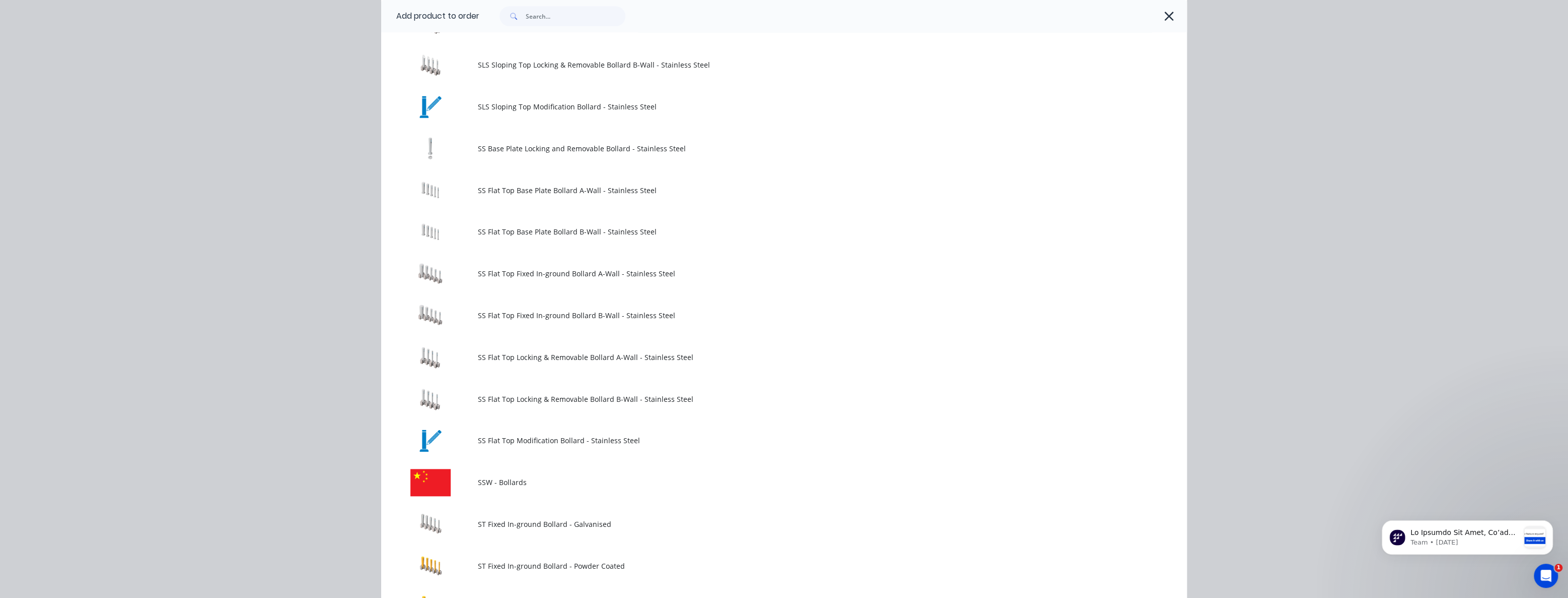
click at [238, 151] on div "Add product to order Miscellaneous .Miscellaneous Install 1. Bollards CB Base P…" at bounding box center [784, 299] width 1568 height 598
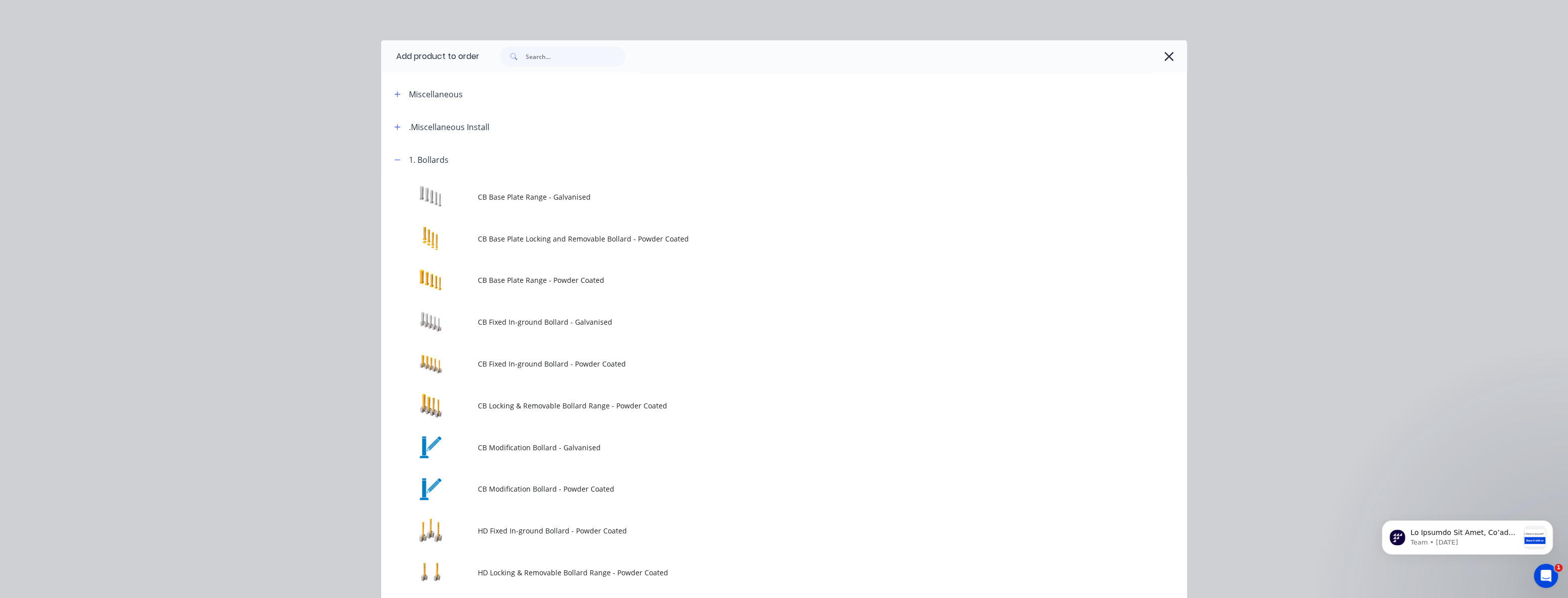
scroll to position [0, 0]
click at [1166, 56] on icon "button" at bounding box center [1169, 56] width 9 height 9
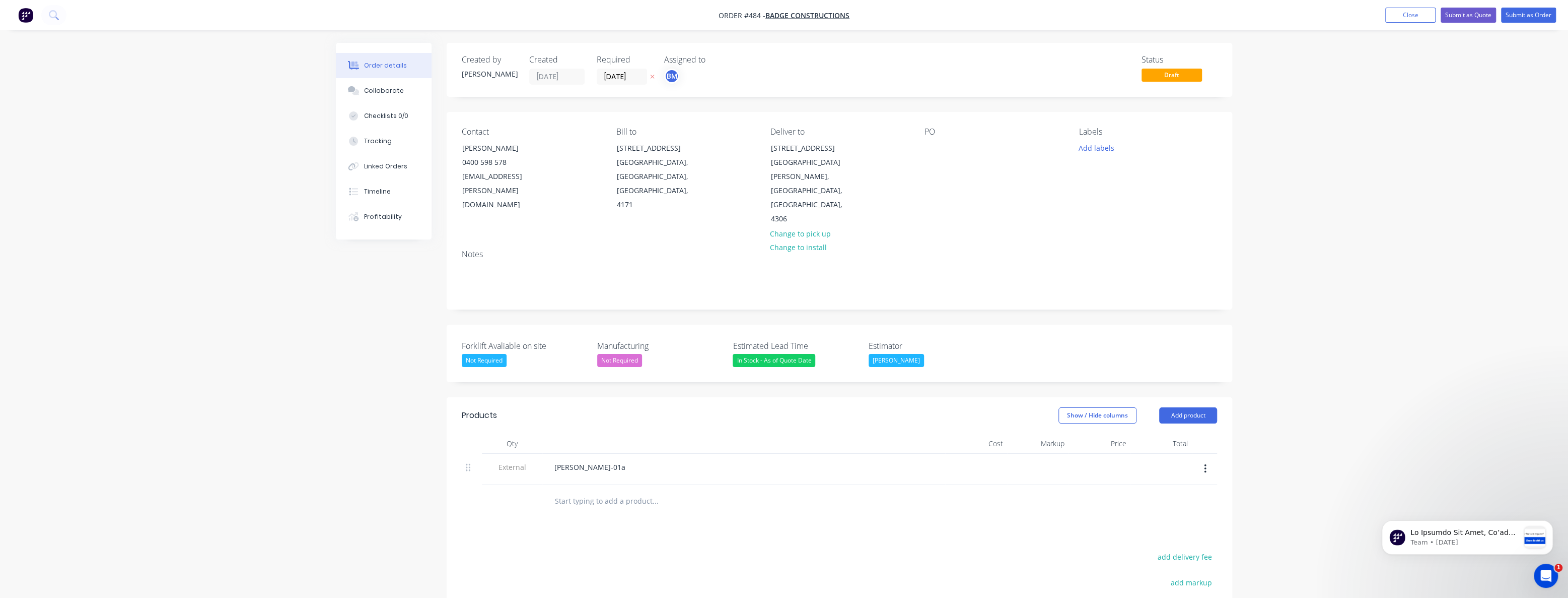
click at [226, 181] on div "Order details Collaborate Checklists 0/0 Tracking Linked Orders Timeline Profit…" at bounding box center [784, 387] width 1568 height 774
click at [1405, 16] on button "Close" at bounding box center [1410, 15] width 51 height 15
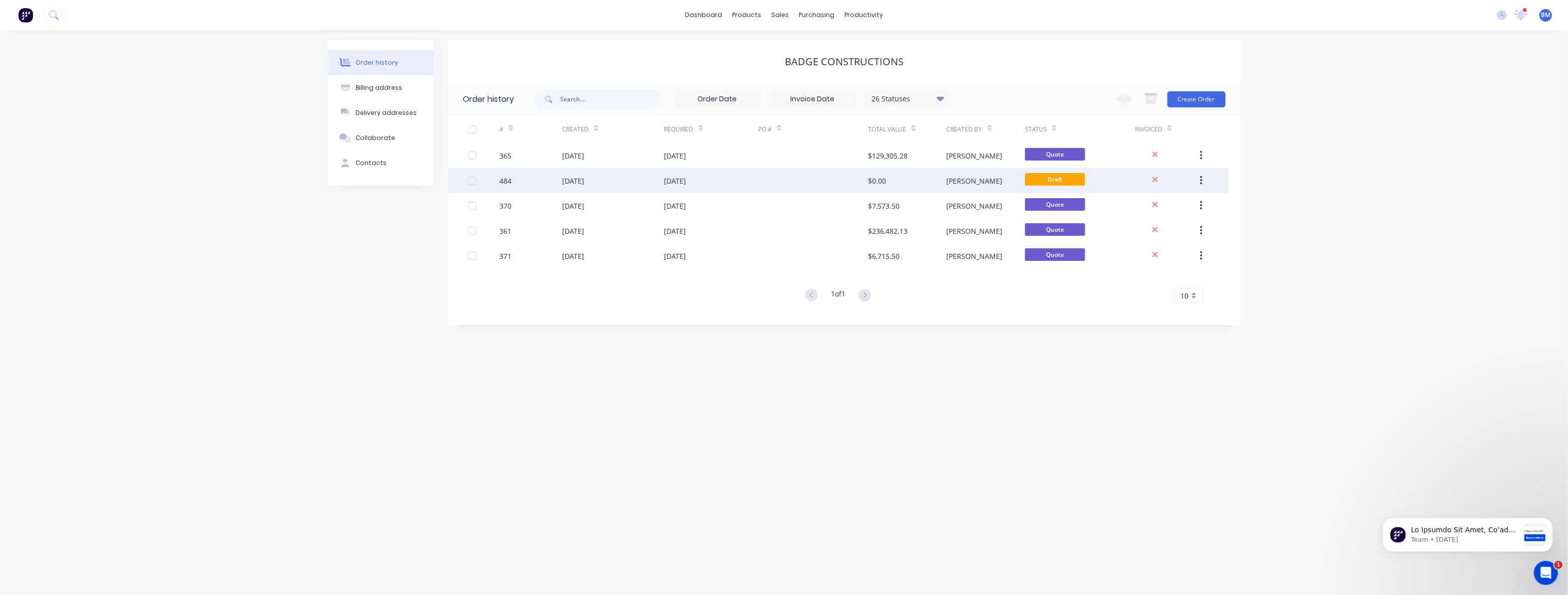
click at [1202, 182] on icon "button" at bounding box center [1201, 181] width 3 height 11
click at [1142, 210] on div "Archive" at bounding box center [1165, 207] width 77 height 14
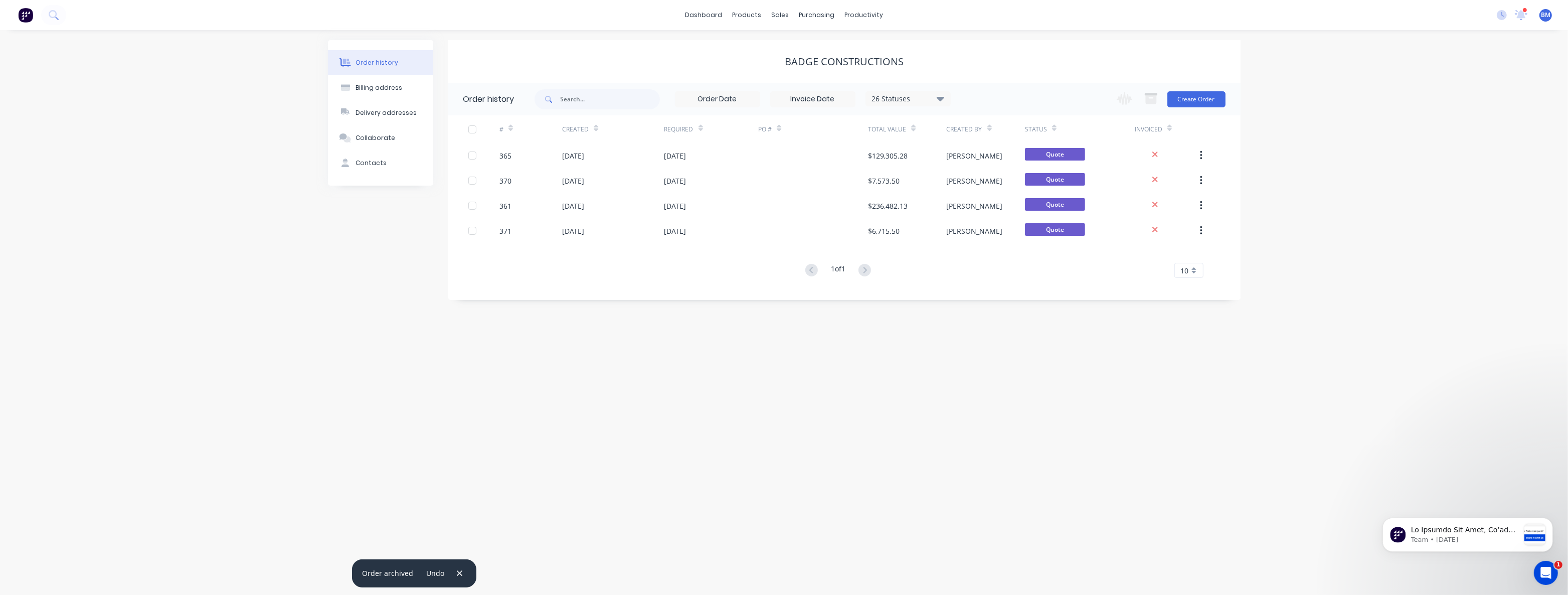
click at [219, 307] on div "Order history Billing address Delivery addresses Collaborate Contacts Badge Con…" at bounding box center [784, 312] width 1568 height 564
click at [457, 572] on icon "button" at bounding box center [460, 573] width 6 height 6
click at [804, 45] on div "Sales Orders" at bounding box center [817, 48] width 41 height 9
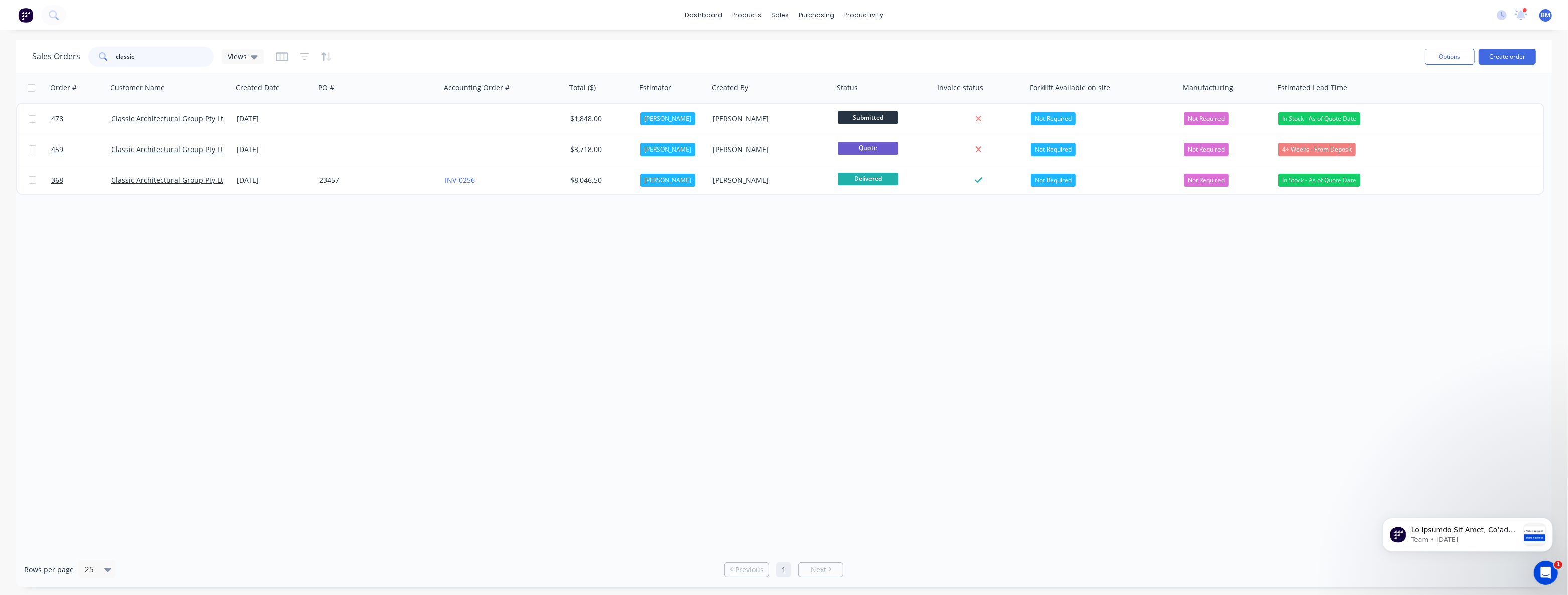
drag, startPoint x: 156, startPoint y: 55, endPoint x: 101, endPoint y: 50, distance: 55.2
click at [101, 50] on div "classic" at bounding box center [151, 57] width 125 height 20
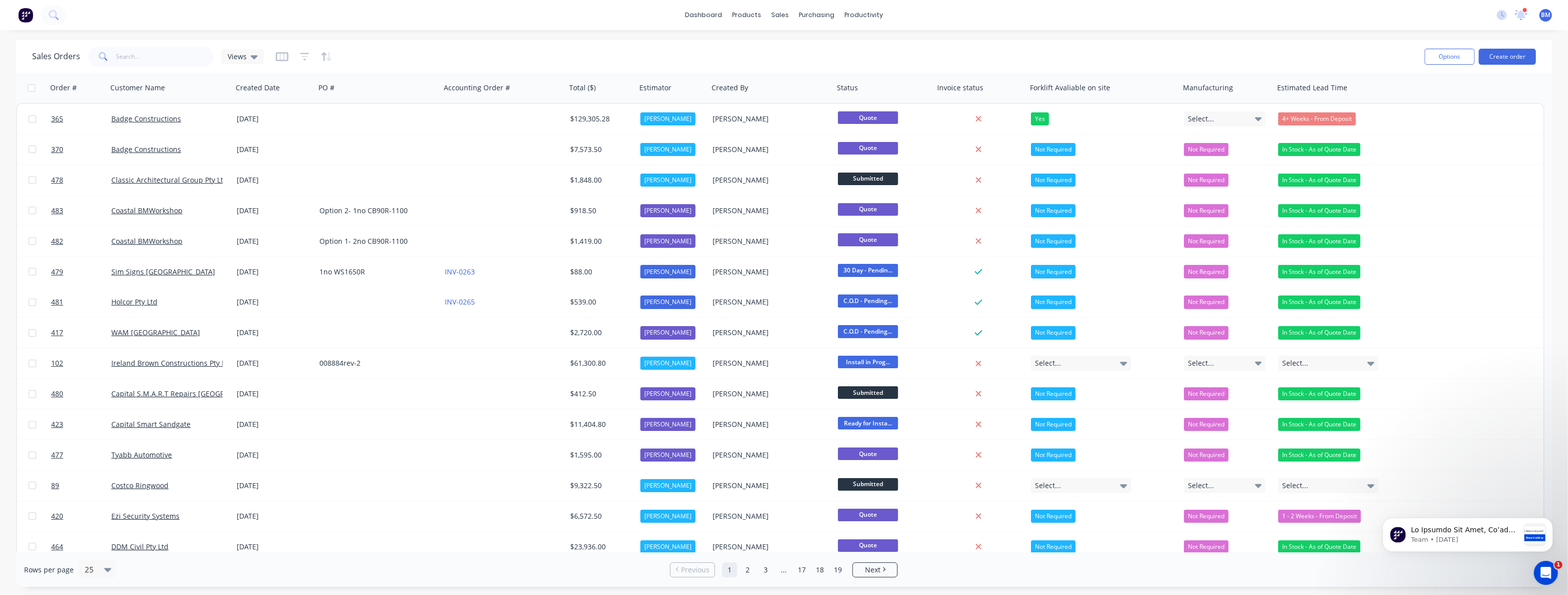
click at [409, 63] on div "Sales Orders Views" at bounding box center [724, 56] width 1384 height 25
click at [476, 52] on div "Sales Orders Views" at bounding box center [724, 56] width 1384 height 25
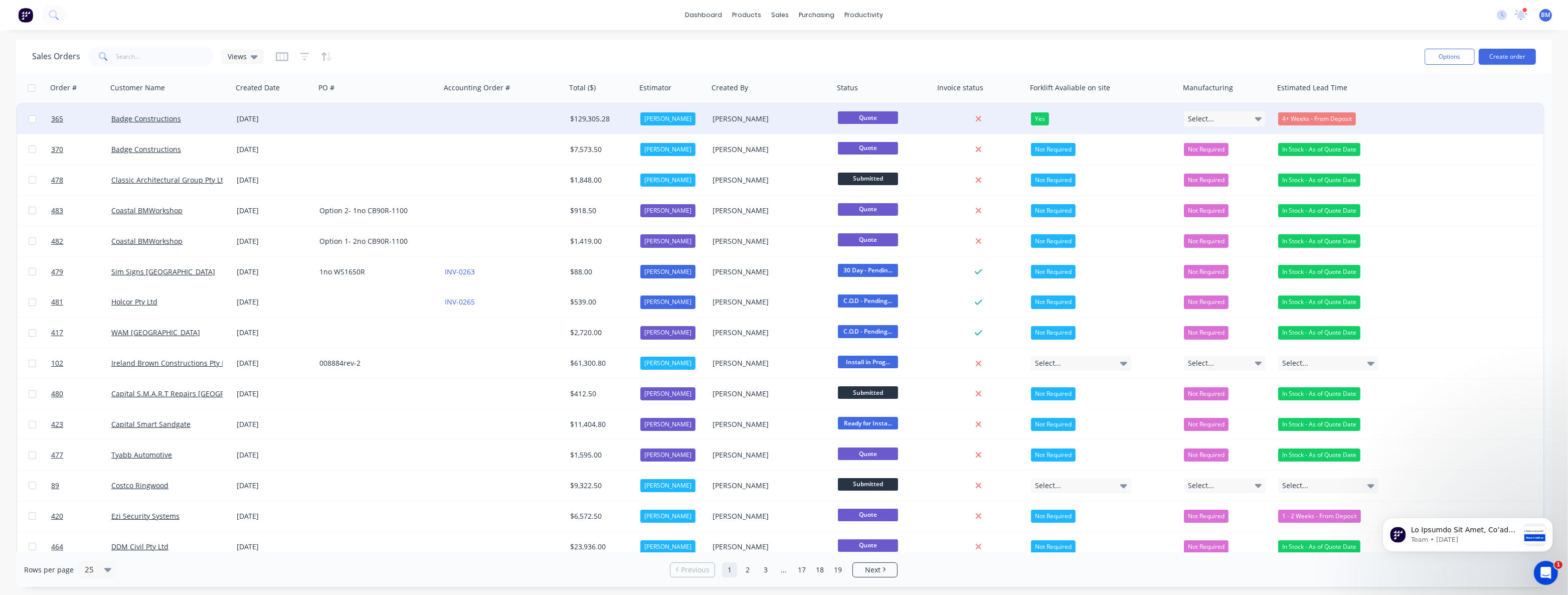
click at [372, 115] on div at bounding box center [378, 119] width 125 height 30
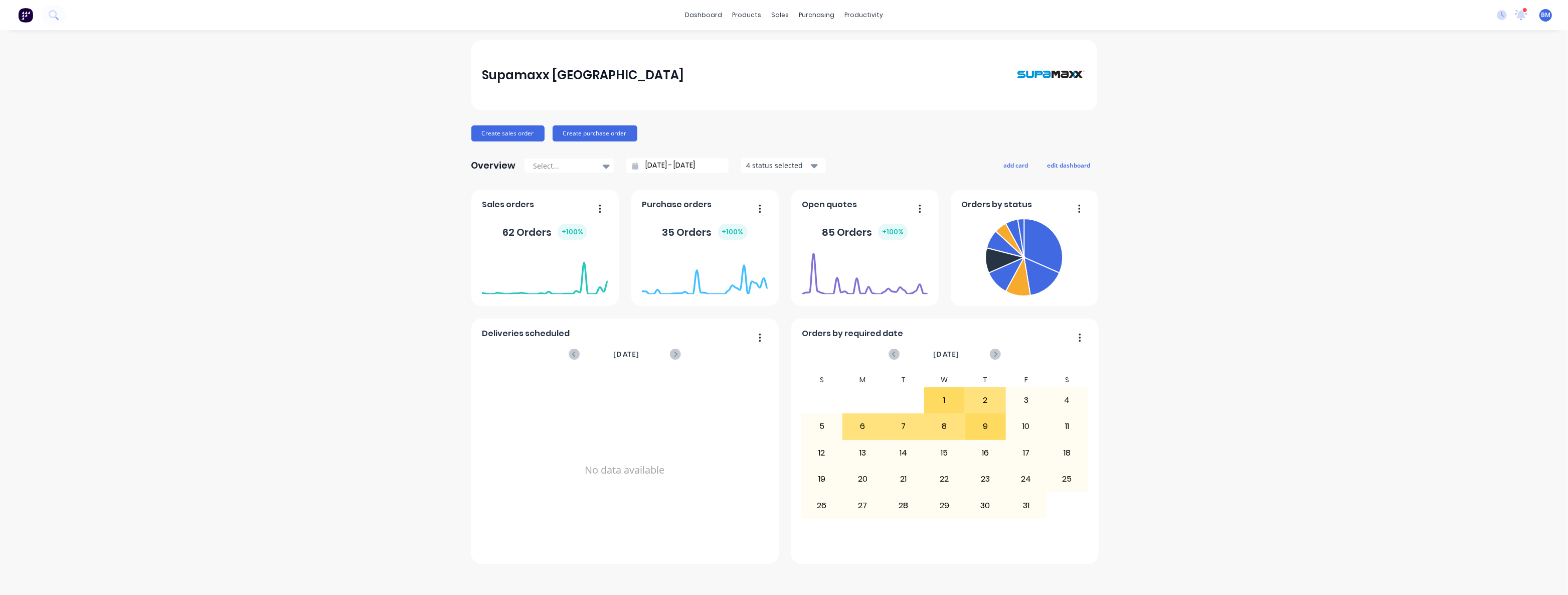
click at [340, 127] on div "Supamaxx [GEOGRAPHIC_DATA] Create sales order Create purchase order Overview Se…" at bounding box center [784, 312] width 1568 height 545
click at [302, 161] on div "Supamaxx [GEOGRAPHIC_DATA] Create sales order Create purchase order Overview Se…" at bounding box center [784, 312] width 1568 height 545
drag, startPoint x: 302, startPoint y: 161, endPoint x: 292, endPoint y: 129, distance: 33.5
click at [292, 129] on div "Supamaxx [GEOGRAPHIC_DATA] Create sales order Create purchase order Overview Se…" at bounding box center [784, 312] width 1568 height 545
drag, startPoint x: 292, startPoint y: 129, endPoint x: 286, endPoint y: 108, distance: 21.8
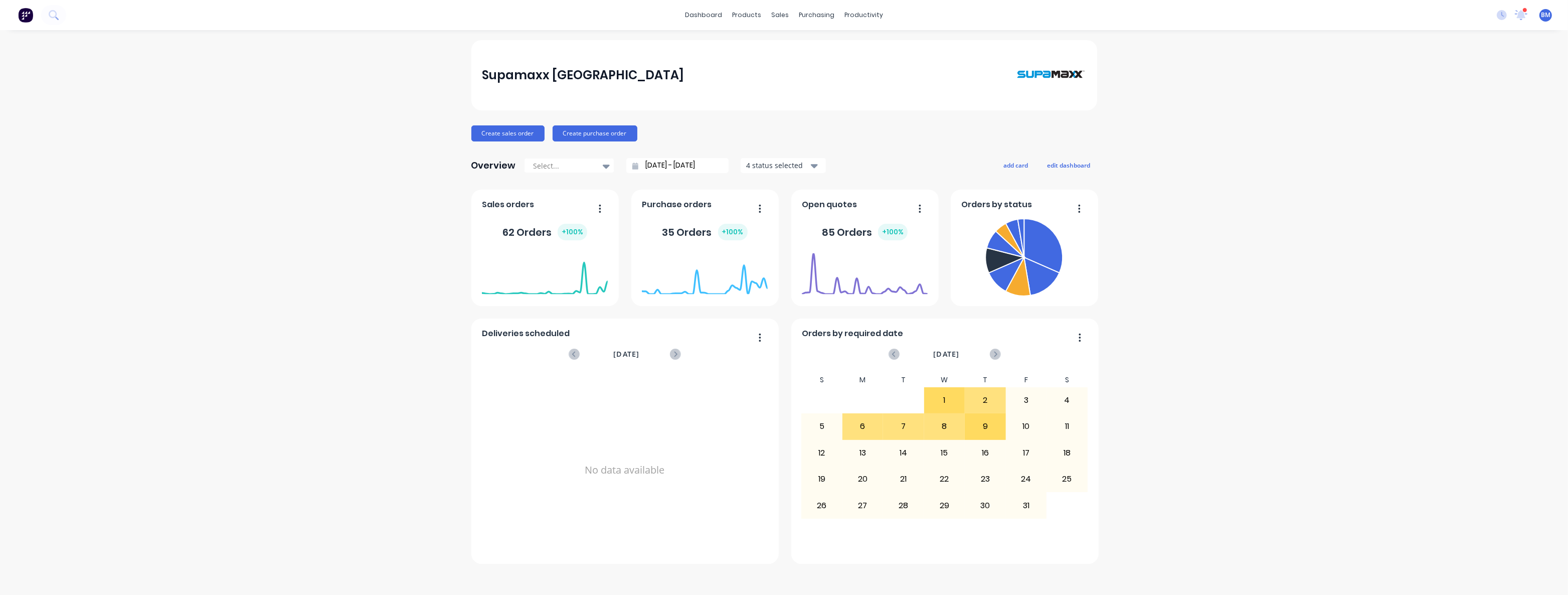
click at [286, 108] on div "Supamaxx [GEOGRAPHIC_DATA] Create sales order Create purchase order Overview Se…" at bounding box center [784, 312] width 1568 height 545
click at [292, 347] on div "Supamaxx [GEOGRAPHIC_DATA] Create sales order Create purchase order Overview Se…" at bounding box center [784, 312] width 1568 height 545
click at [292, 346] on div "Supamaxx [GEOGRAPHIC_DATA] Create sales order Create purchase order Overview Se…" at bounding box center [784, 312] width 1568 height 545
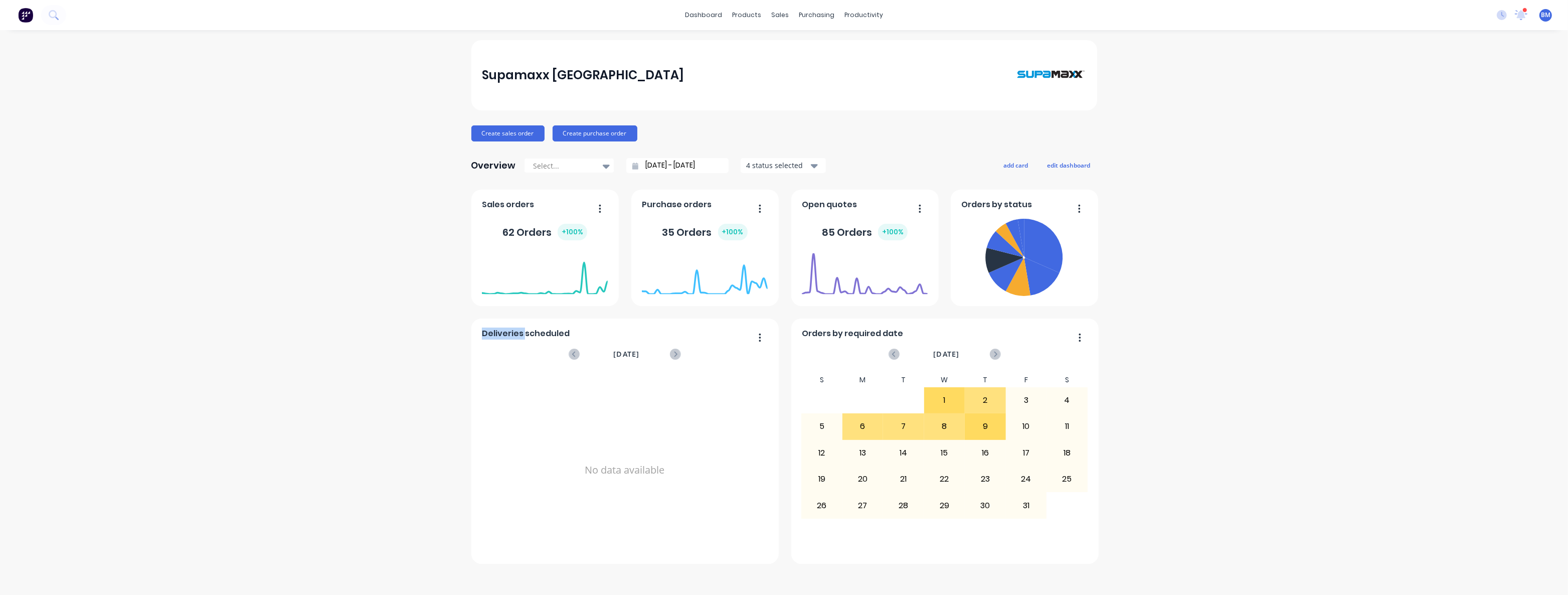
click at [292, 345] on div "Supamaxx [GEOGRAPHIC_DATA] Create sales order Create purchase order Overview Se…" at bounding box center [784, 312] width 1568 height 545
click at [293, 345] on div "Supamaxx [GEOGRAPHIC_DATA] Create sales order Create purchase order Overview Se…" at bounding box center [784, 312] width 1568 height 545
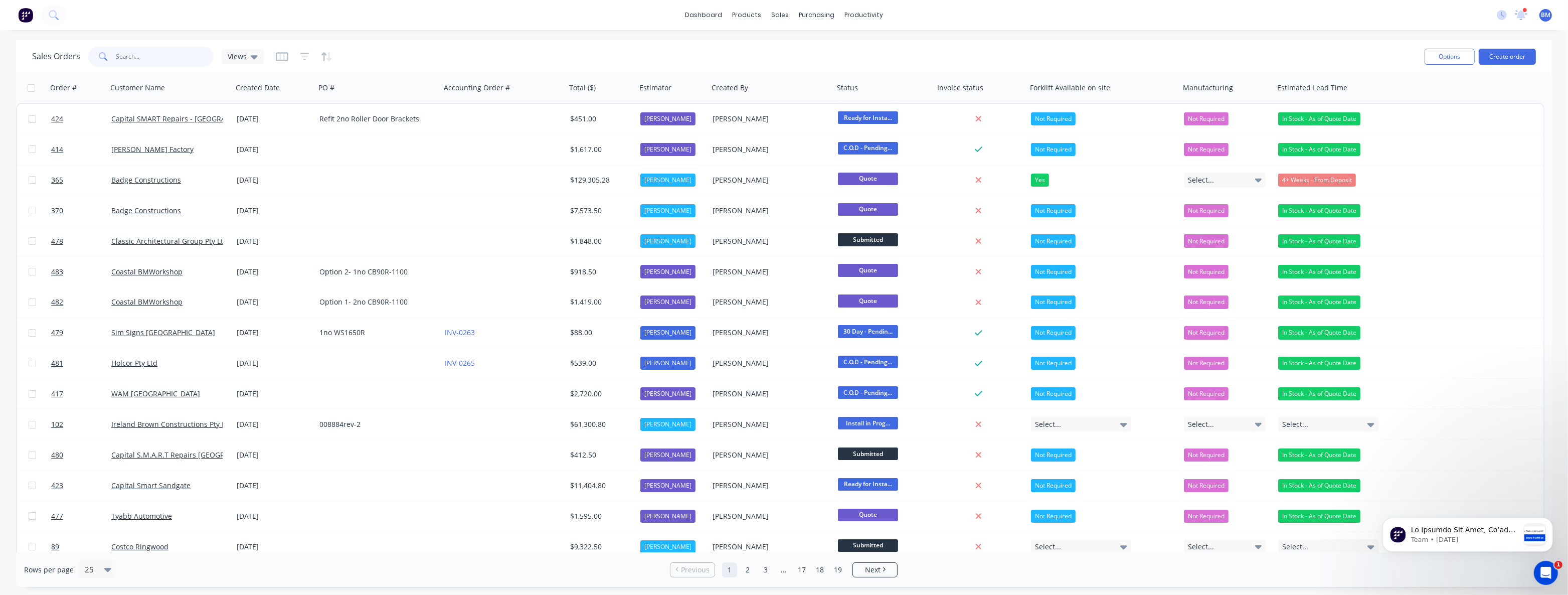
click at [141, 58] on input "text" at bounding box center [166, 57] width 98 height 20
type input "361"
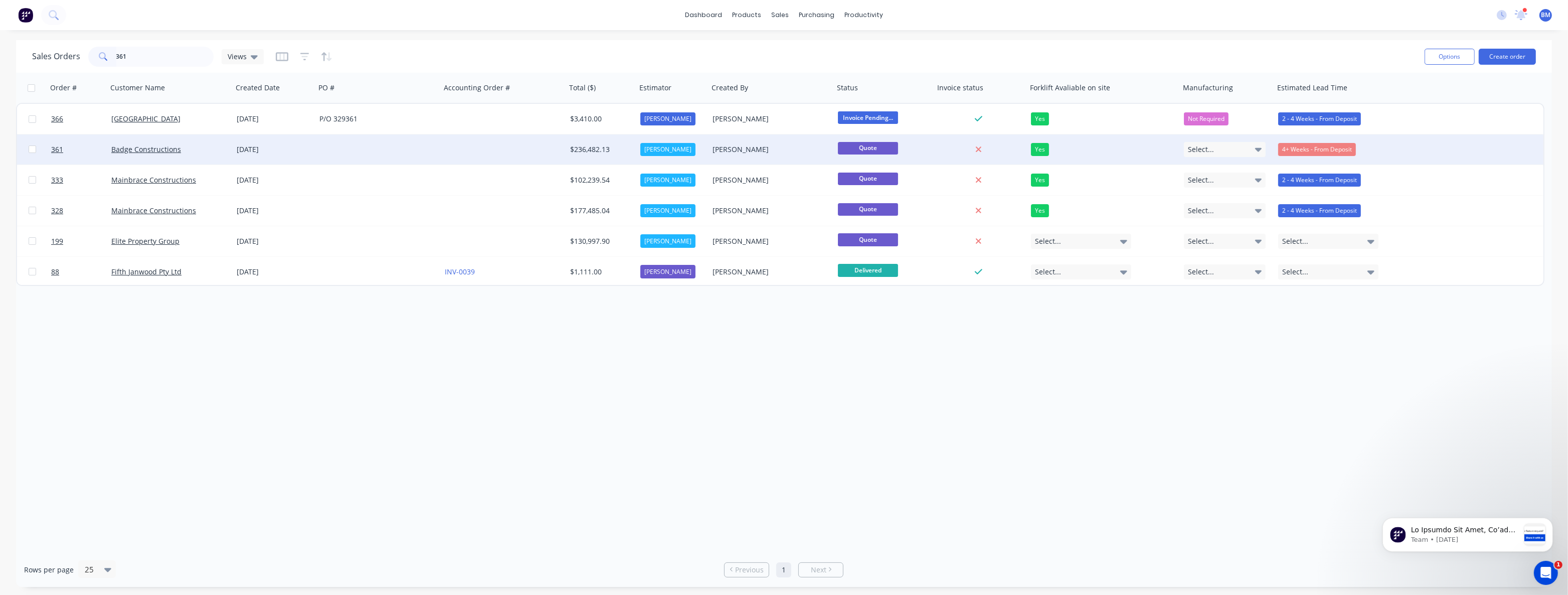
click at [435, 152] on div at bounding box center [378, 149] width 125 height 30
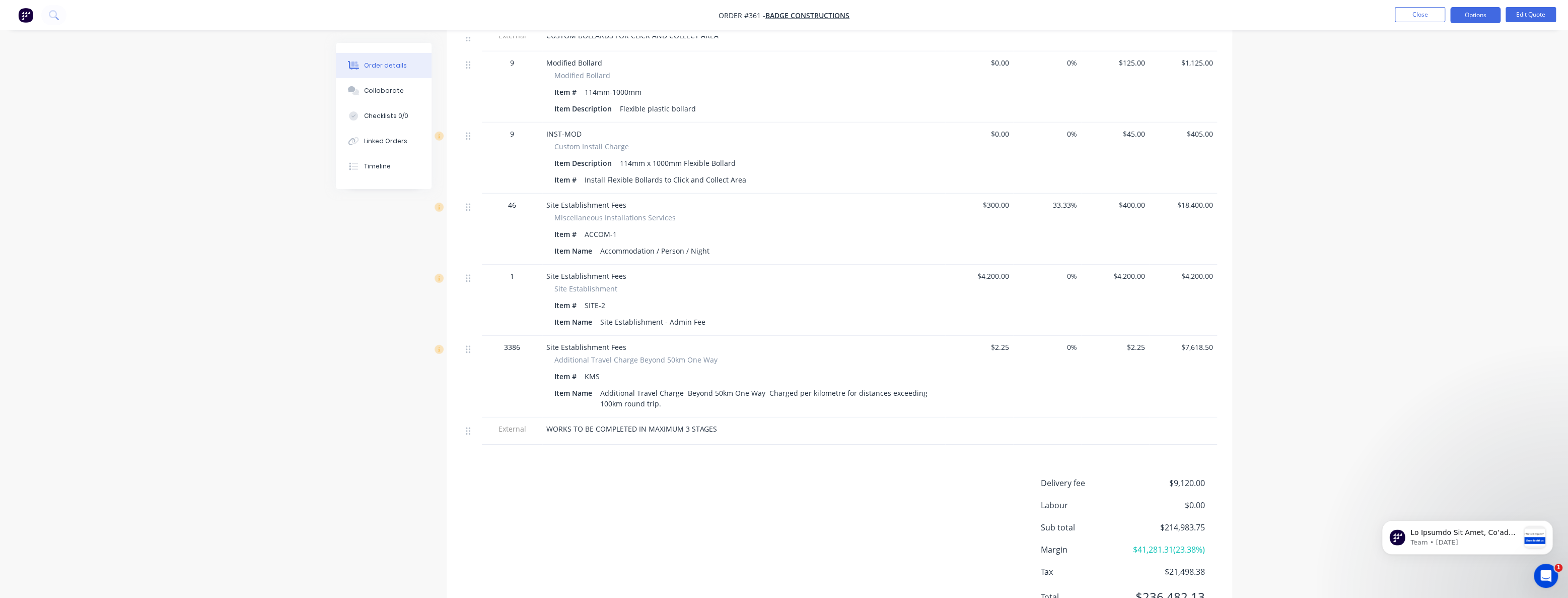
scroll to position [3310, 0]
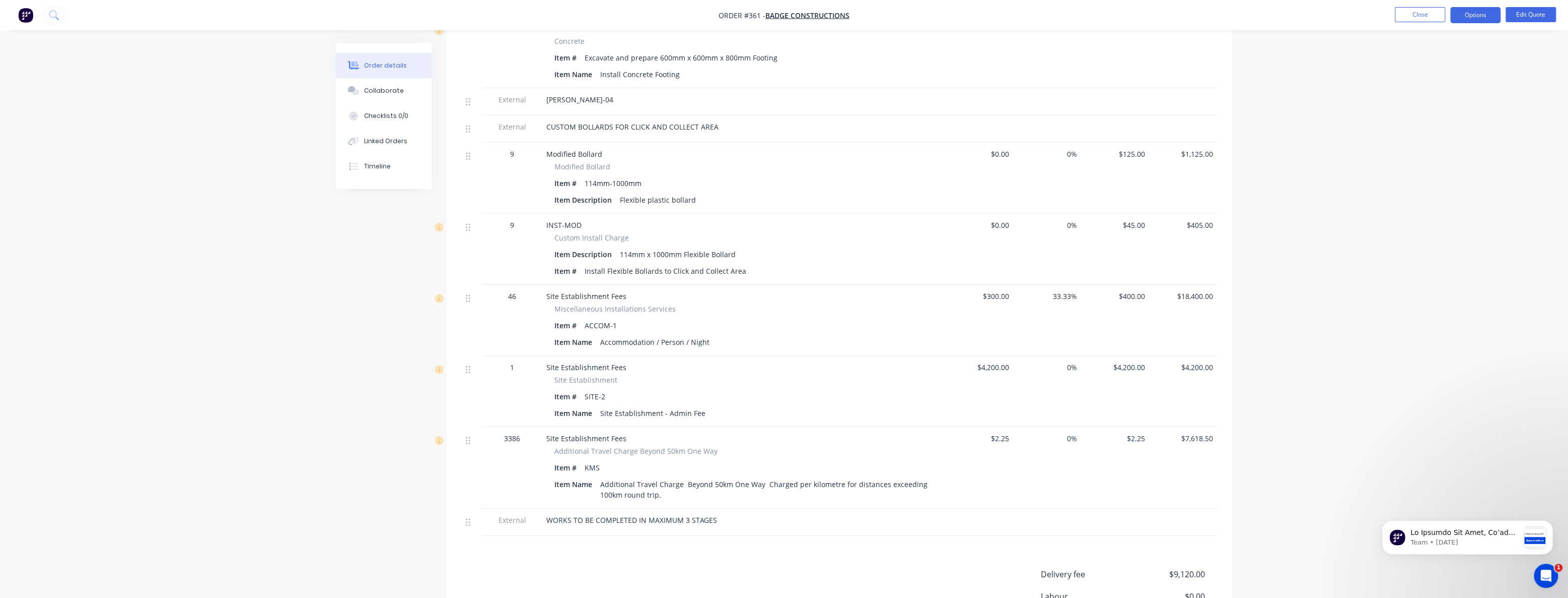
scroll to position [3173, 0]
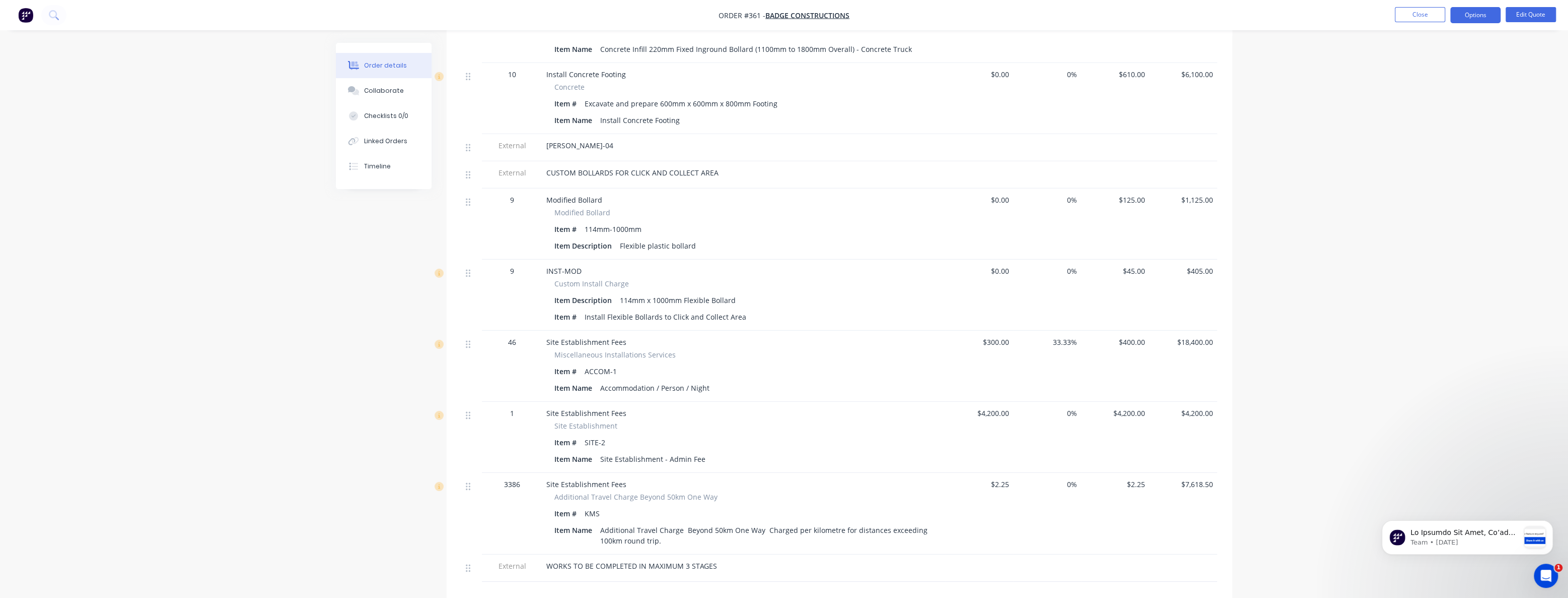
click at [760, 278] on div "Custom Install Charge" at bounding box center [744, 283] width 378 height 11
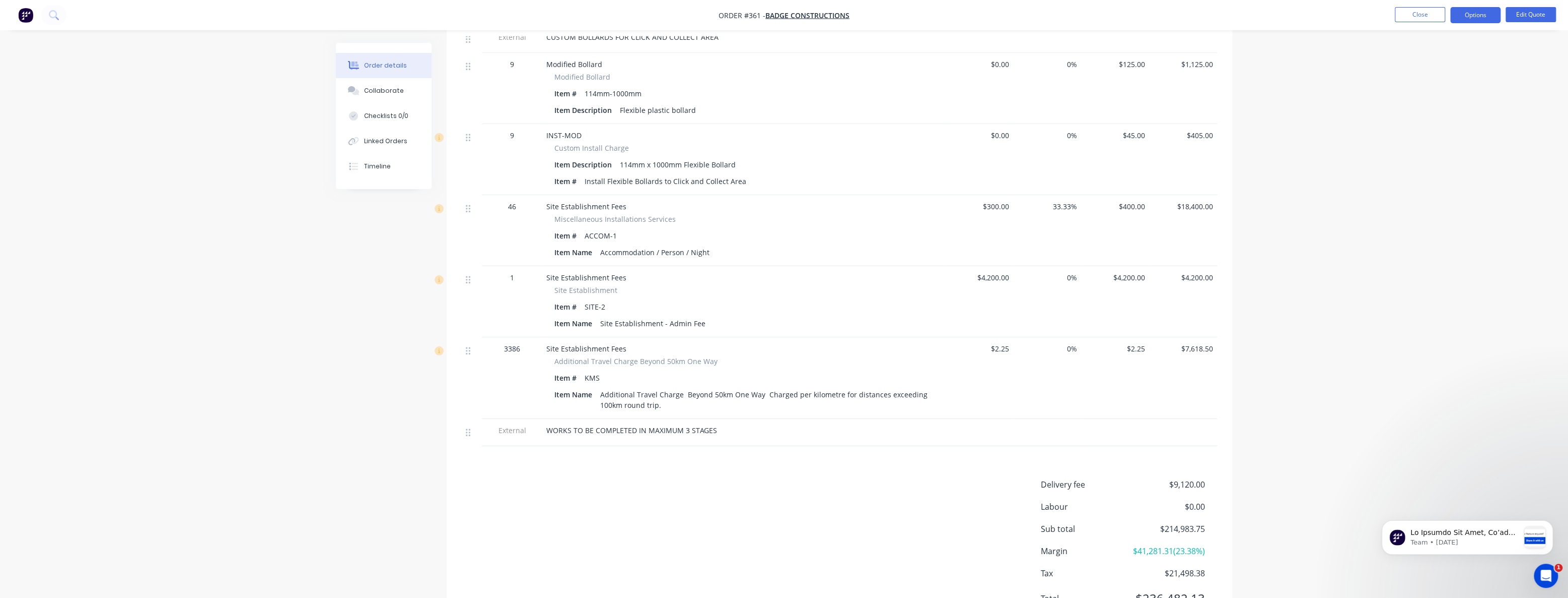
scroll to position [3310, 0]
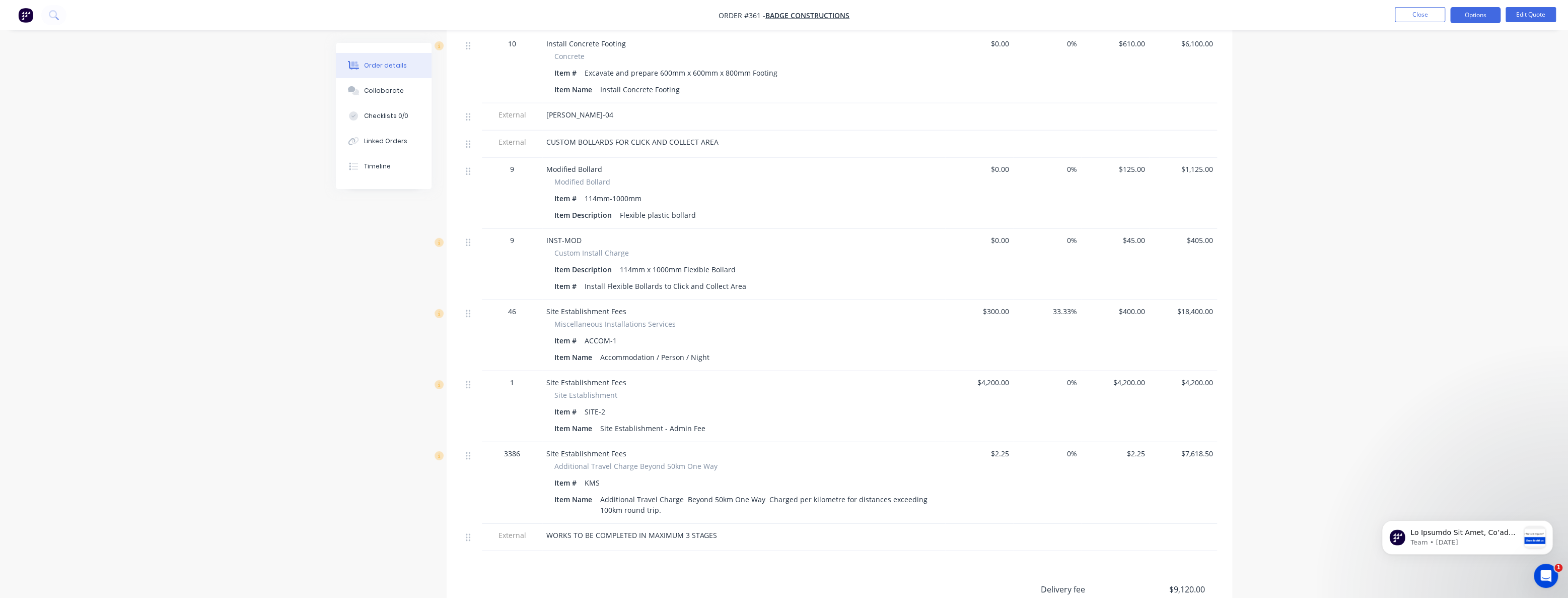
scroll to position [3173, 0]
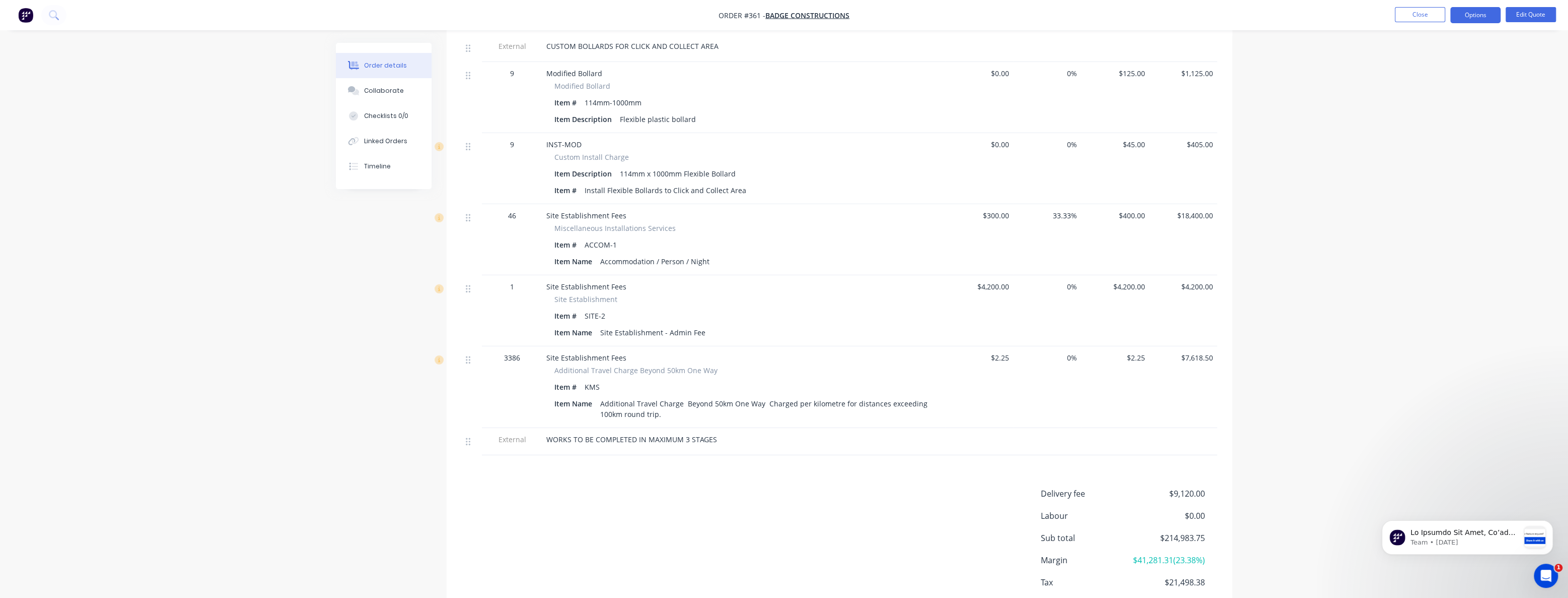
scroll to position [3310, 0]
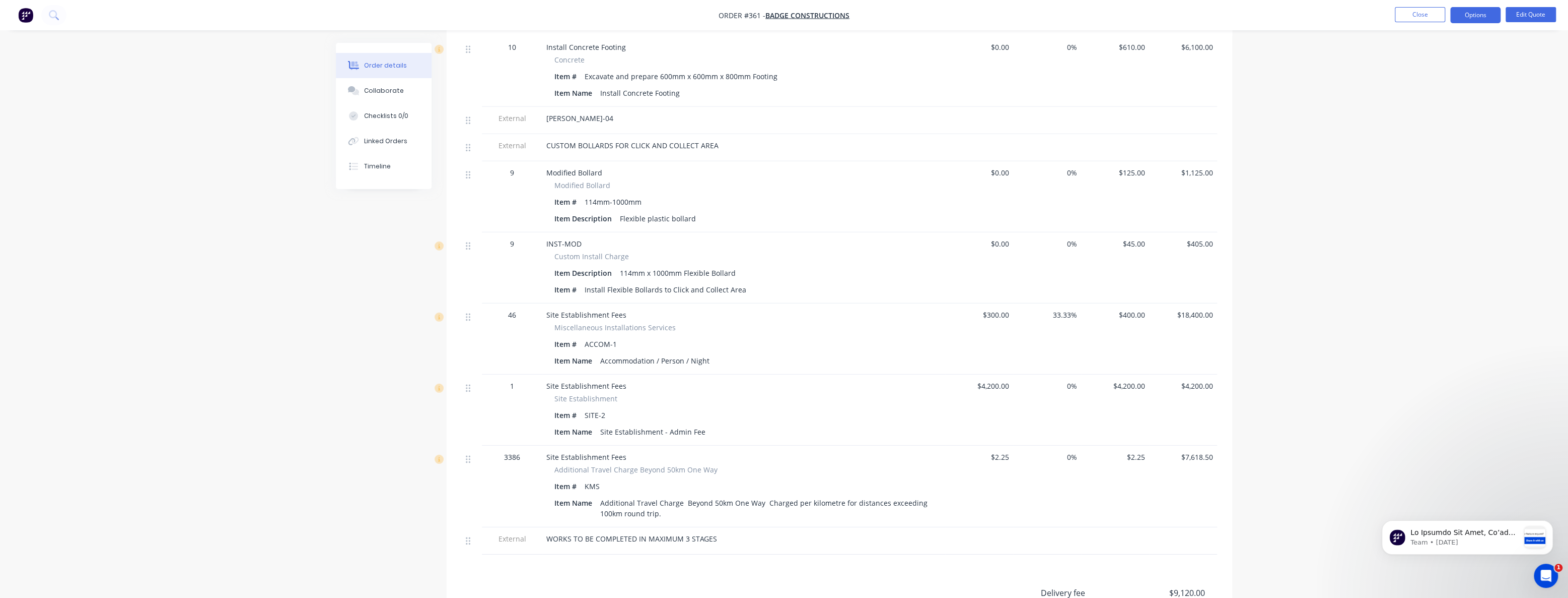
scroll to position [3173, 0]
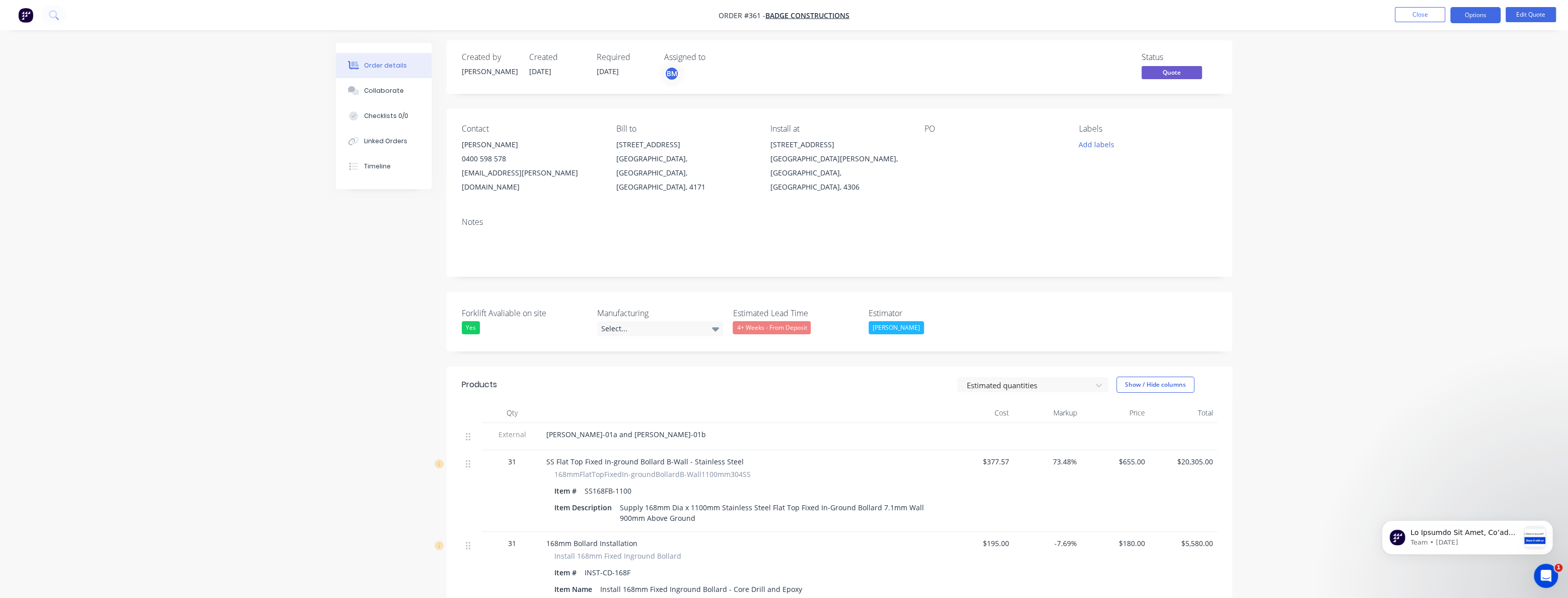
scroll to position [0, 0]
click at [268, 9] on nav "Order #361 - Badge Constructions Close Options Edit Quote" at bounding box center [784, 15] width 1568 height 30
drag, startPoint x: 228, startPoint y: 241, endPoint x: 190, endPoint y: 172, distance: 78.8
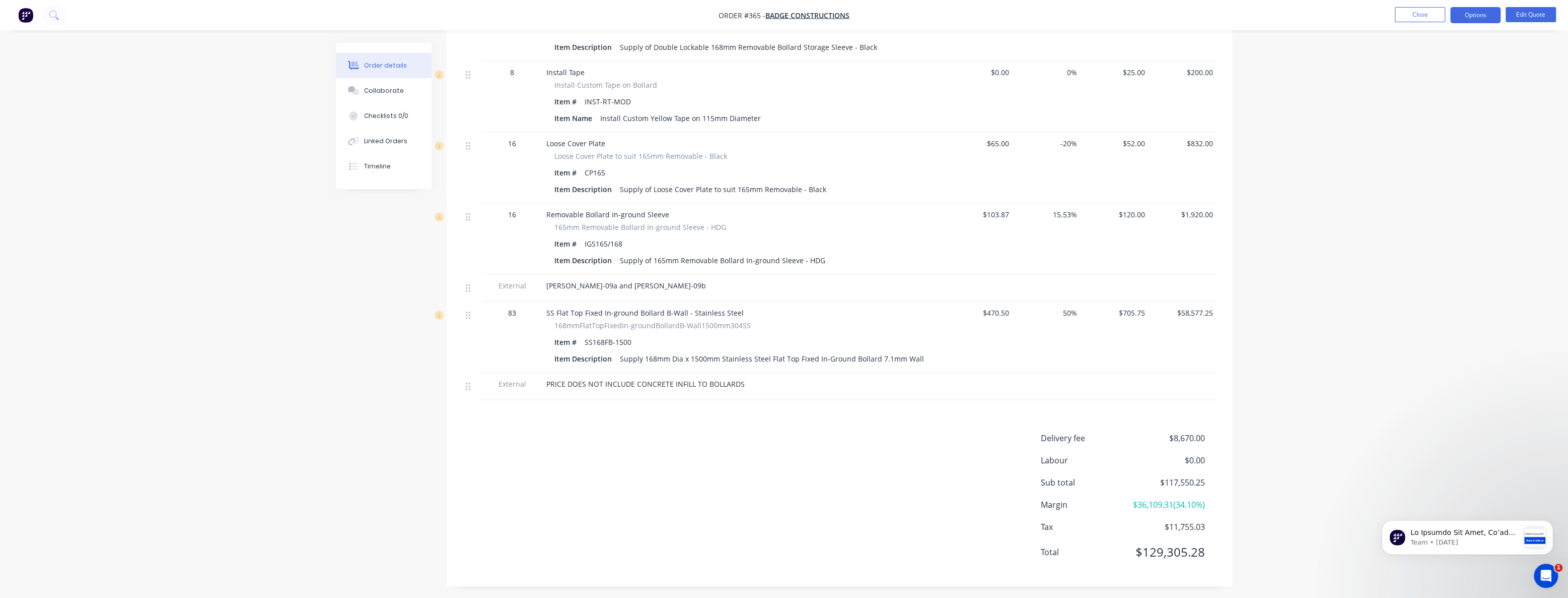
drag, startPoint x: 364, startPoint y: 337, endPoint x: 365, endPoint y: 343, distance: 6.1
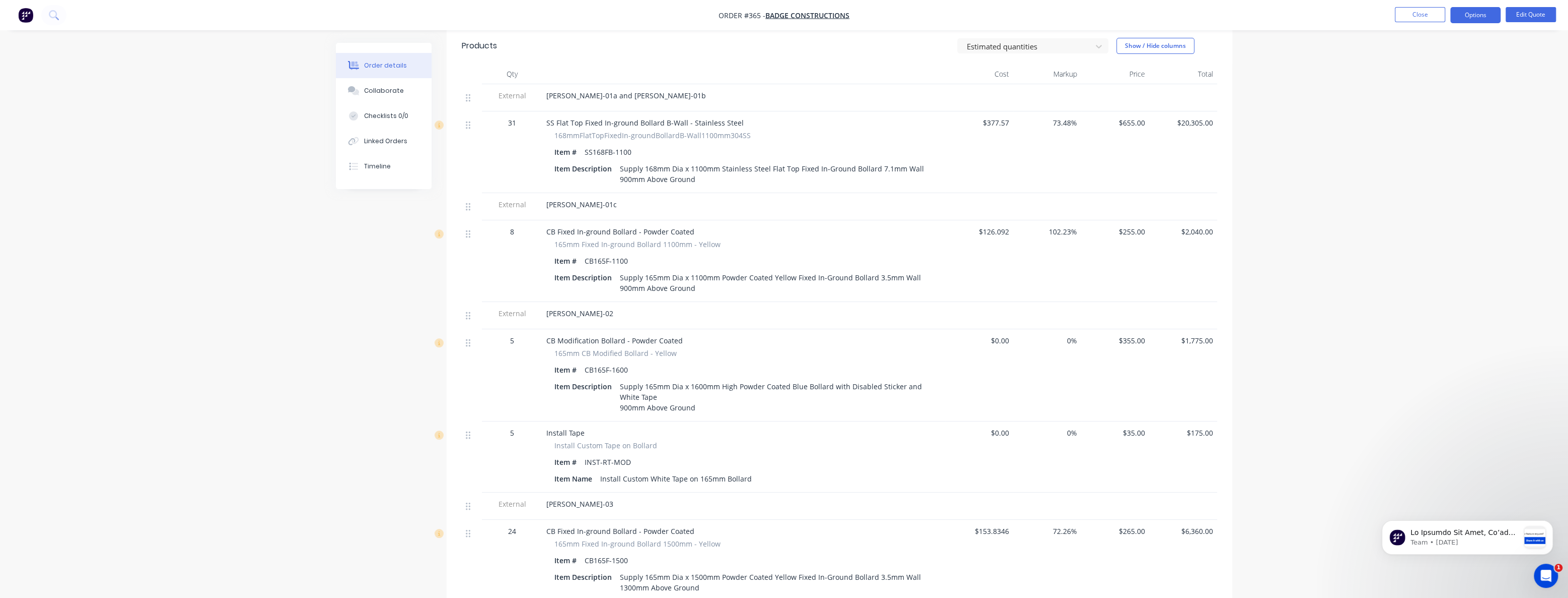
scroll to position [367, 0]
